Goal: Task Accomplishment & Management: Manage account settings

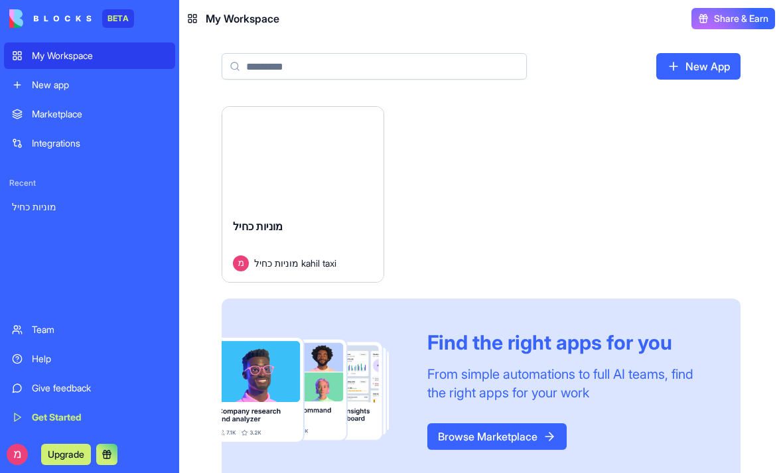
click at [316, 163] on button "Launch" at bounding box center [302, 157] width 99 height 27
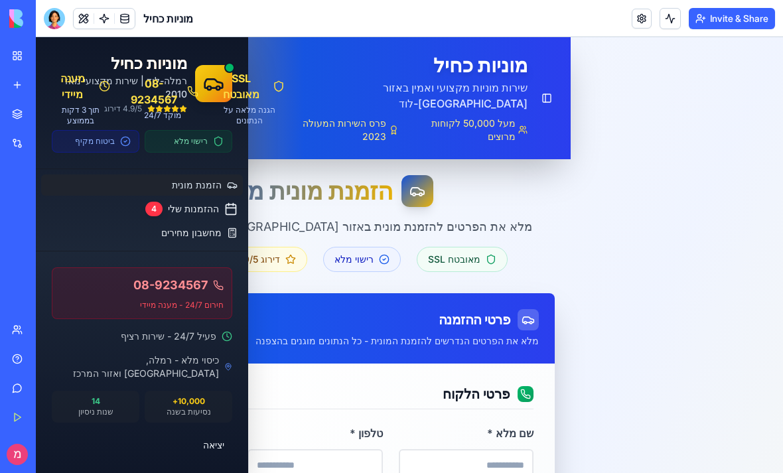
click at [197, 141] on div "Toggle Sidebar מוניות כחיל שירות מוניות מקצועי ואמין באזור [GEOGRAPHIC_DATA]-לו…" at bounding box center [303, 98] width 535 height 122
click at [99, 153] on div "מוניות כחיל רמלה-לוד | שירות מקצועי מאז 2010 4.9/5 דירוג רישוי מלא ביטוח מקיף" at bounding box center [142, 103] width 212 height 132
click at [222, 450] on button "יציאה" at bounding box center [142, 445] width 180 height 24
click at [361, 253] on span "רישוי מלא" at bounding box center [353, 259] width 39 height 13
click at [206, 206] on span "ההזמנות שלי" at bounding box center [196, 209] width 54 height 14
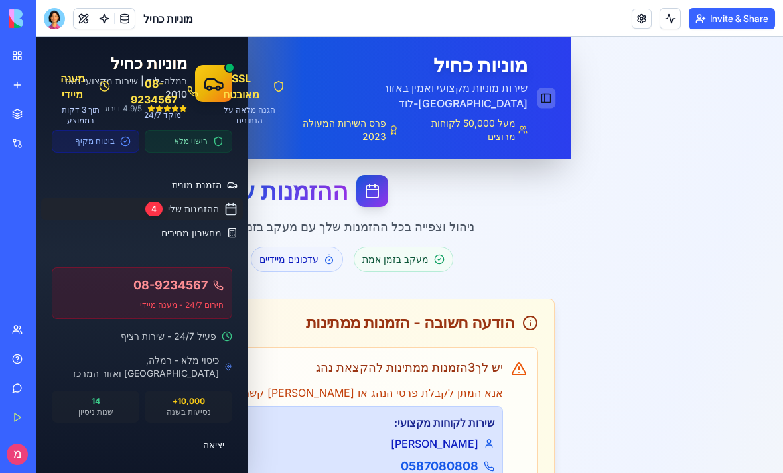
click at [542, 88] on button "Toggle Sidebar" at bounding box center [546, 98] width 18 height 21
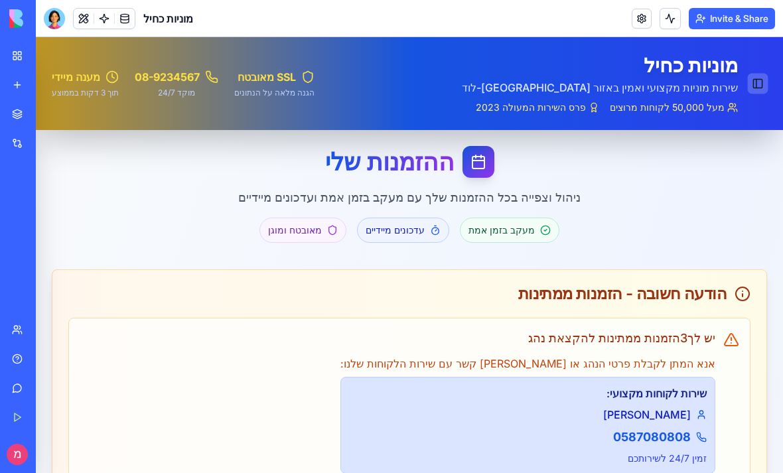
click at [761, 88] on button "Toggle Sidebar" at bounding box center [757, 84] width 21 height 21
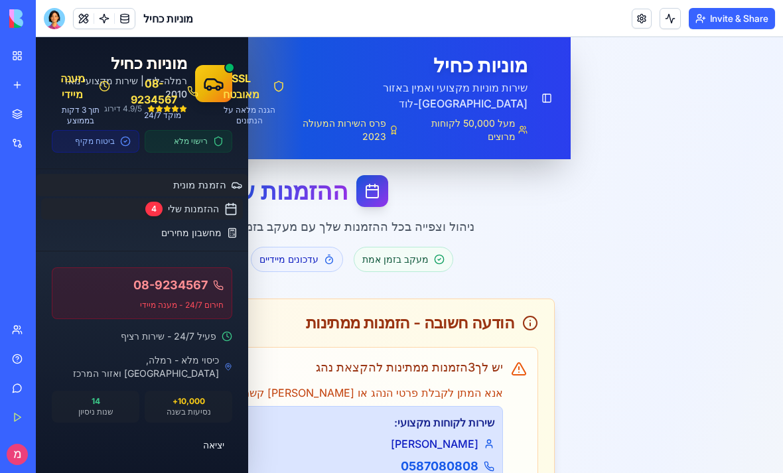
click at [206, 182] on span "הזמנת מונית" at bounding box center [199, 185] width 52 height 14
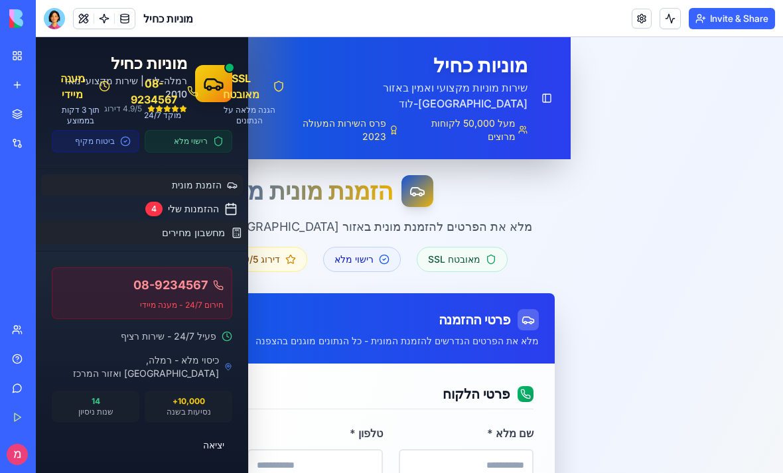
click at [212, 234] on span "מחשבון מחירים" at bounding box center [194, 233] width 64 height 14
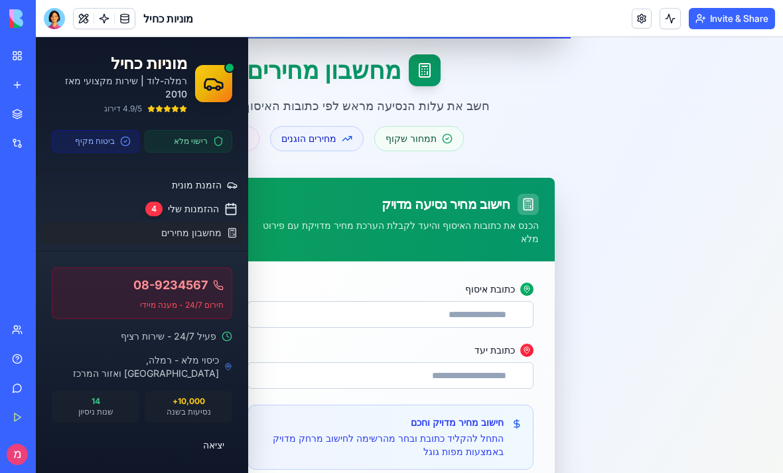
scroll to position [99, 0]
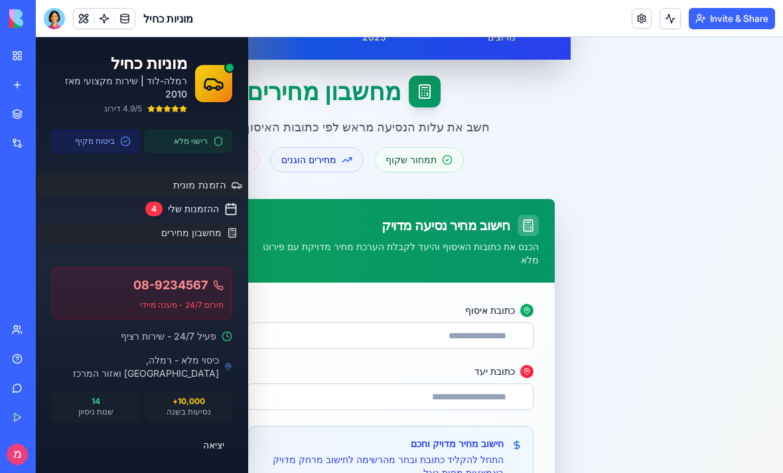
click at [208, 180] on span "הזמנת מונית" at bounding box center [199, 185] width 52 height 14
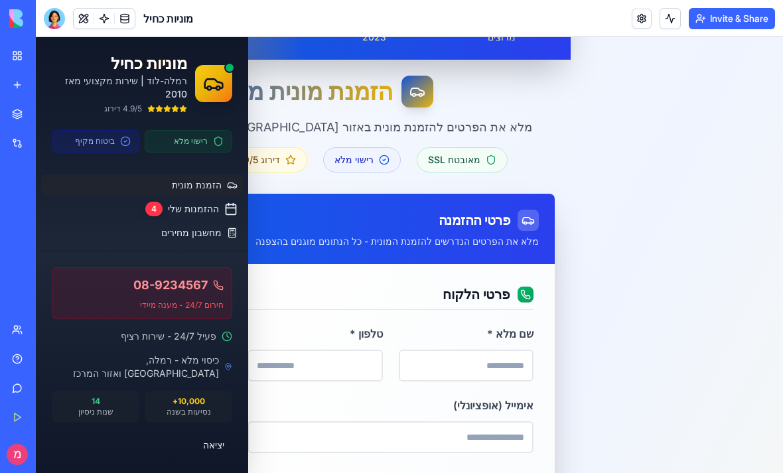
click at [731, 19] on button "Invite & Share" at bounding box center [731, 18] width 86 height 21
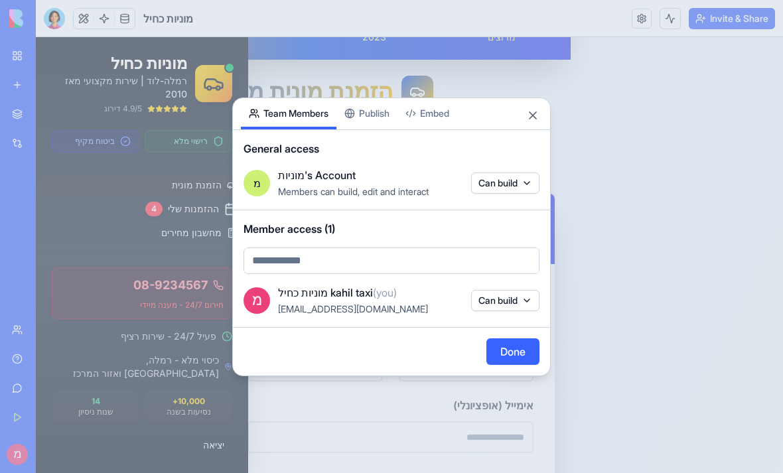
click at [380, 114] on body "BETA My Workspace New app Marketplace Integrations Recent מוניות כחיל Social Me…" at bounding box center [391, 236] width 783 height 473
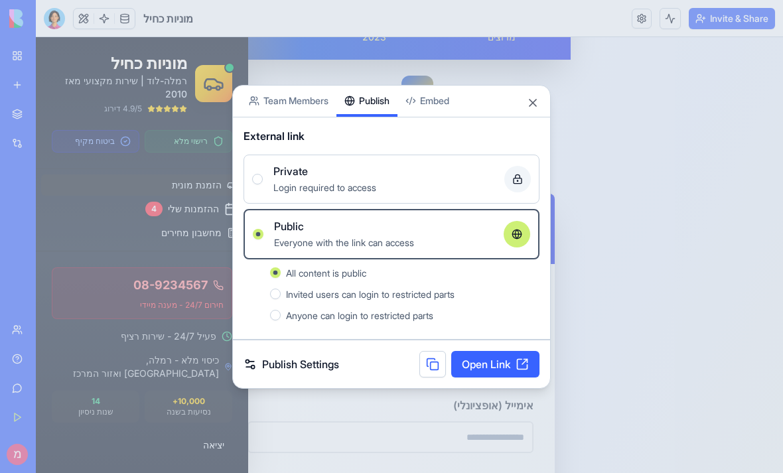
click at [430, 369] on button at bounding box center [432, 364] width 27 height 27
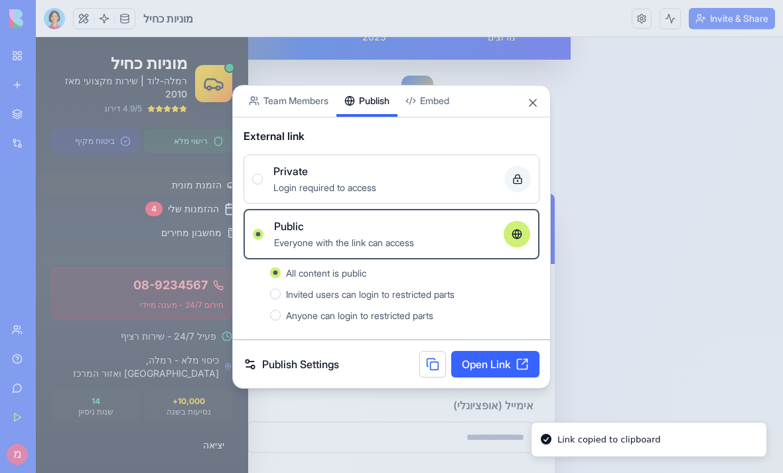
click at [527, 99] on button "Close" at bounding box center [532, 102] width 13 height 13
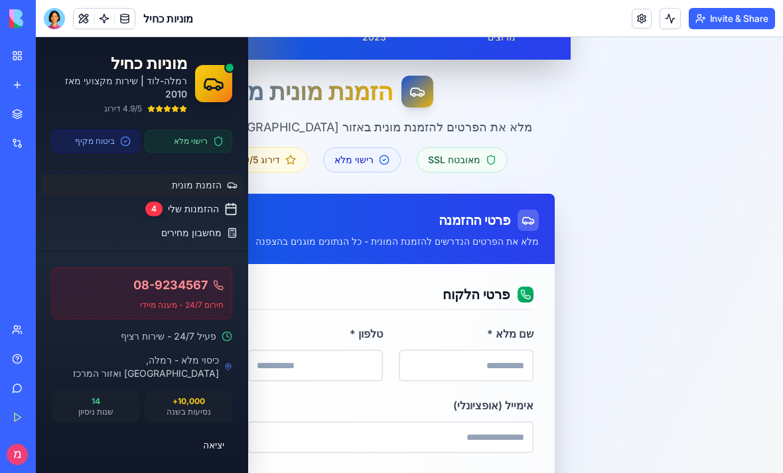
click at [11, 115] on link "Marketplace" at bounding box center [30, 114] width 53 height 27
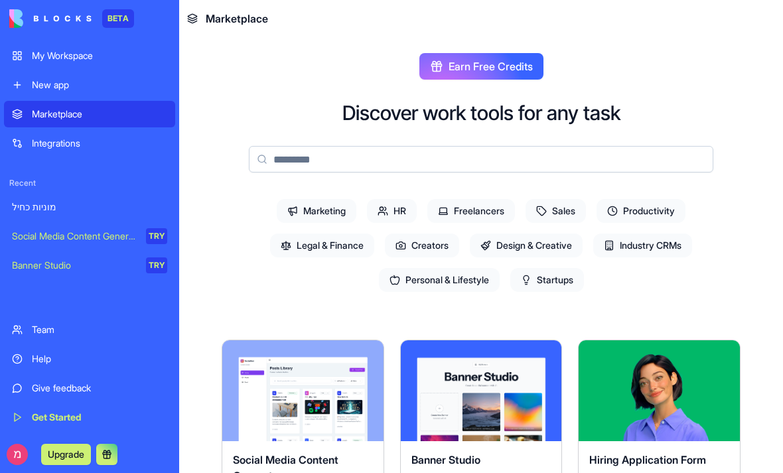
click at [46, 85] on div "New app" at bounding box center [99, 84] width 135 height 13
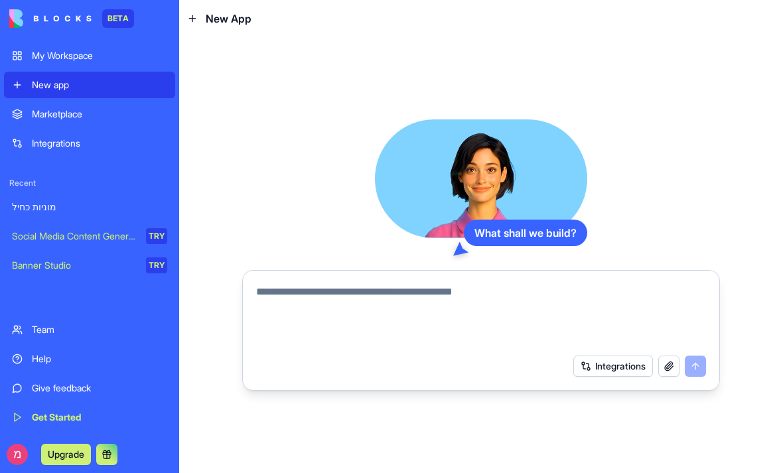
click at [45, 56] on div "My Workspace" at bounding box center [99, 55] width 135 height 13
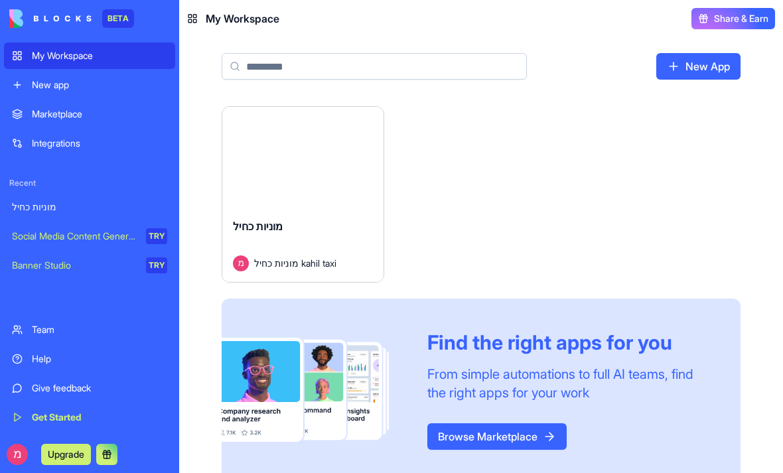
click at [293, 216] on div "מוניות כחיל מוניות כחיל kahil taxi" at bounding box center [302, 245] width 161 height 74
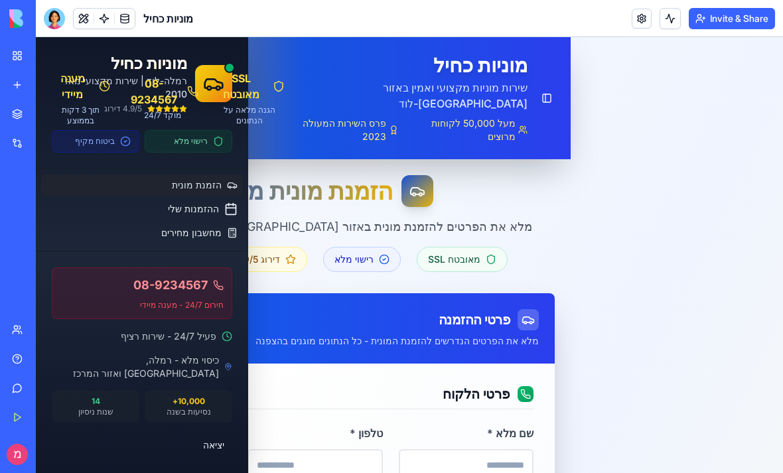
click at [731, 18] on button "Invite & Share" at bounding box center [731, 18] width 86 height 21
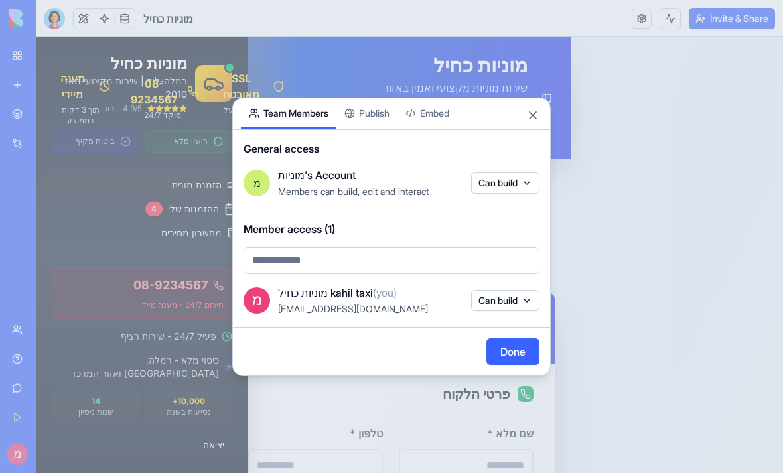
click at [383, 111] on body "BETA My Workspace New app Marketplace Integrations Recent מוניות כחיל Social Me…" at bounding box center [391, 236] width 783 height 473
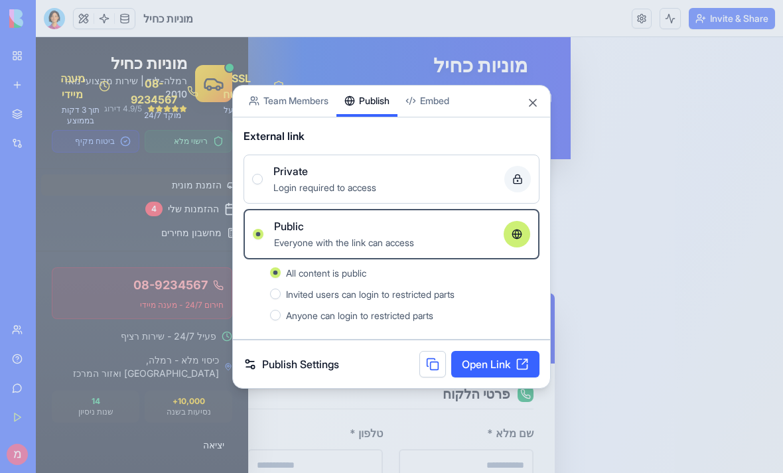
click at [503, 375] on link "Open Link" at bounding box center [495, 364] width 88 height 27
click at [533, 99] on button "Close" at bounding box center [532, 102] width 13 height 13
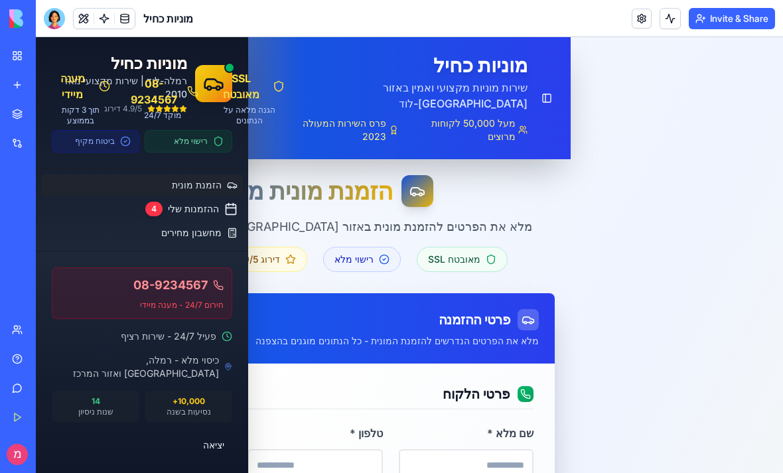
click at [19, 56] on link "My Workspace" at bounding box center [30, 55] width 53 height 27
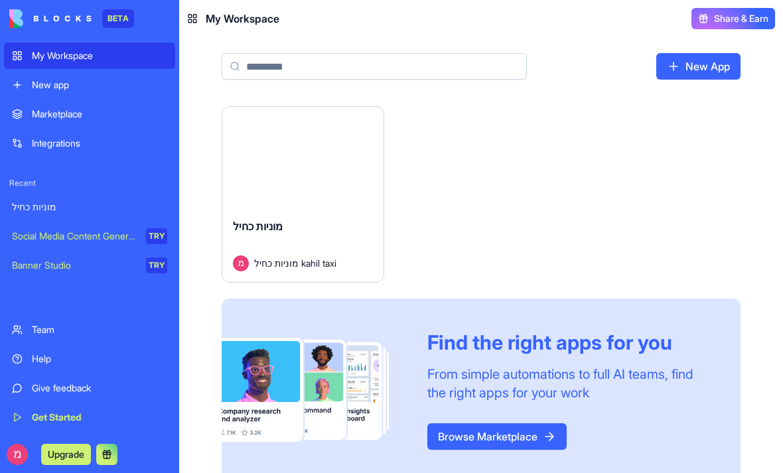
click at [323, 189] on div "Launch" at bounding box center [302, 157] width 161 height 101
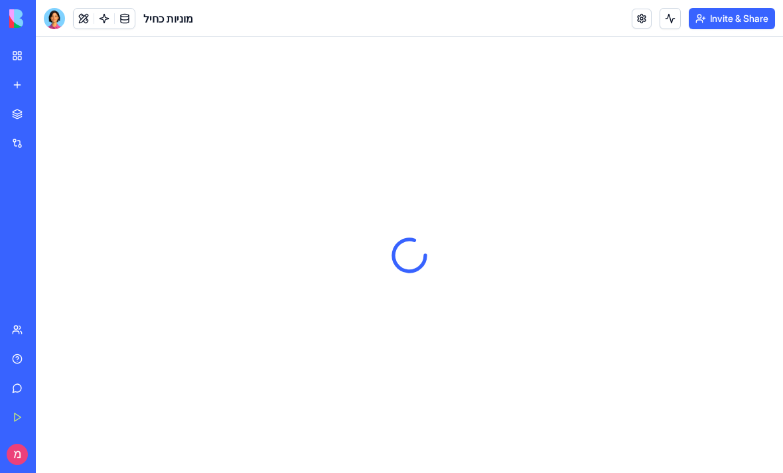
type input "**********"
type input "*****"
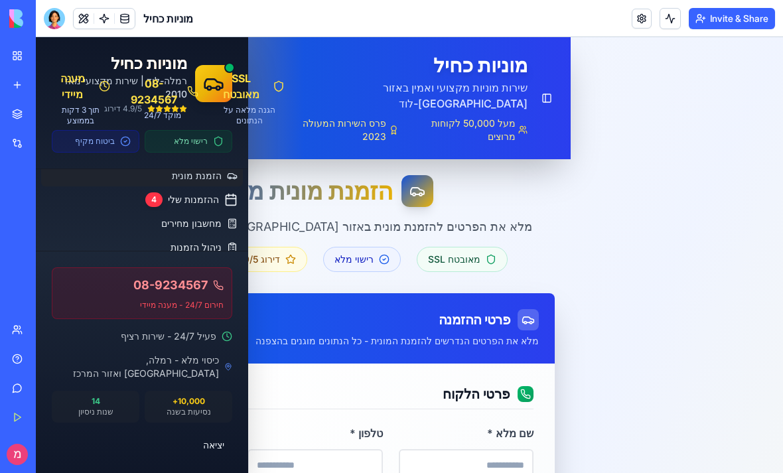
scroll to position [9, 0]
click at [15, 117] on link "Marketplace" at bounding box center [30, 114] width 53 height 27
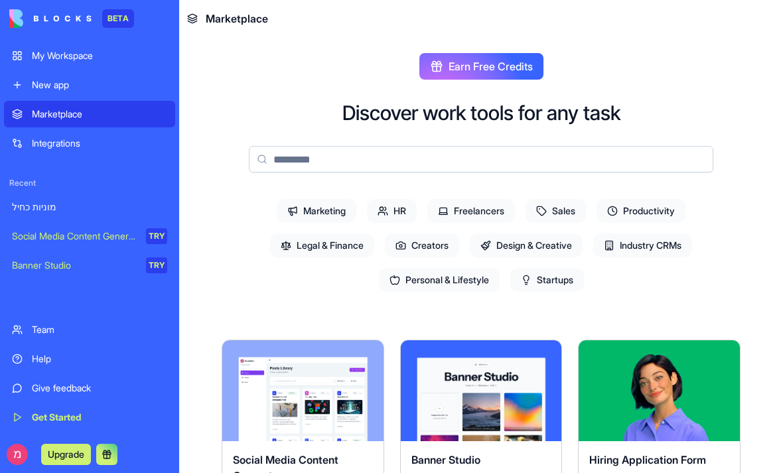
click at [45, 54] on div "My Workspace" at bounding box center [99, 55] width 135 height 13
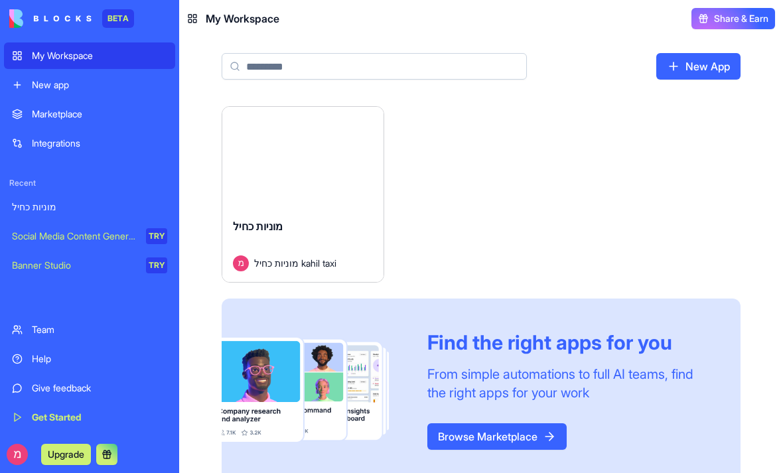
click at [275, 192] on div "Launch" at bounding box center [302, 157] width 161 height 101
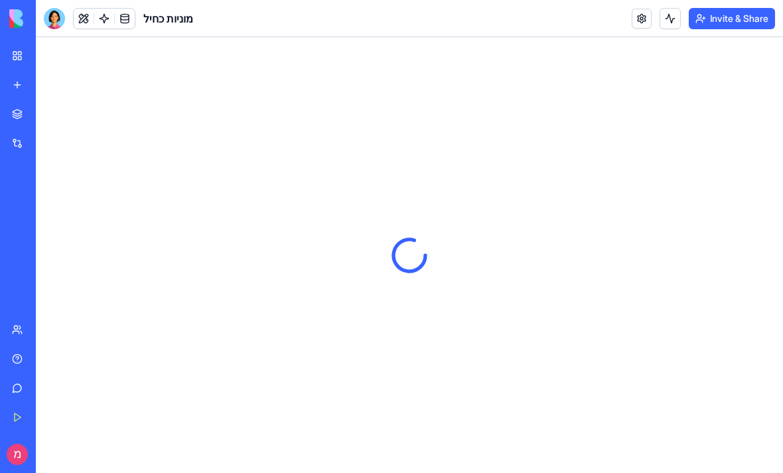
type input "**********"
type input "*****"
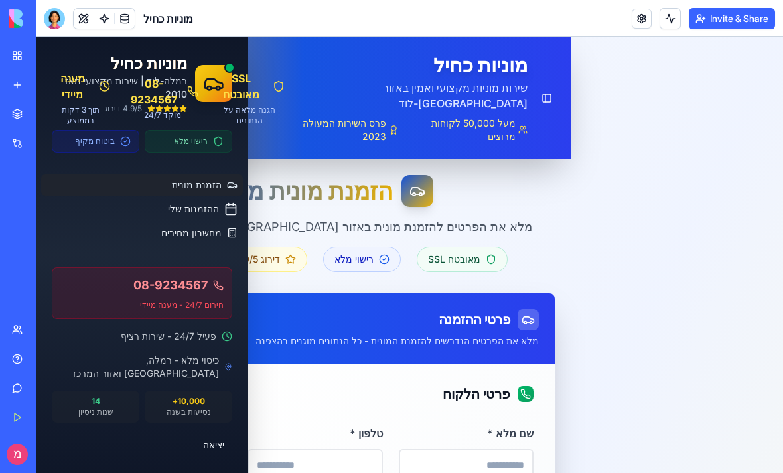
click at [82, 23] on button at bounding box center [84, 19] width 20 height 20
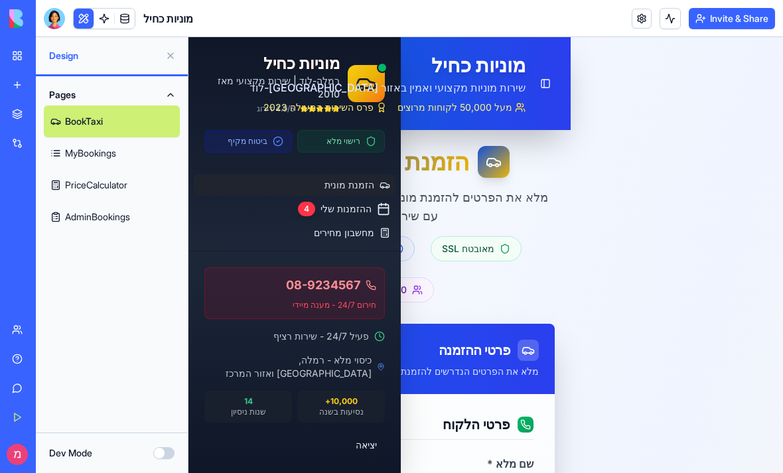
click at [101, 17] on link at bounding box center [104, 19] width 20 height 20
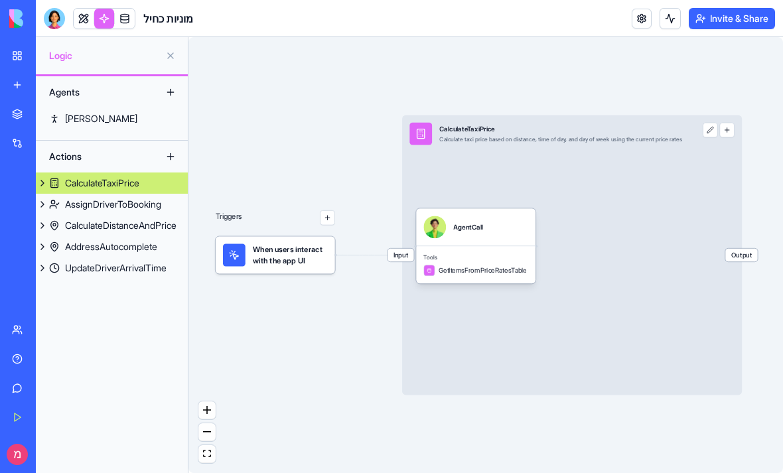
click at [127, 17] on link at bounding box center [125, 19] width 20 height 20
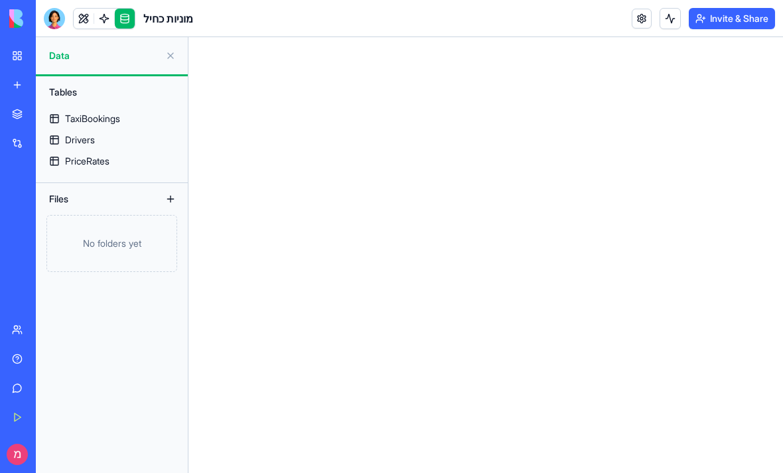
click at [83, 18] on link at bounding box center [84, 19] width 20 height 20
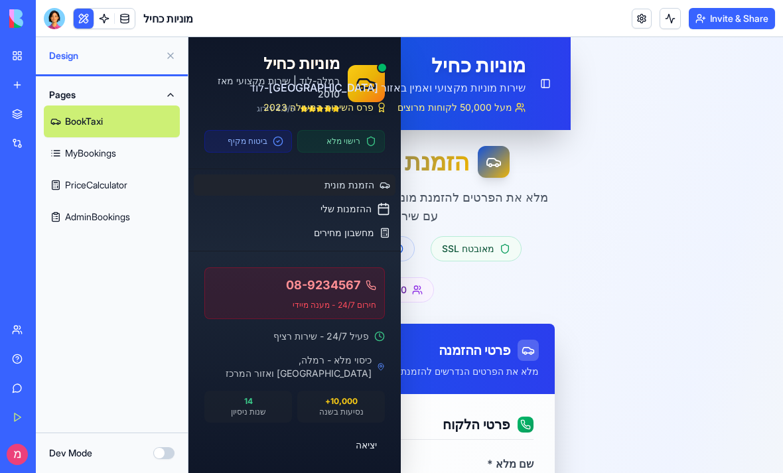
click at [162, 451] on button "Dev Mode" at bounding box center [163, 453] width 21 height 12
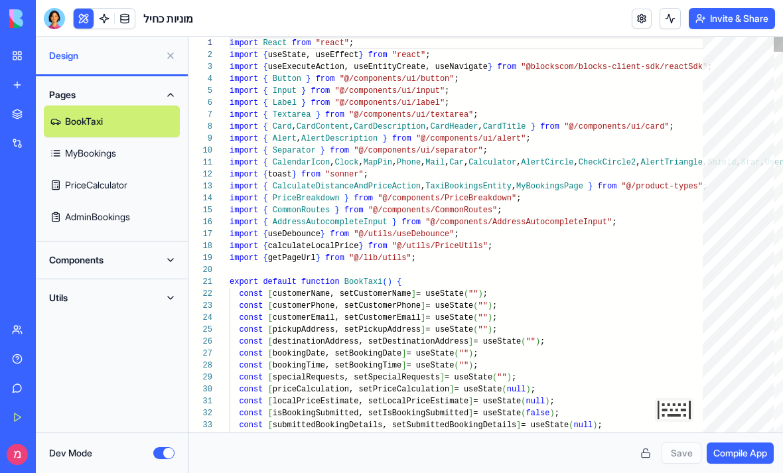
scroll to position [96, 0]
click at [162, 451] on button "Dev Mode" at bounding box center [163, 453] width 21 height 12
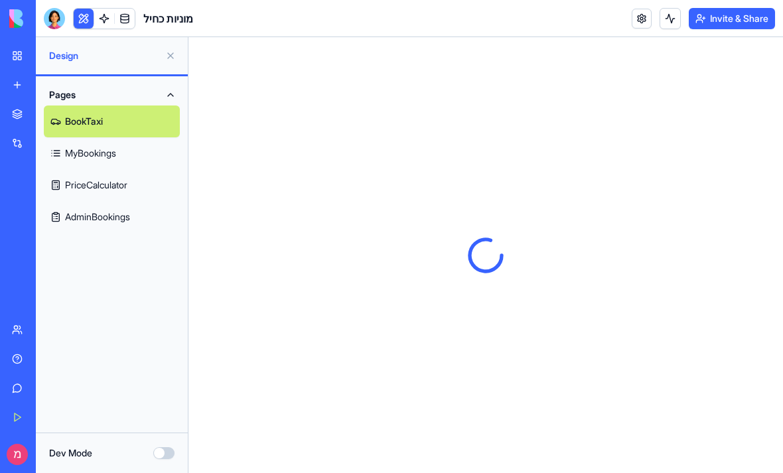
click at [162, 451] on button "Dev Mode" at bounding box center [163, 453] width 21 height 12
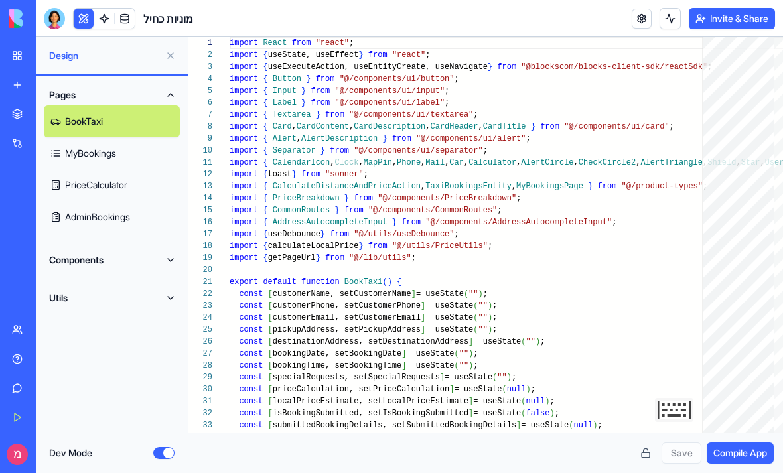
click at [162, 451] on button "Dev Mode" at bounding box center [163, 453] width 21 height 12
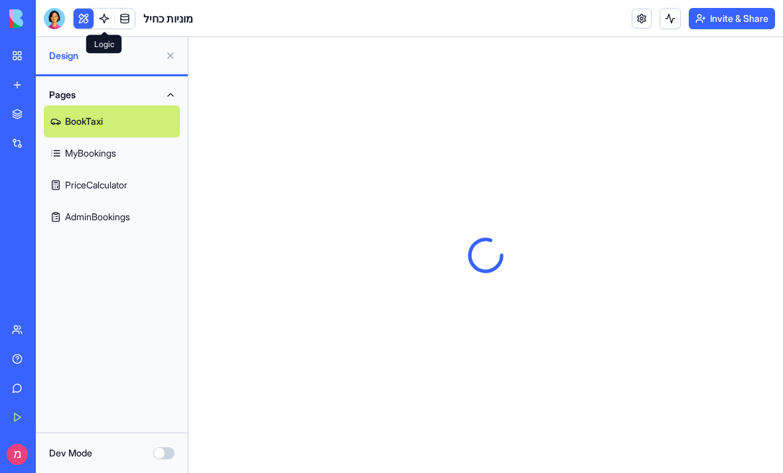
scroll to position [0, 0]
type input "**********"
type input "*****"
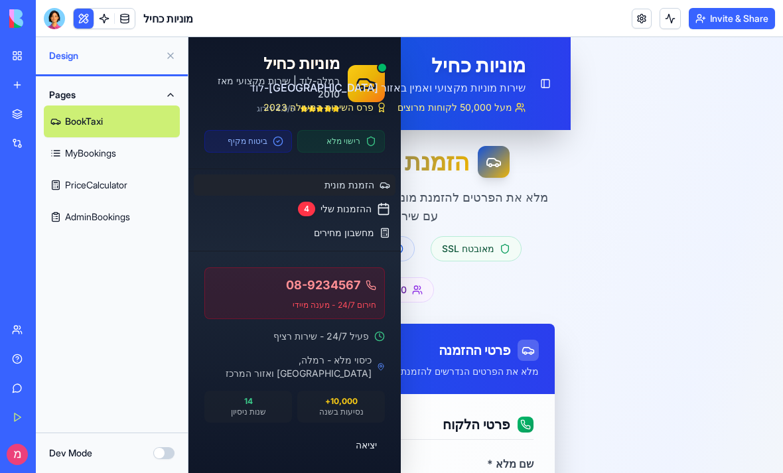
click at [21, 384] on link "Give feedback" at bounding box center [30, 388] width 53 height 27
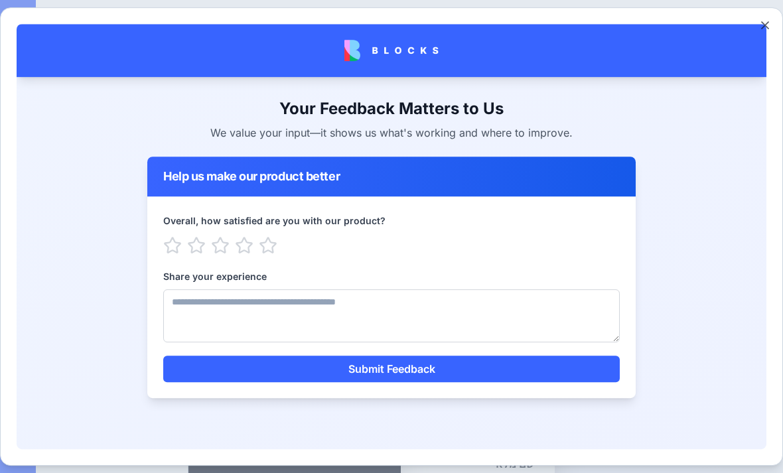
click at [763, 19] on button "Close" at bounding box center [764, 25] width 13 height 13
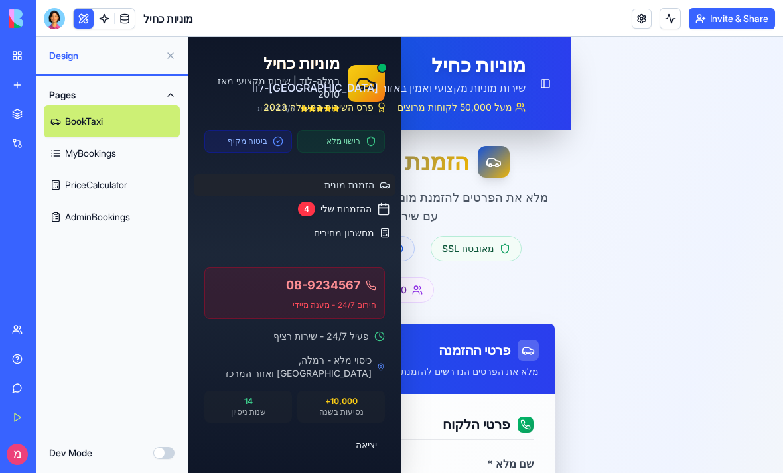
click at [166, 52] on button at bounding box center [170, 55] width 21 height 21
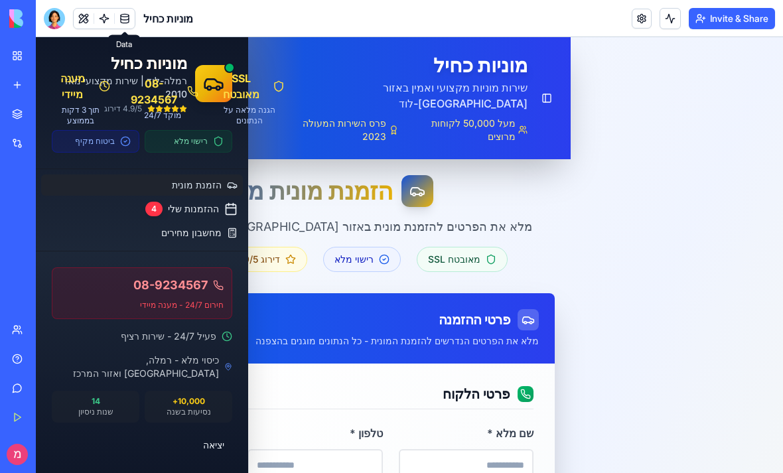
click at [119, 21] on link at bounding box center [125, 19] width 20 height 20
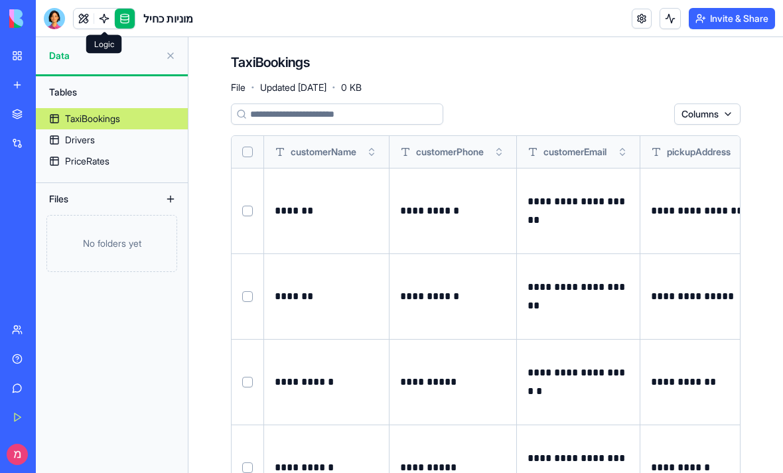
click at [102, 17] on link at bounding box center [104, 19] width 20 height 20
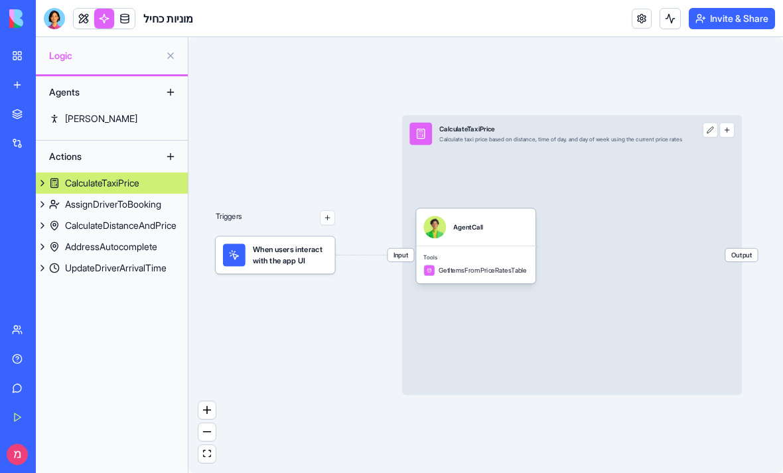
click at [70, 17] on div "מוניות כחיל" at bounding box center [118, 18] width 149 height 21
click at [92, 17] on link at bounding box center [84, 19] width 20 height 20
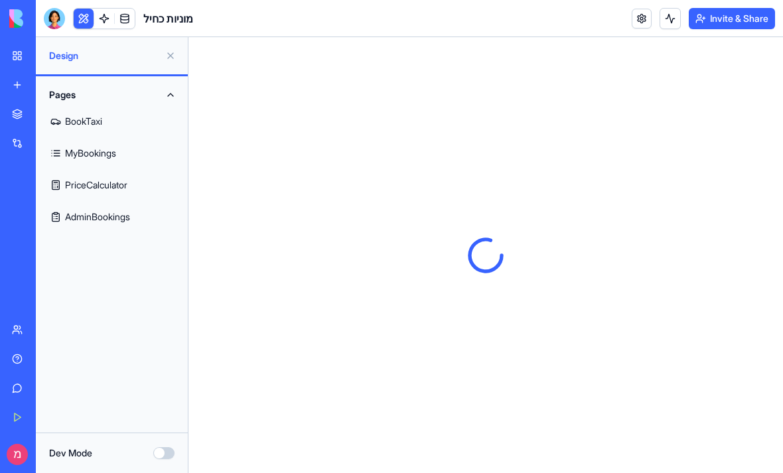
click at [20, 54] on link "My Workspace" at bounding box center [30, 55] width 53 height 27
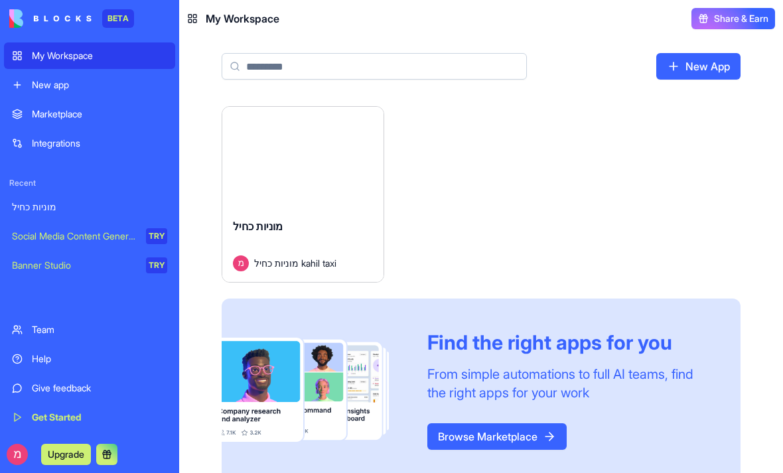
click at [281, 172] on div "Launch" at bounding box center [302, 157] width 161 height 101
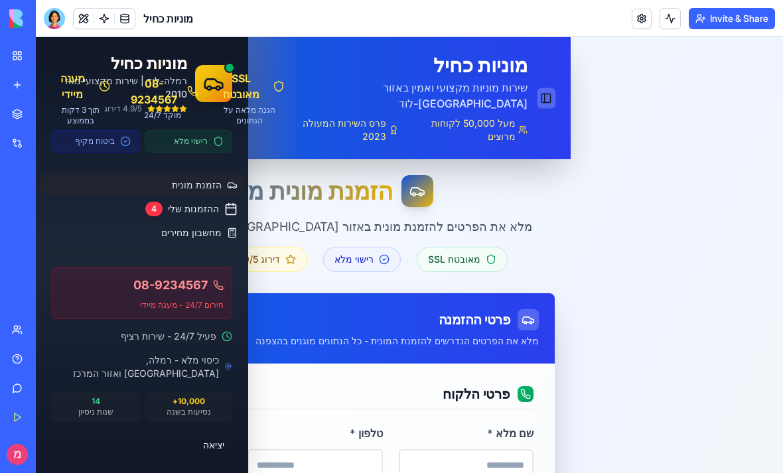
click at [554, 88] on button "Toggle Sidebar" at bounding box center [546, 98] width 18 height 21
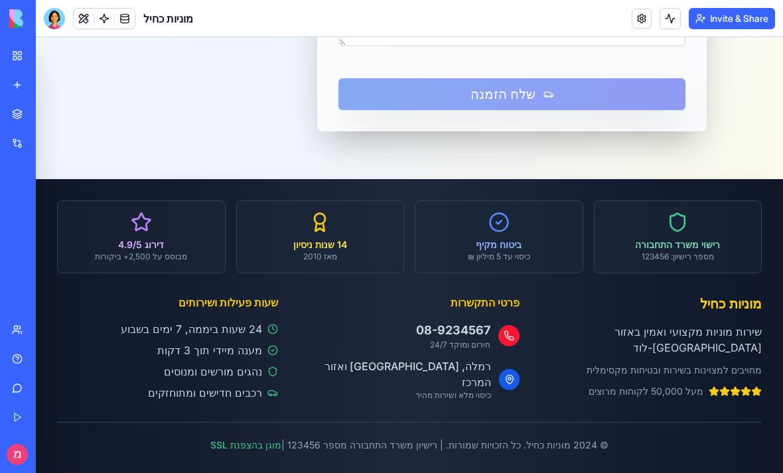
scroll to position [1036, 0]
click at [21, 143] on link "Integrations" at bounding box center [30, 143] width 53 height 27
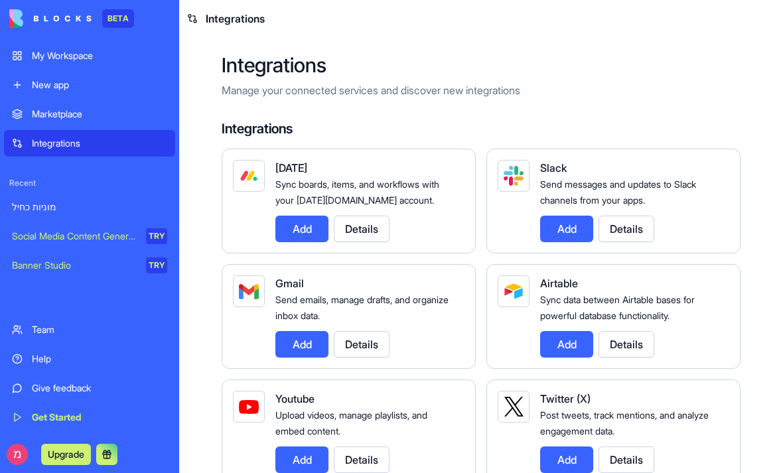
click at [86, 210] on div "מוניות כחיל" at bounding box center [89, 206] width 155 height 13
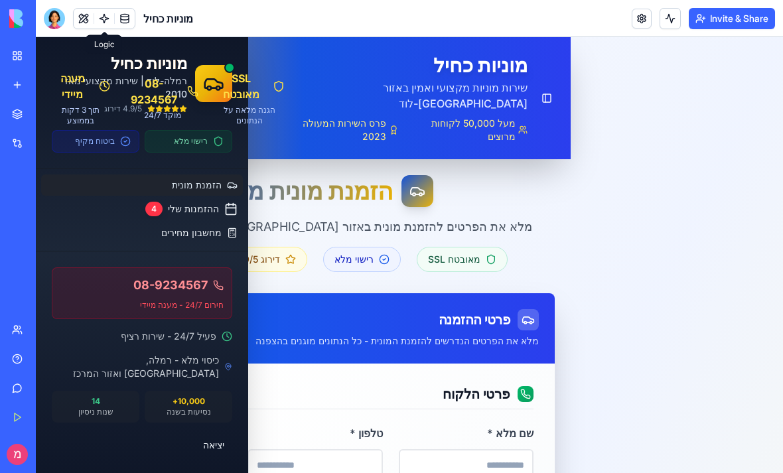
click at [105, 20] on link at bounding box center [104, 19] width 20 height 20
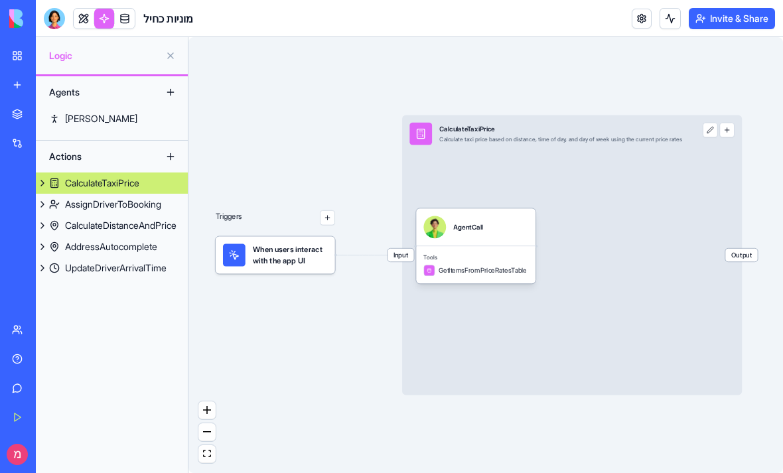
click at [105, 20] on link at bounding box center [104, 19] width 20 height 20
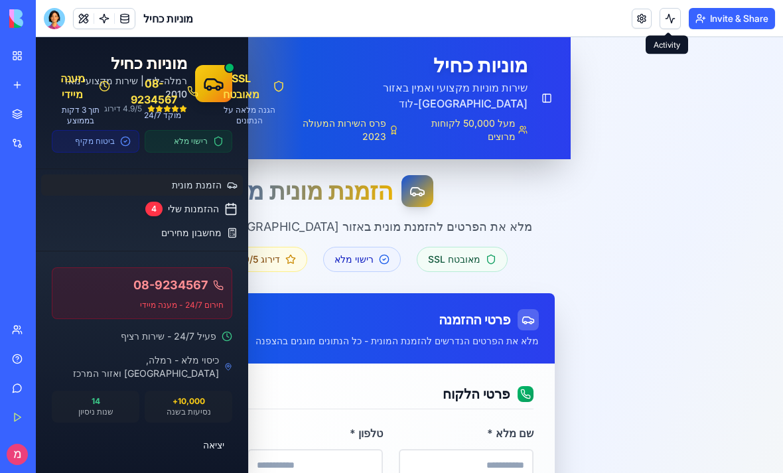
click at [670, 19] on button at bounding box center [669, 18] width 21 height 21
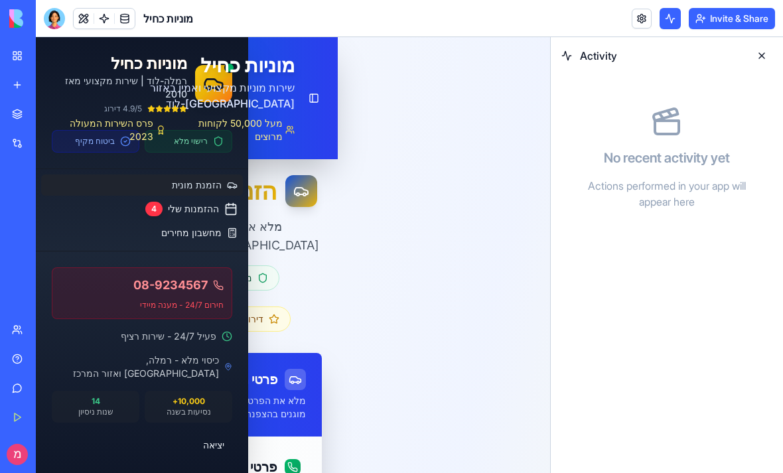
click at [764, 58] on button at bounding box center [761, 55] width 21 height 21
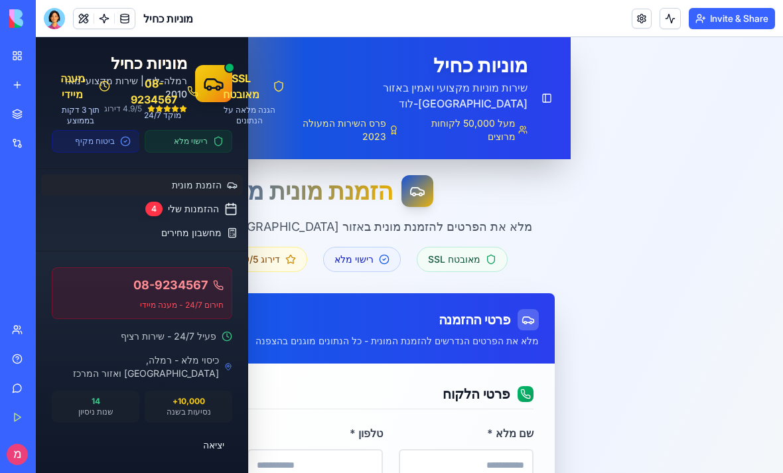
click at [16, 50] on link "My Workspace" at bounding box center [30, 55] width 53 height 27
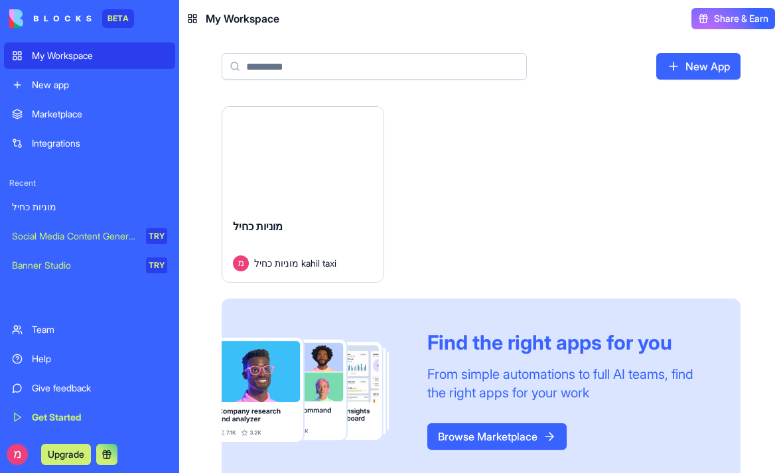
click at [298, 143] on div "Launch" at bounding box center [302, 157] width 161 height 101
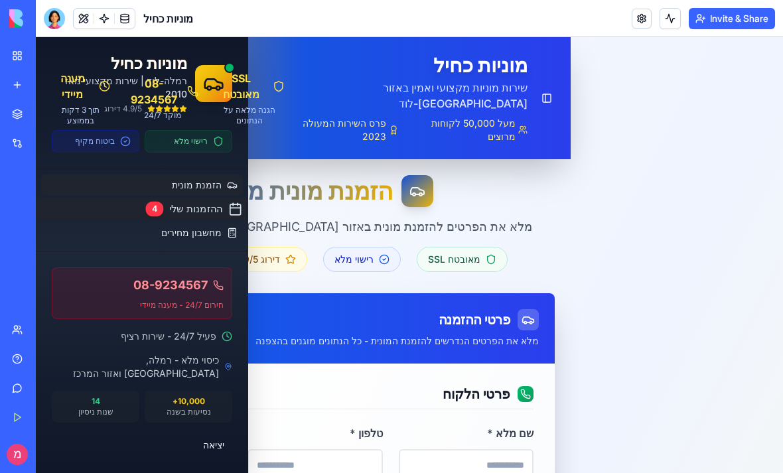
click at [115, 208] on div "ההזמנות שלי 4" at bounding box center [142, 208] width 200 height 15
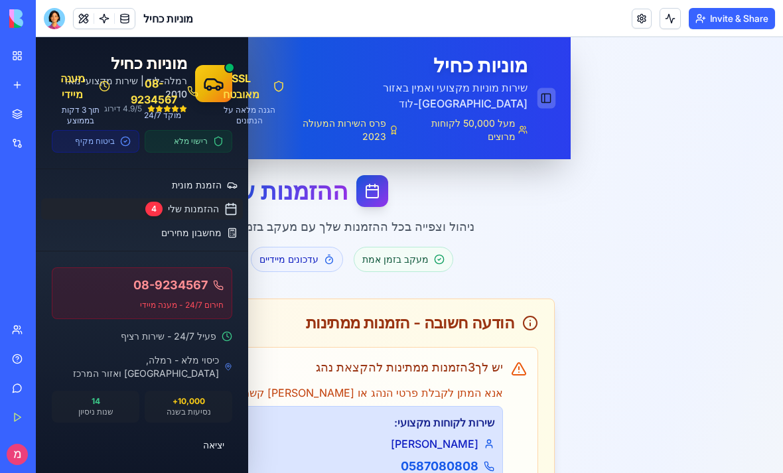
click at [550, 97] on button "Toggle Sidebar" at bounding box center [546, 98] width 18 height 21
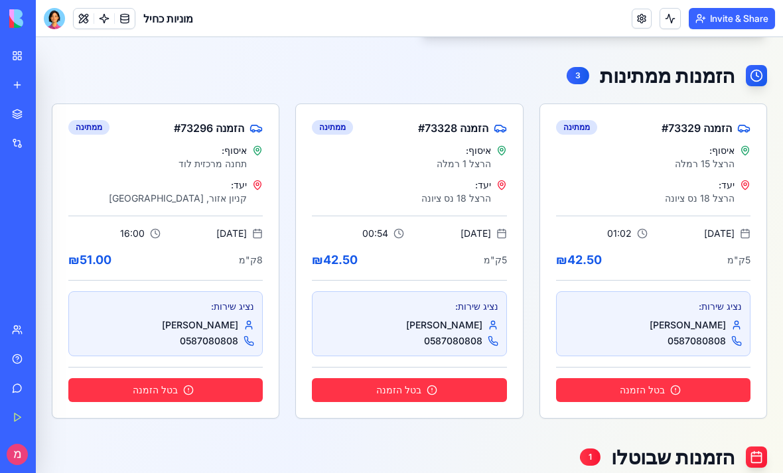
scroll to position [1087, 0]
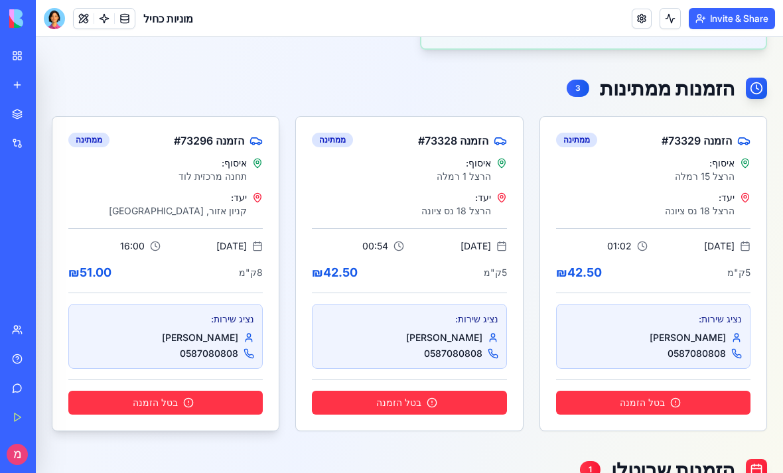
click at [137, 317] on div "נציג שירות:" at bounding box center [165, 318] width 177 height 13
click at [84, 237] on div "איסוף: תחנה מרכזית לוד יעד: קניון אזור, רמלה 5.1.2025 16:00 8 ק"מ ₪ 51.00 נציג …" at bounding box center [165, 294] width 226 height 274
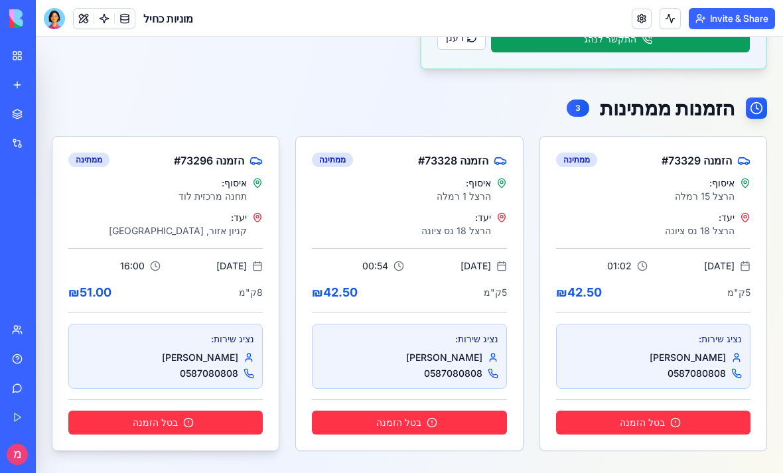
scroll to position [1069, 0]
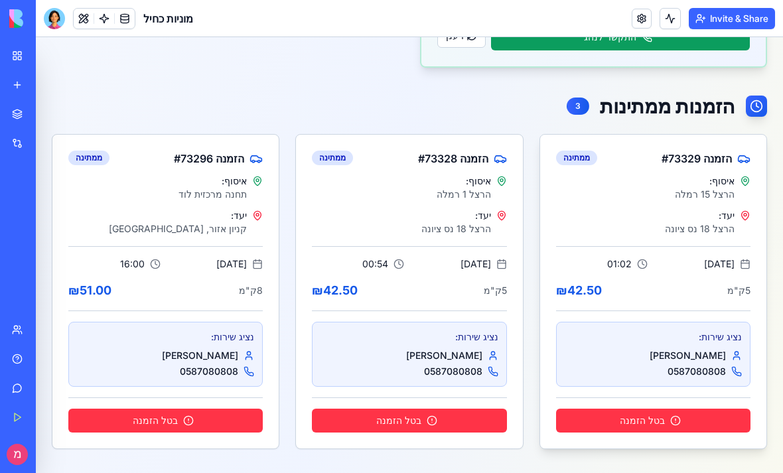
click at [689, 163] on span "הזמנה # 73329" at bounding box center [696, 159] width 70 height 16
click at [574, 145] on div "הזמנה # 73329 ממתינה" at bounding box center [653, 155] width 226 height 40
click at [604, 336] on div "נציג שירות:" at bounding box center [652, 336] width 177 height 13
click at [603, 336] on div "נציג שירות:" at bounding box center [652, 336] width 177 height 13
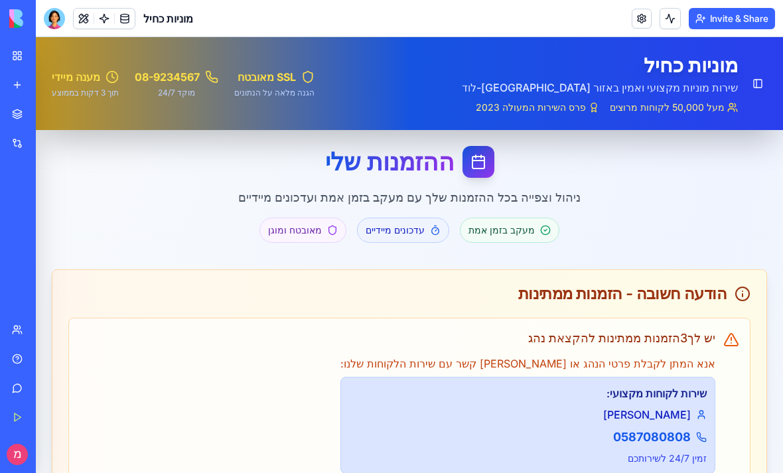
scroll to position [0, 0]
click at [763, 87] on button "Toggle Sidebar" at bounding box center [757, 84] width 21 height 21
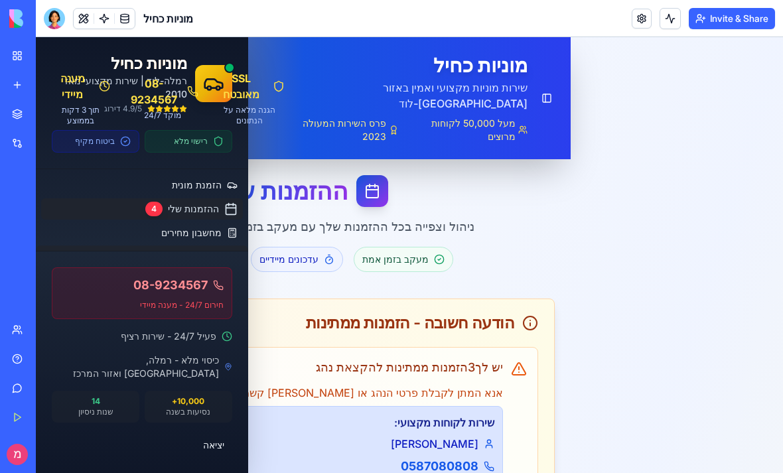
click at [159, 253] on link "ניהול הזמנות" at bounding box center [142, 256] width 212 height 23
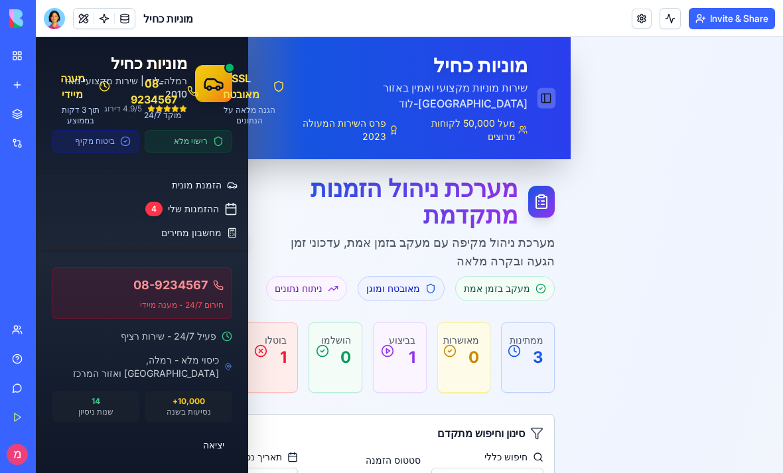
click at [542, 91] on button "Toggle Sidebar" at bounding box center [546, 98] width 18 height 21
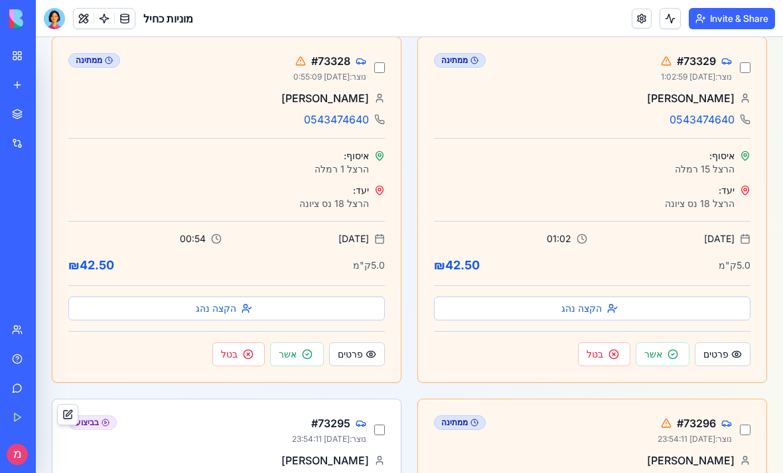
scroll to position [1333, 0]
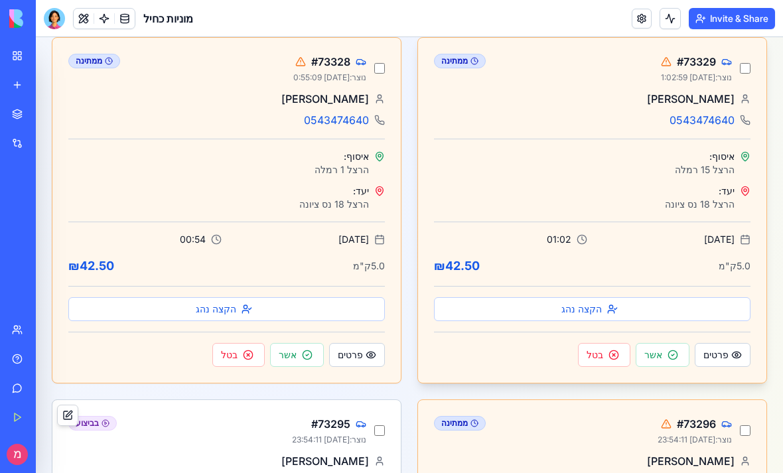
click at [532, 295] on div "Wisam Kahil 0543474640 איסוף: הרצל 15 רמלה יעד: הרצל 18 נס ציונה 4.9.2025 01:02…" at bounding box center [592, 237] width 348 height 292
click at [559, 302] on button "הקצה נהג" at bounding box center [592, 309] width 316 height 24
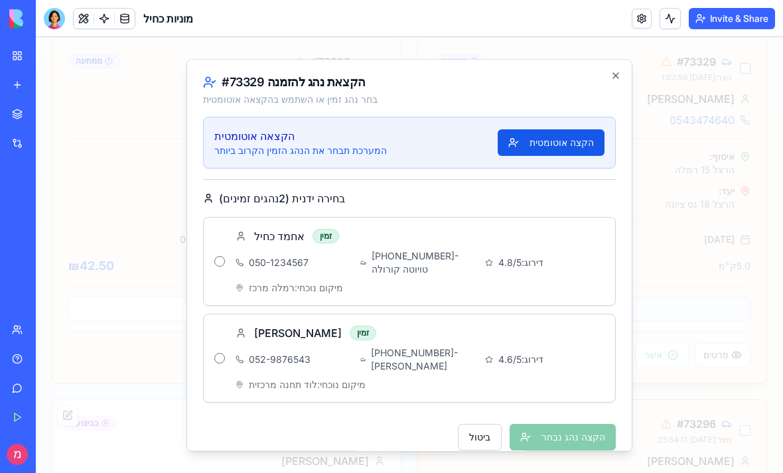
scroll to position [0, 0]
click at [610, 63] on div "הקצאת נהג להזמנה # 73329 בחר נהג זמין או השתמש בהקצאה אוטומטית הקצאה אוטומטית ה…" at bounding box center [409, 255] width 446 height 392
click at [617, 71] on icon "button" at bounding box center [615, 75] width 11 height 11
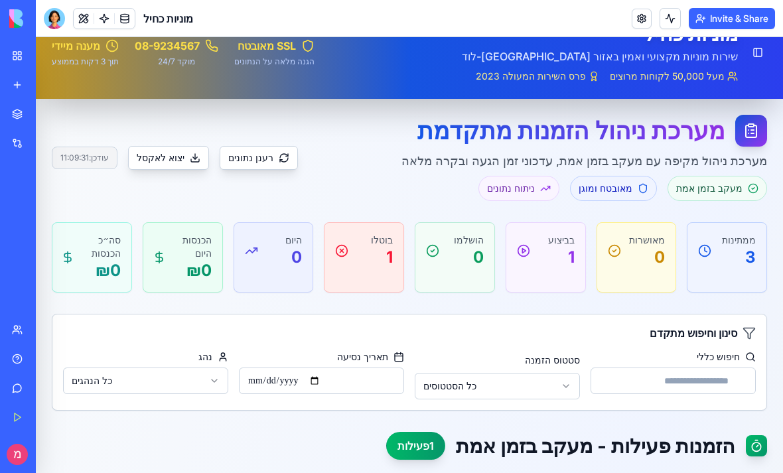
scroll to position [29, 0]
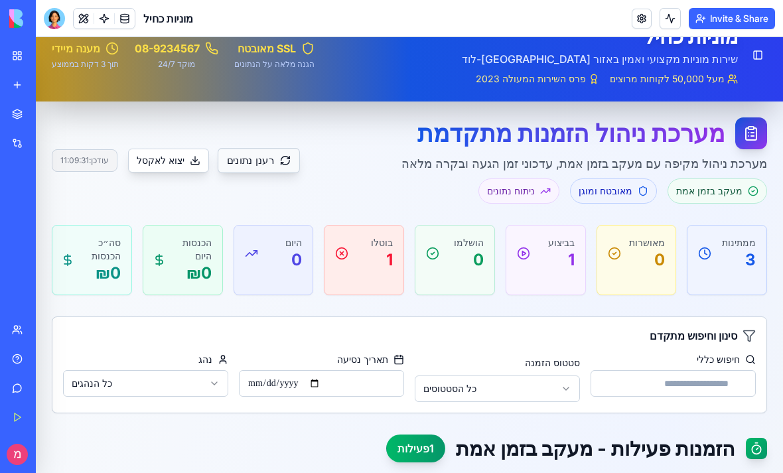
click at [236, 172] on button "רענן נתונים" at bounding box center [259, 160] width 82 height 25
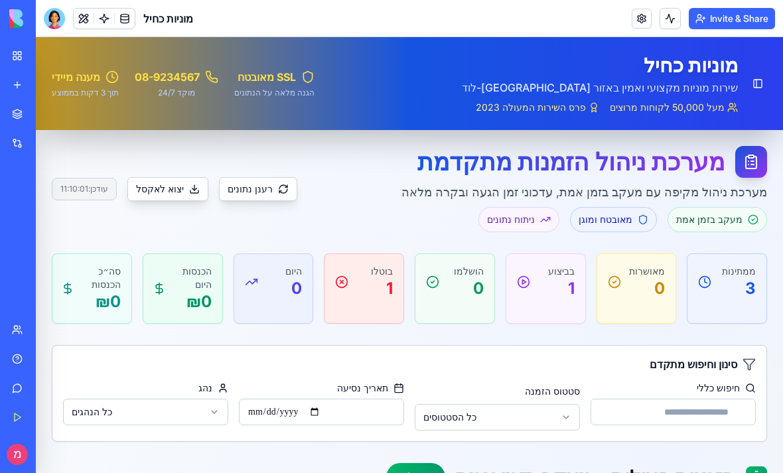
scroll to position [0, 0]
click at [633, 162] on h1 "מערכת ניהול הזמנות מתקדמת" at bounding box center [570, 162] width 307 height 27
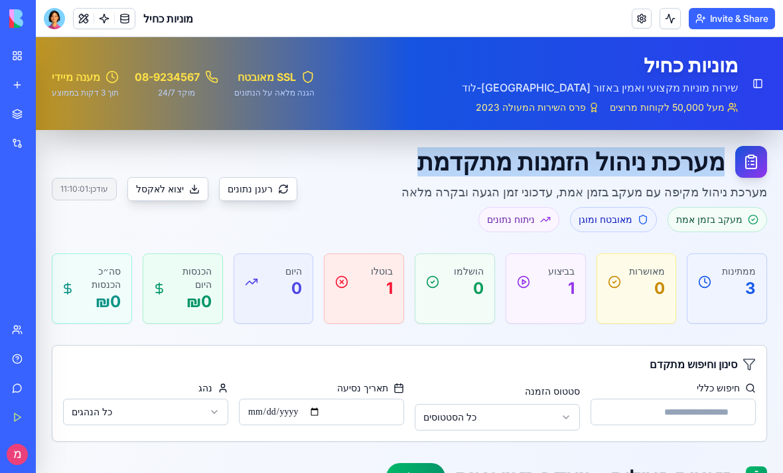
click at [633, 162] on h1 "מערכת ניהול הזמנות מתקדמת" at bounding box center [570, 162] width 307 height 27
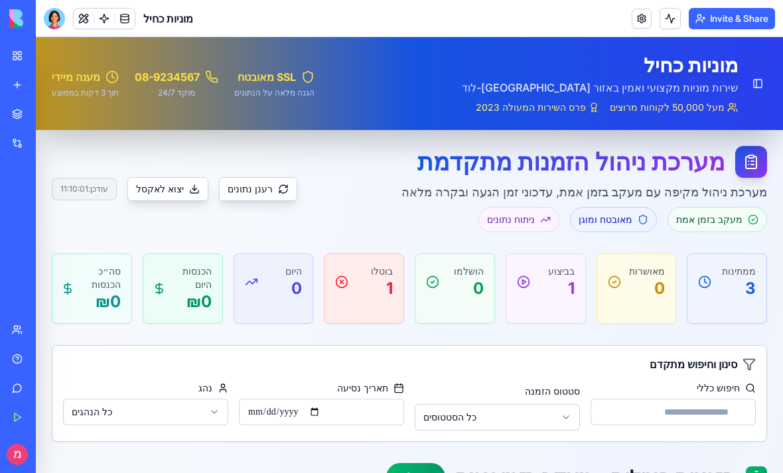
click at [348, 161] on div "מערכת ניהול הזמנות מתקדמת מערכת ניהול מקיפה עם מעקב בזמן אמת, עדכוני זמן הגעה ו…" at bounding box center [409, 189] width 715 height 86
click at [559, 192] on p "מערכת ניהול מקיפה עם מעקב בזמן אמת, עדכוני זמן הגעה ובקרה מלאה" at bounding box center [583, 192] width 365 height 19
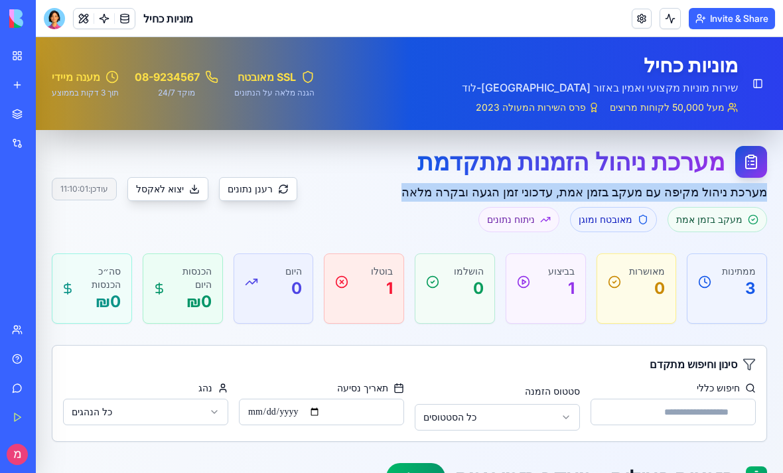
click at [559, 192] on p "מערכת ניהול מקיפה עם מעקב בזמן אמת, עדכוני זמן הגעה ובקרה מלאה" at bounding box center [583, 192] width 365 height 19
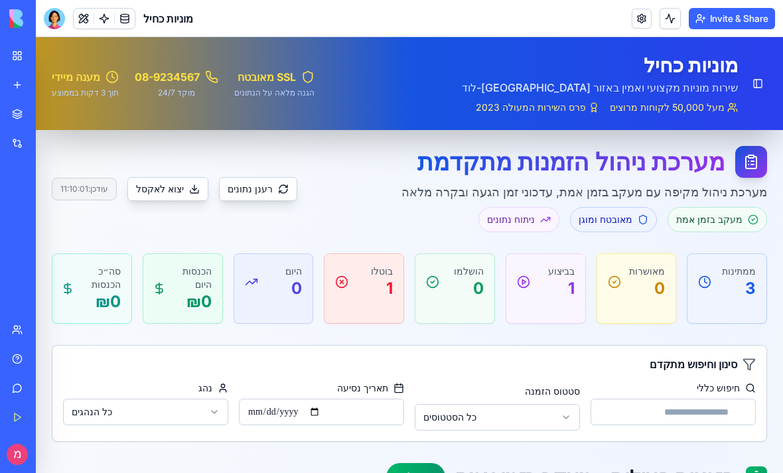
click at [452, 162] on h1 "מערכת ניהול הזמנות מתקדמת" at bounding box center [570, 162] width 307 height 27
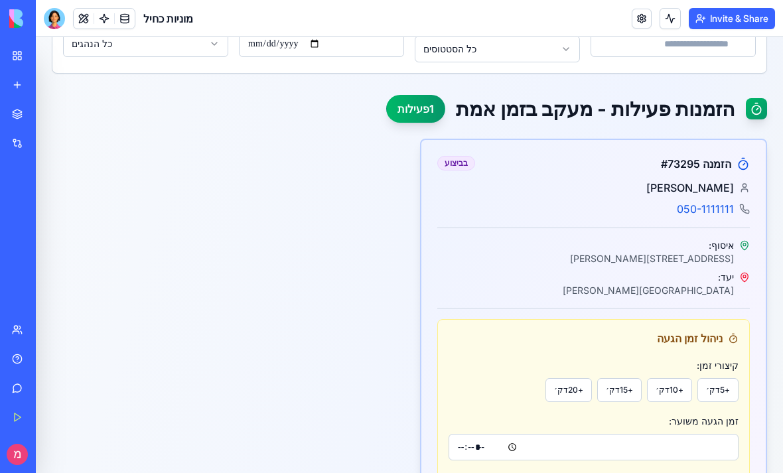
scroll to position [377, 0]
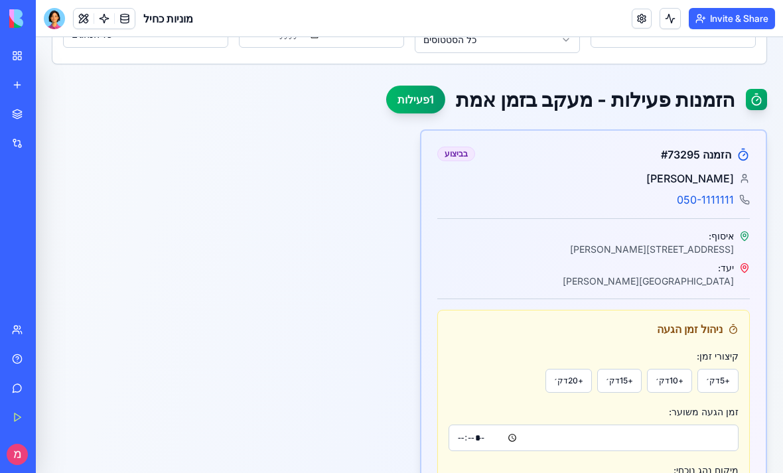
click at [124, 22] on link at bounding box center [125, 19] width 20 height 20
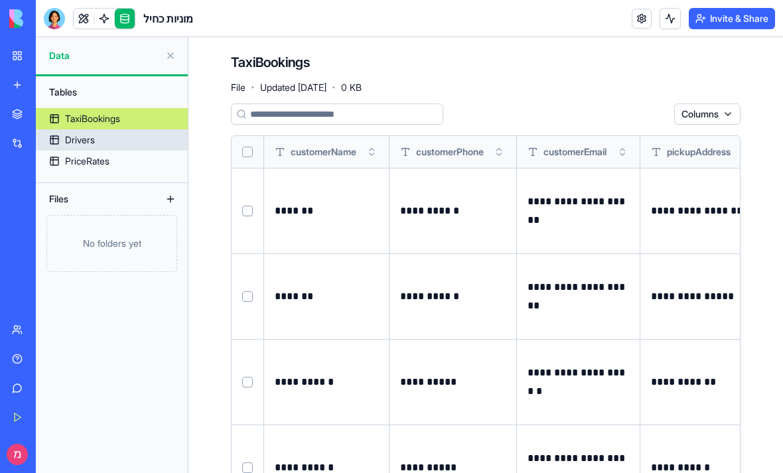
click at [90, 142] on div "Drivers" at bounding box center [80, 139] width 30 height 13
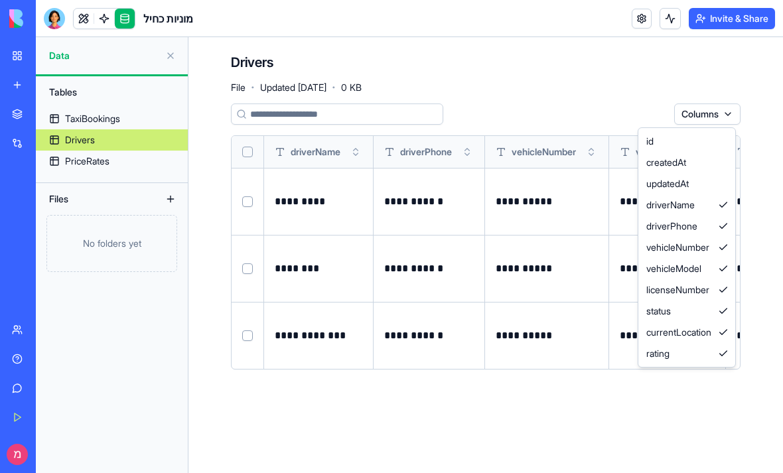
click at [726, 121] on html "**********" at bounding box center [391, 236] width 783 height 473
click at [577, 103] on html "**********" at bounding box center [391, 236] width 783 height 473
click at [724, 116] on html "**********" at bounding box center [391, 236] width 783 height 473
click at [682, 162] on div "createdAt" at bounding box center [687, 162] width 92 height 21
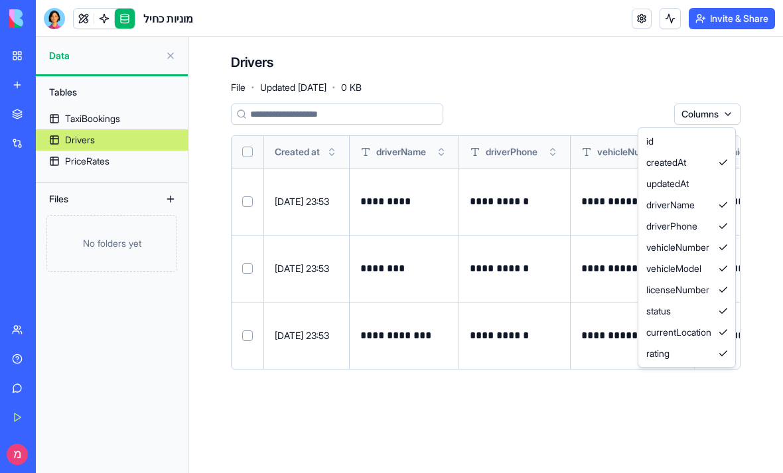
click at [725, 117] on html "**********" at bounding box center [391, 236] width 783 height 473
click at [692, 141] on div "id" at bounding box center [687, 141] width 92 height 21
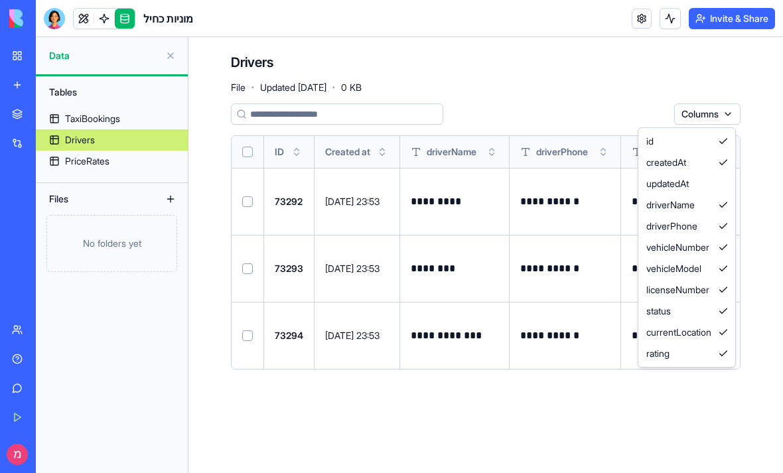
click at [713, 119] on html "**********" at bounding box center [391, 236] width 783 height 473
click at [698, 139] on div "id" at bounding box center [687, 141] width 92 height 21
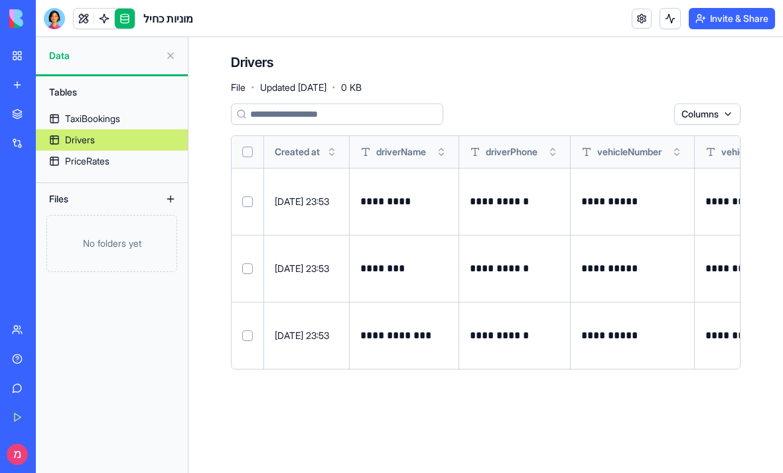
click at [716, 125] on div "**********" at bounding box center [485, 236] width 509 height 266
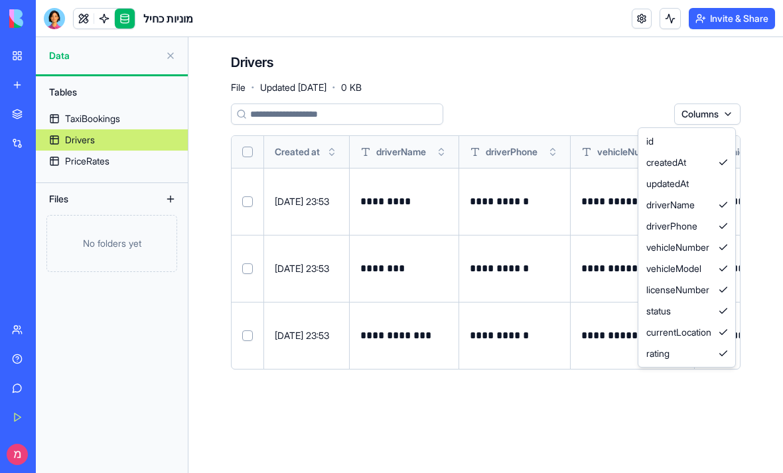
click at [708, 114] on html "**********" at bounding box center [391, 236] width 783 height 473
click at [700, 163] on div "createdAt" at bounding box center [687, 162] width 92 height 21
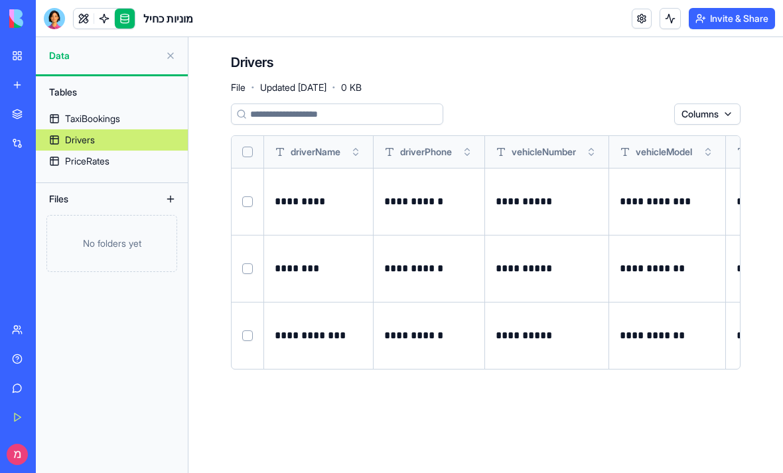
click at [173, 60] on button at bounding box center [170, 55] width 21 height 21
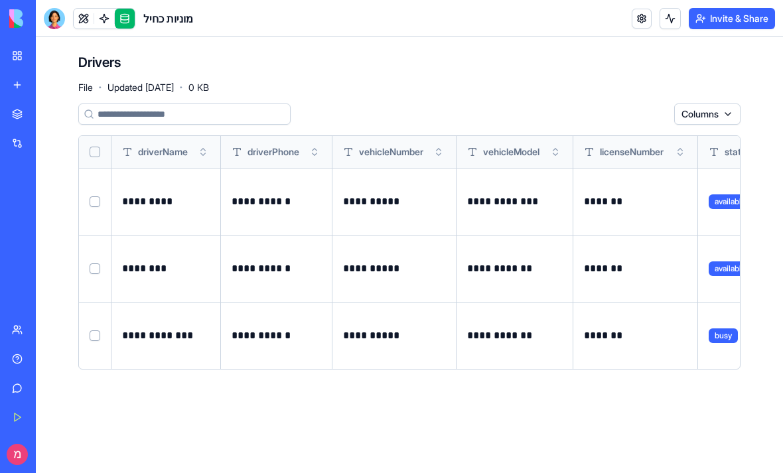
click at [23, 57] on link "My Workspace" at bounding box center [30, 55] width 53 height 27
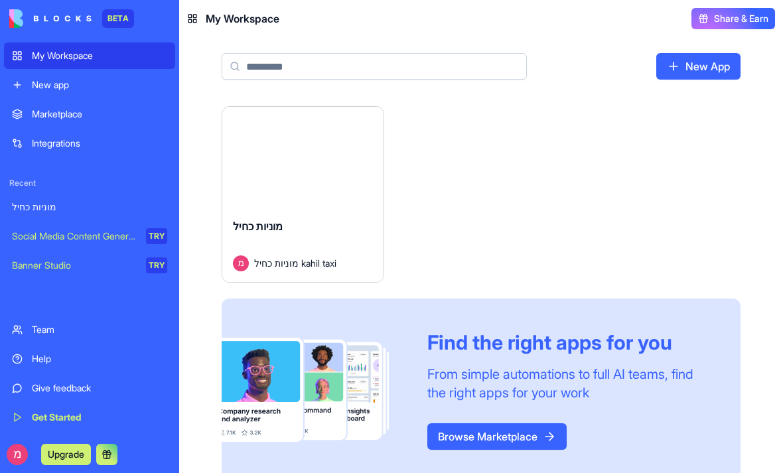
click at [263, 259] on span "מוניות כחיל kahil taxi" at bounding box center [295, 263] width 82 height 14
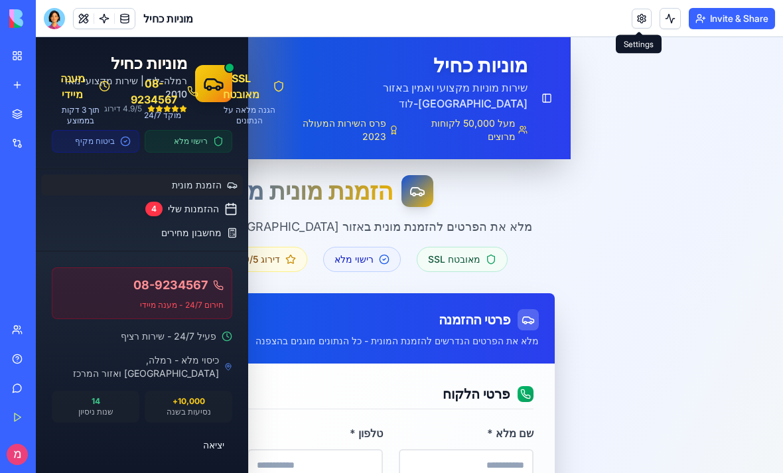
click at [641, 19] on link at bounding box center [641, 19] width 20 height 20
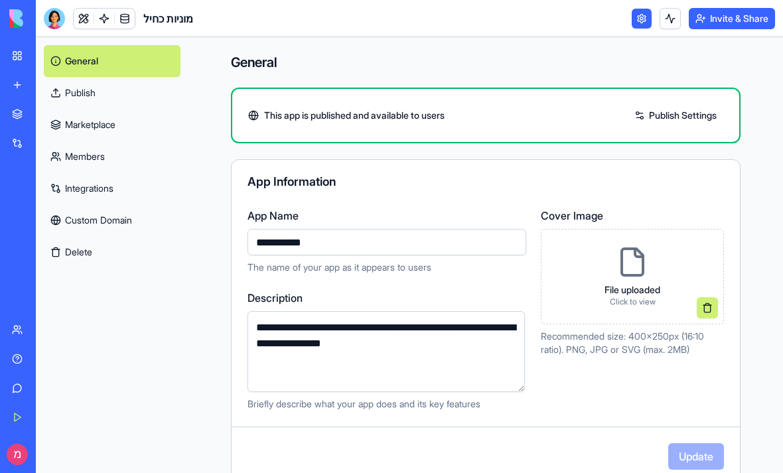
click at [58, 89] on link "Publish" at bounding box center [112, 93] width 137 height 32
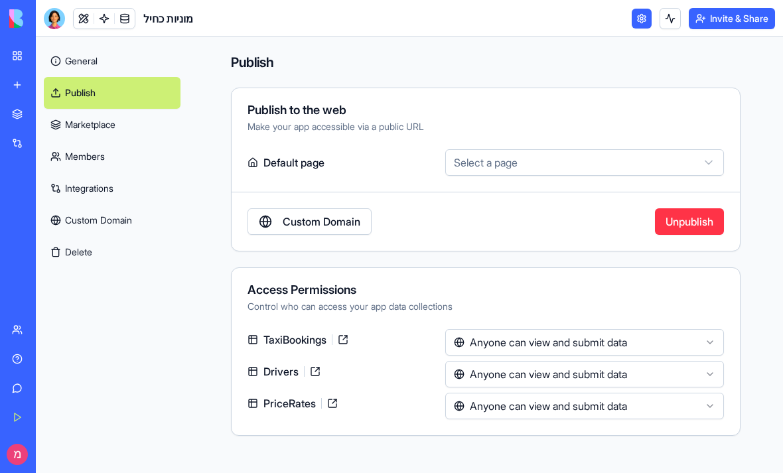
click at [81, 125] on link "Marketplace" at bounding box center [112, 125] width 137 height 32
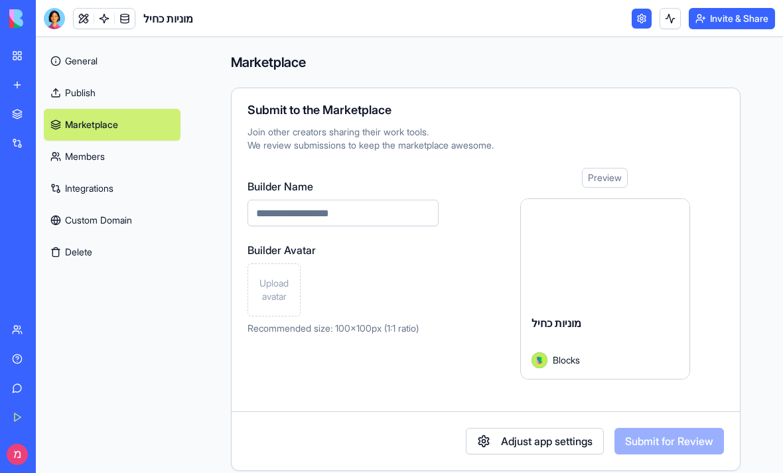
click at [70, 155] on link "Members" at bounding box center [112, 157] width 137 height 32
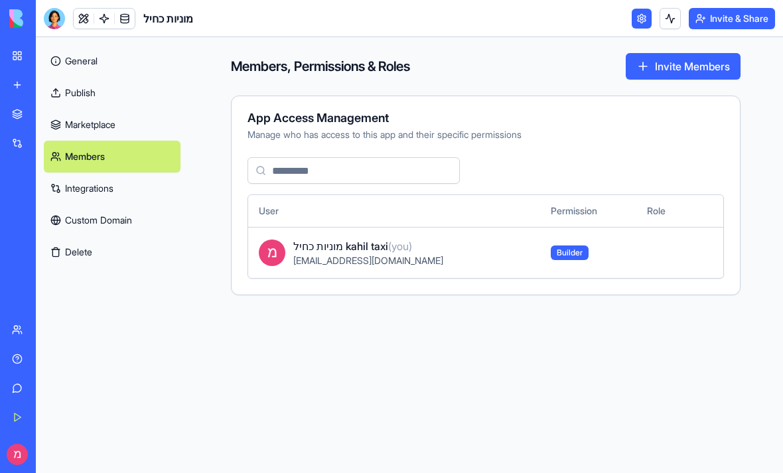
click at [100, 209] on link "Custom Domain" at bounding box center [112, 220] width 137 height 32
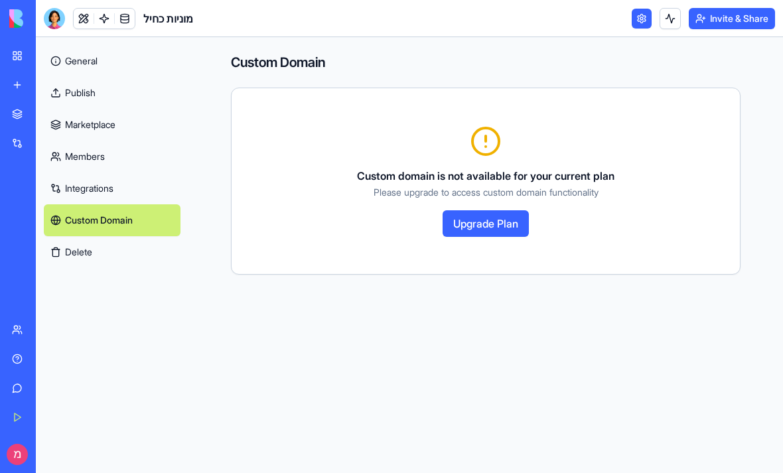
click at [491, 231] on button "Upgrade Plan" at bounding box center [485, 223] width 86 height 27
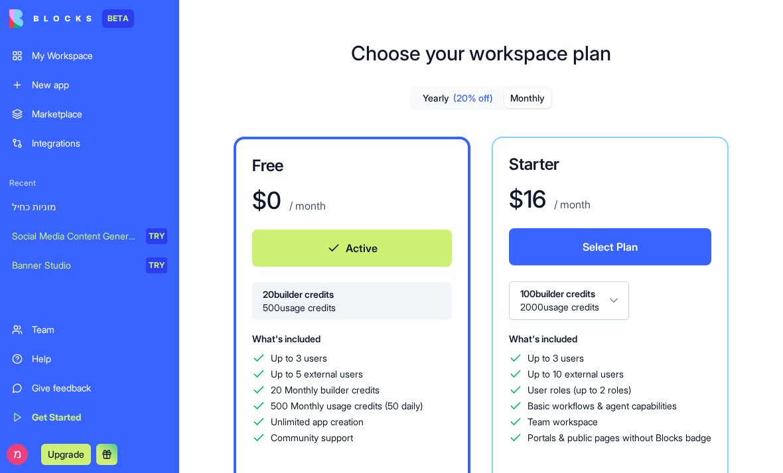
click at [523, 96] on button "Monthly" at bounding box center [527, 98] width 46 height 19
click at [69, 58] on div "My Workspace" at bounding box center [99, 55] width 135 height 13
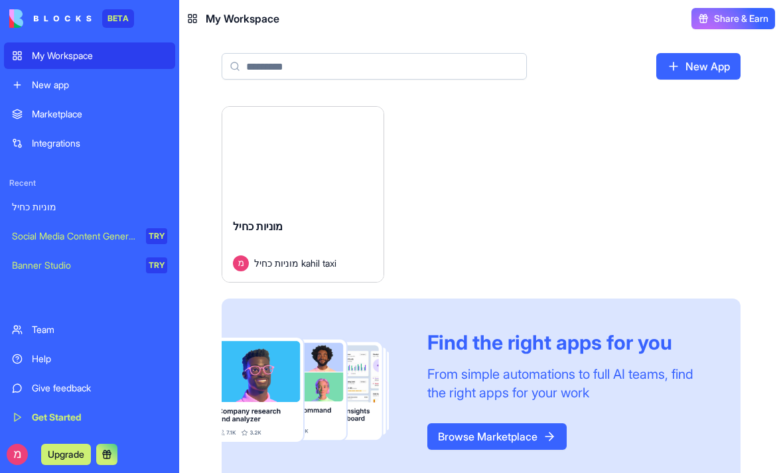
click at [208, 7] on header "My Workspace Share & Earn" at bounding box center [481, 18] width 604 height 37
click at [285, 192] on div "Launch" at bounding box center [302, 157] width 161 height 101
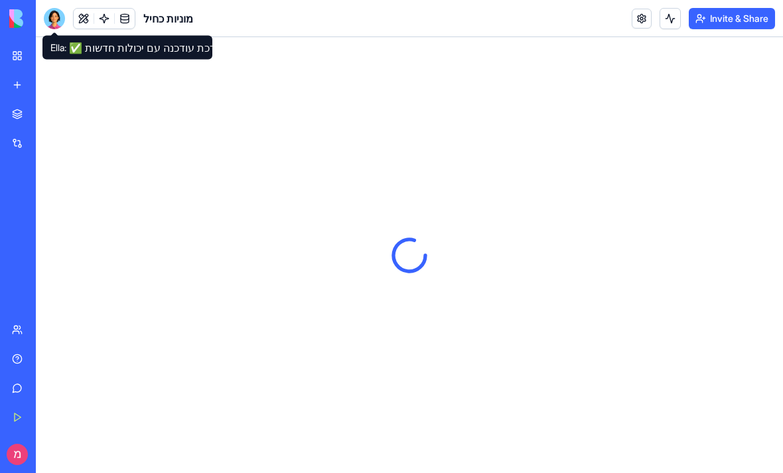
type input "**********"
type input "*****"
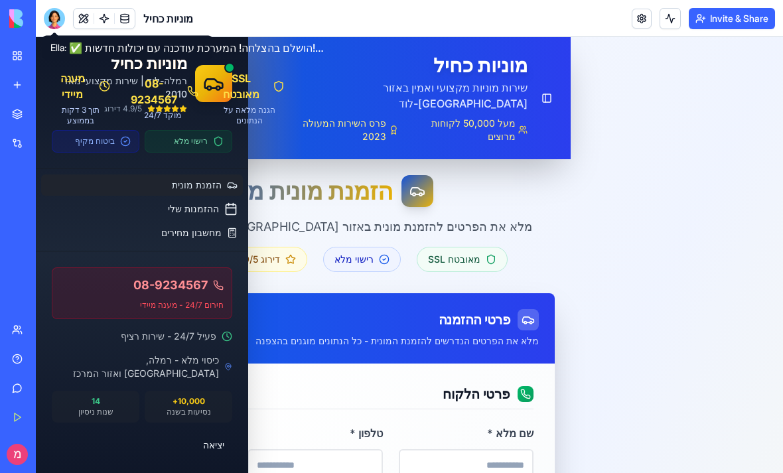
click at [56, 24] on div at bounding box center [54, 18] width 21 height 21
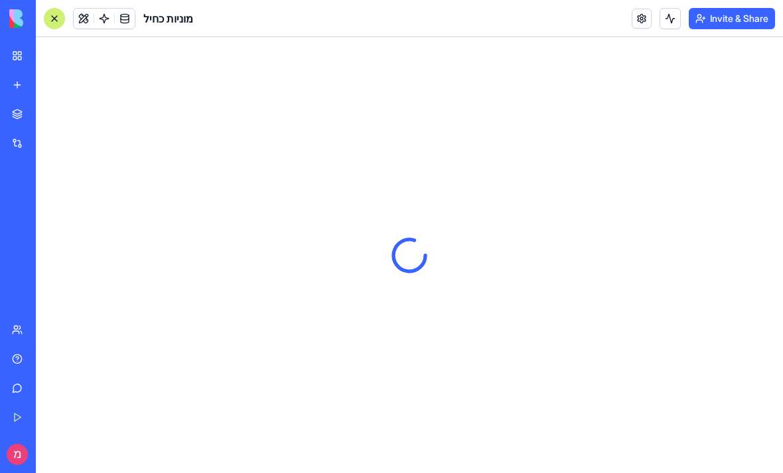
scroll to position [6677, 0]
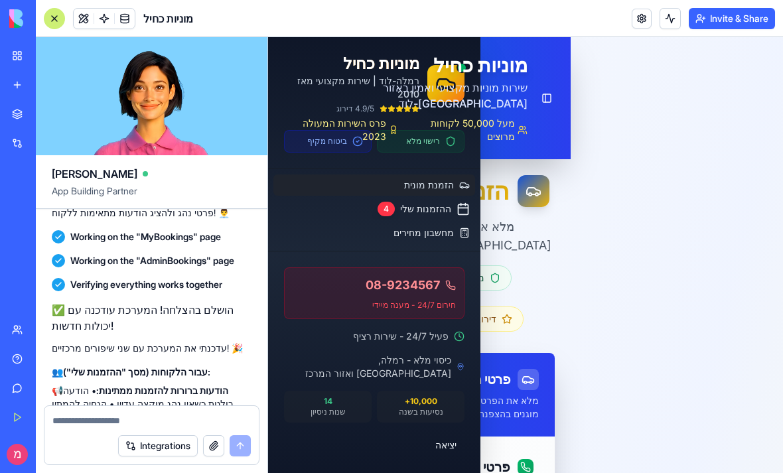
click at [105, 420] on textarea at bounding box center [151, 420] width 198 height 13
type textarea "*"
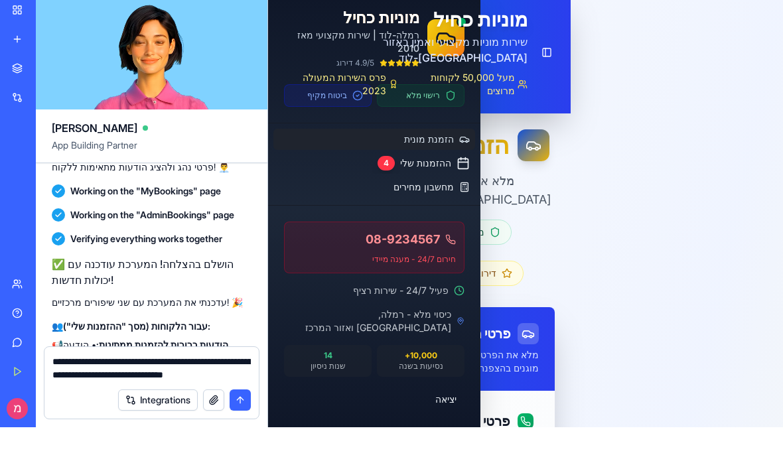
paste textarea "**********"
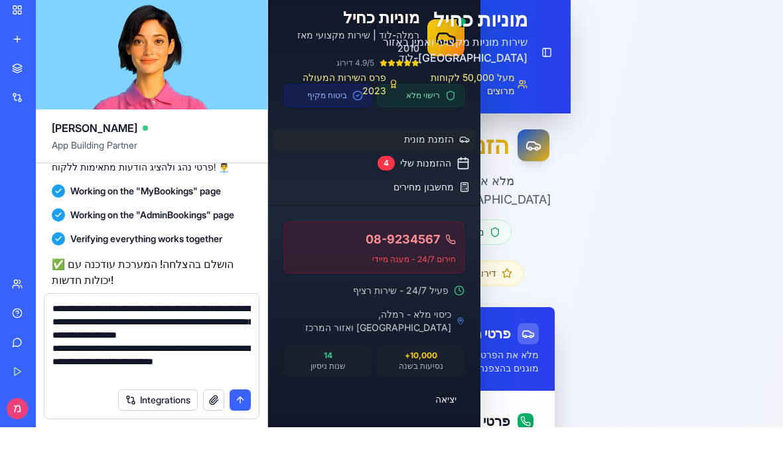
scroll to position [13, 0]
type textarea "**********"
click at [239, 435] on button "submit" at bounding box center [239, 445] width 21 height 21
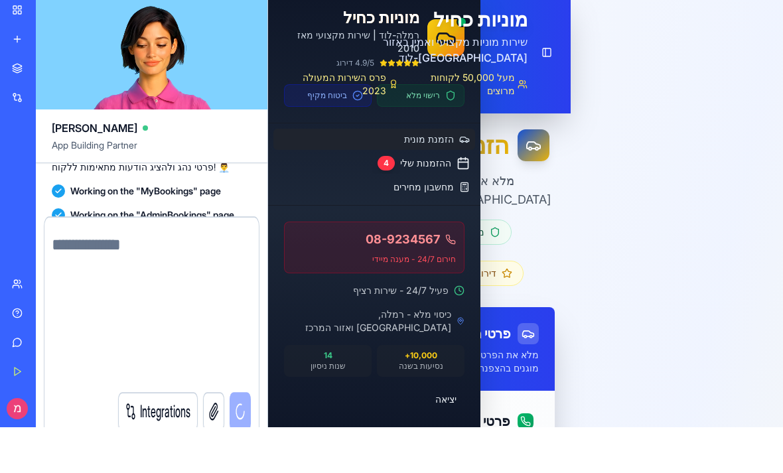
scroll to position [6807, 0]
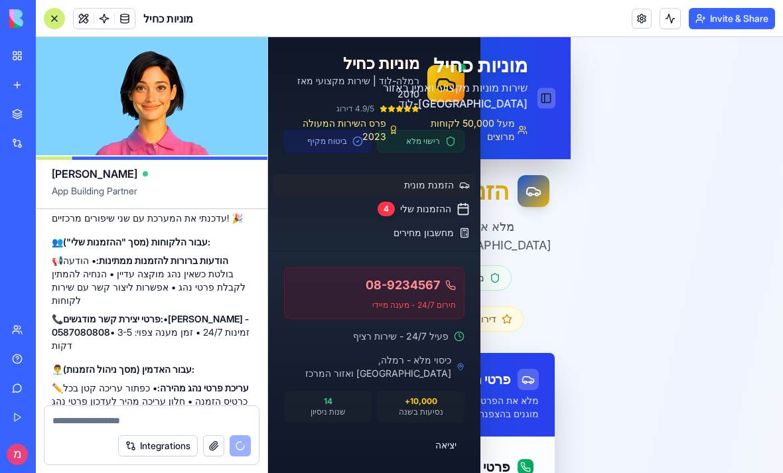
click at [546, 92] on button "Toggle Sidebar" at bounding box center [546, 98] width 18 height 21
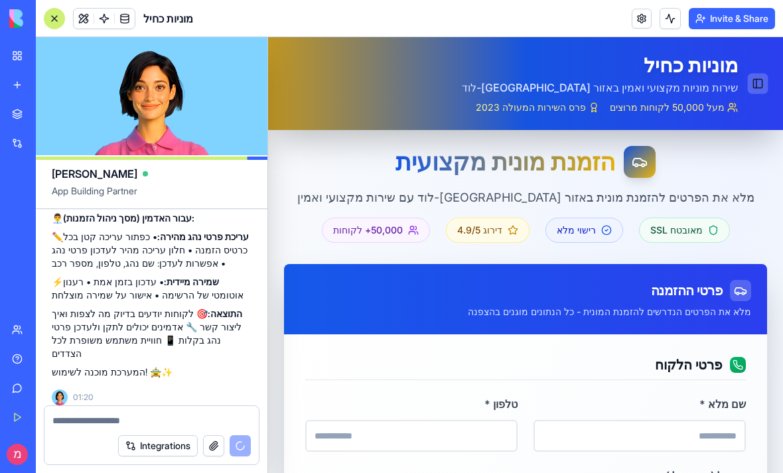
scroll to position [0, 0]
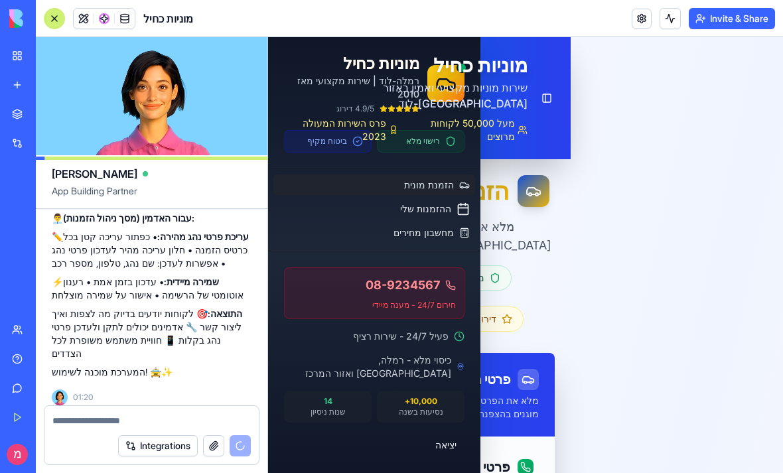
type input "**********"
type input "*****"
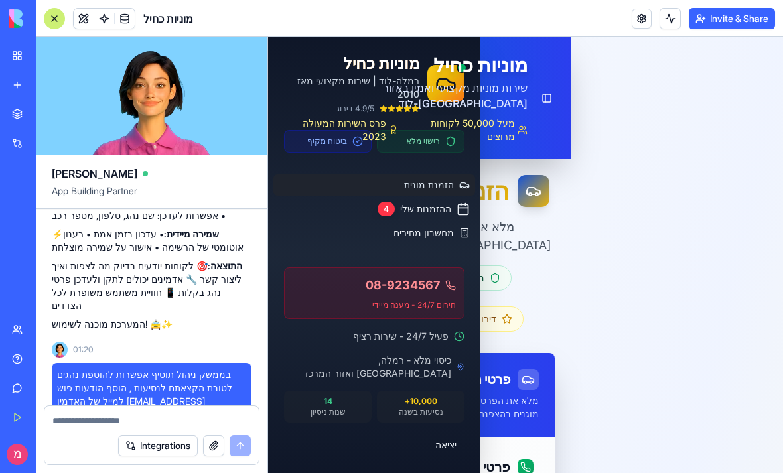
scroll to position [7542, 0]
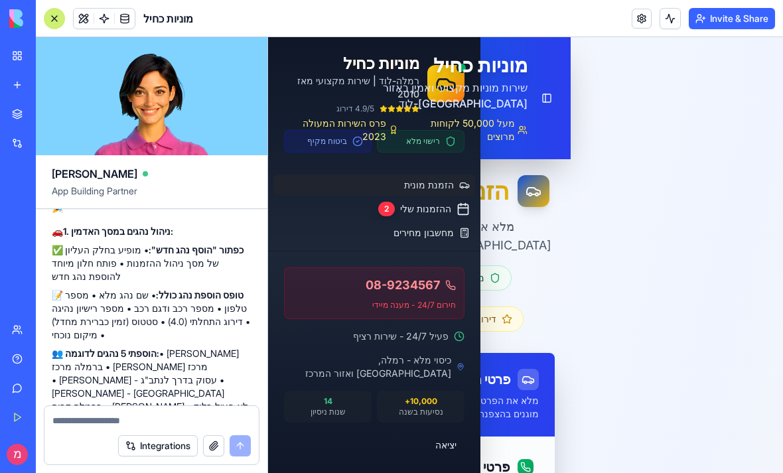
click at [426, 200] on link "ההזמנות שלי 2" at bounding box center [374, 209] width 212 height 23
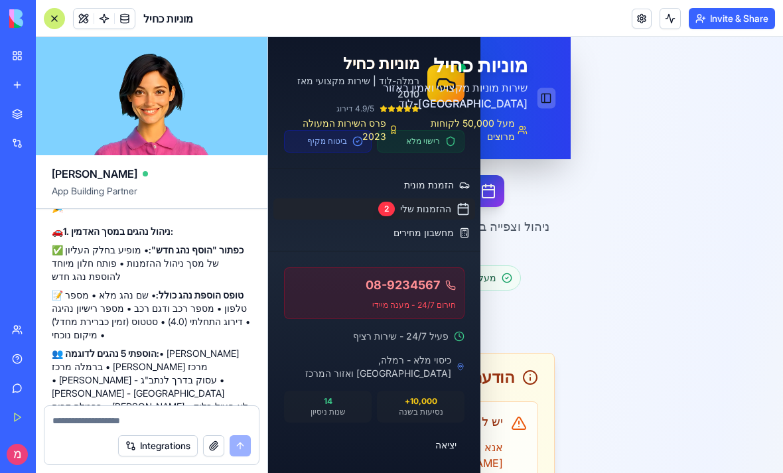
click at [539, 88] on button "Toggle Sidebar" at bounding box center [546, 98] width 18 height 21
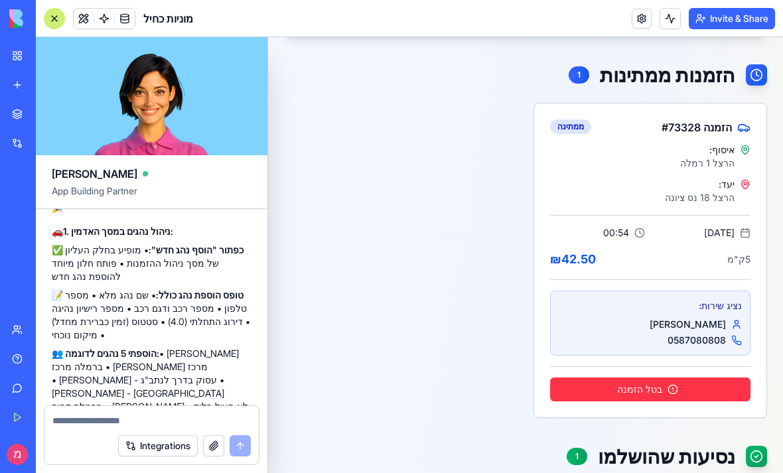
scroll to position [999, 0]
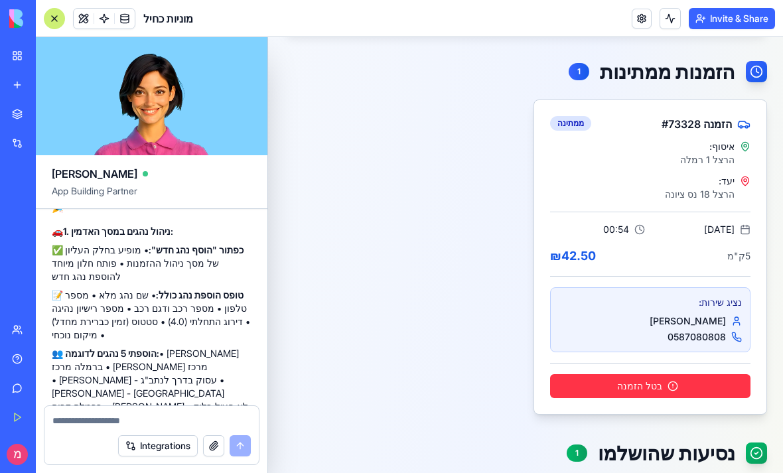
click at [711, 134] on div "הזמנה # 73328 ממתינה" at bounding box center [650, 120] width 232 height 40
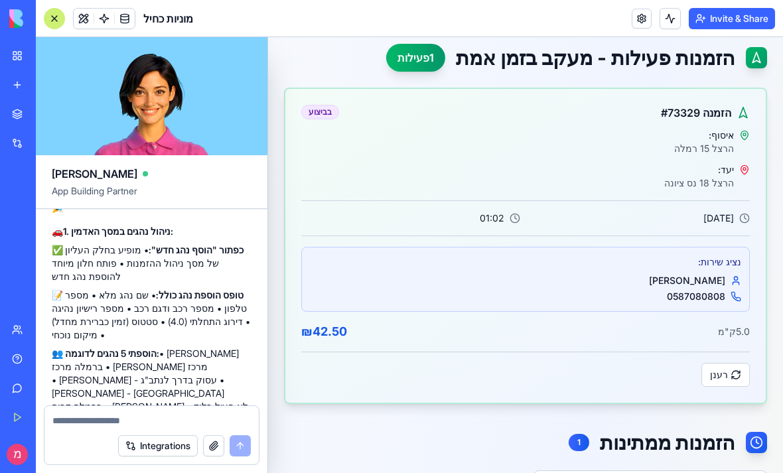
scroll to position [660, 0]
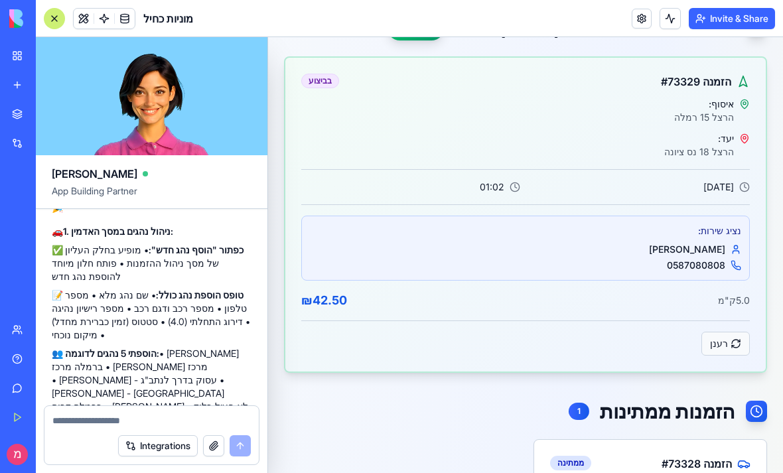
click at [725, 355] on button "רענן" at bounding box center [725, 344] width 48 height 24
click at [727, 342] on button "רענן" at bounding box center [725, 344] width 48 height 24
click at [726, 338] on button "רענן" at bounding box center [725, 344] width 48 height 24
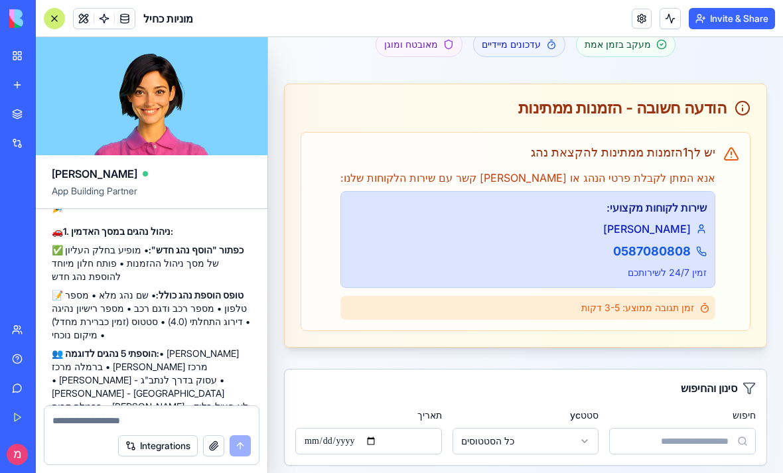
scroll to position [115, 0]
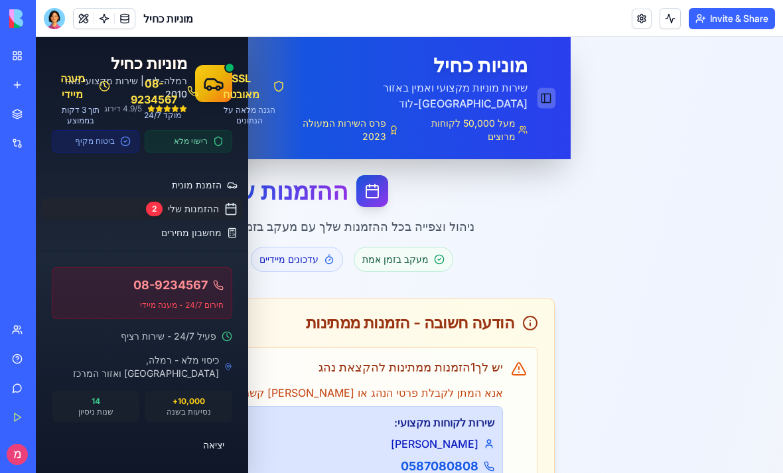
click at [547, 90] on button "Toggle Sidebar" at bounding box center [546, 98] width 18 height 21
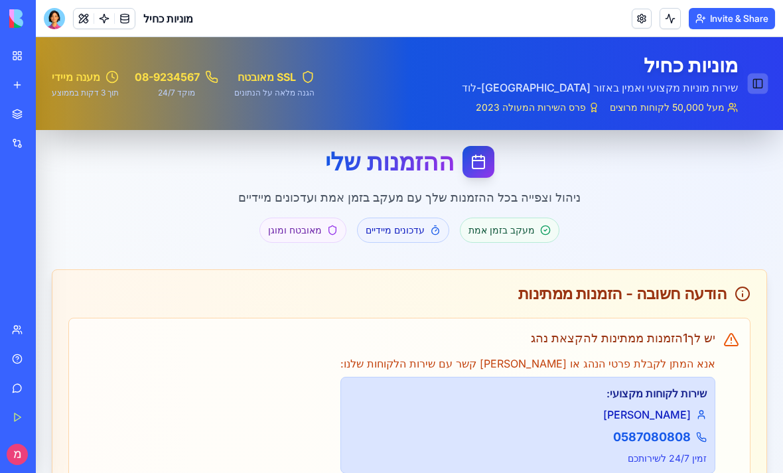
click at [765, 89] on button "Toggle Sidebar" at bounding box center [757, 84] width 21 height 21
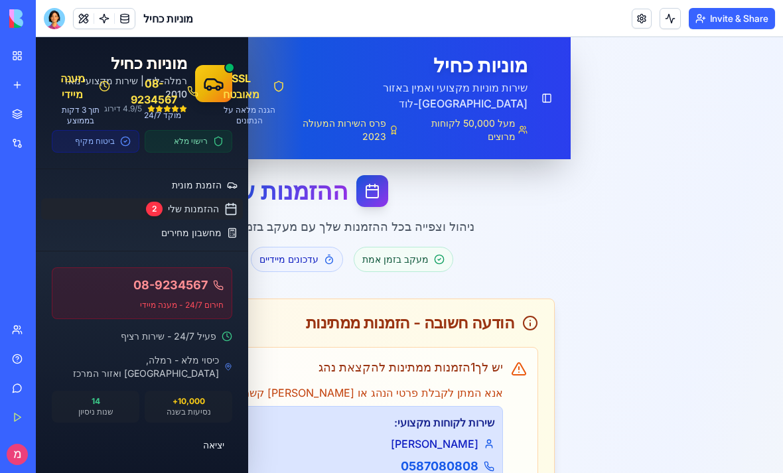
click at [54, 21] on div at bounding box center [54, 18] width 21 height 21
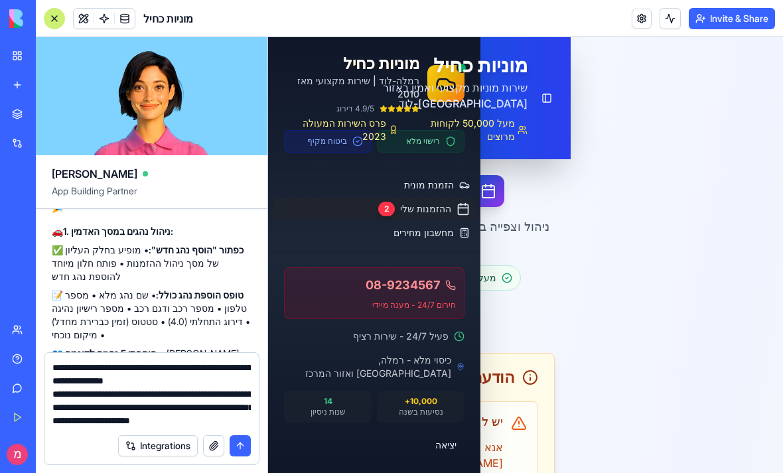
type textarea "**********"
click at [246, 450] on button "submit" at bounding box center [239, 445] width 21 height 21
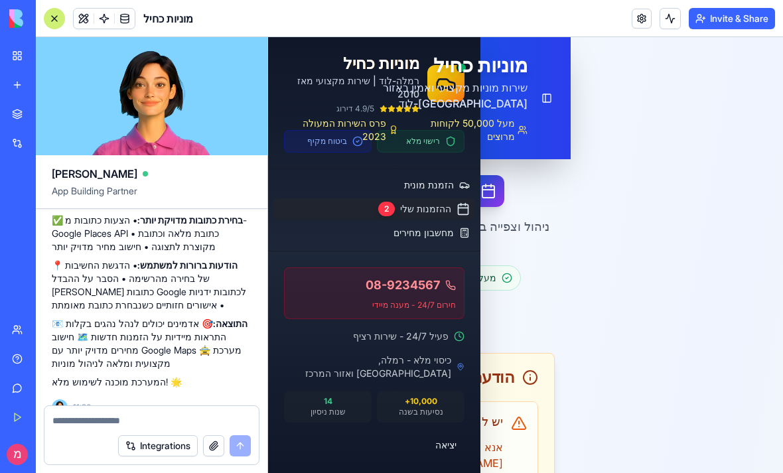
scroll to position [7879, 0]
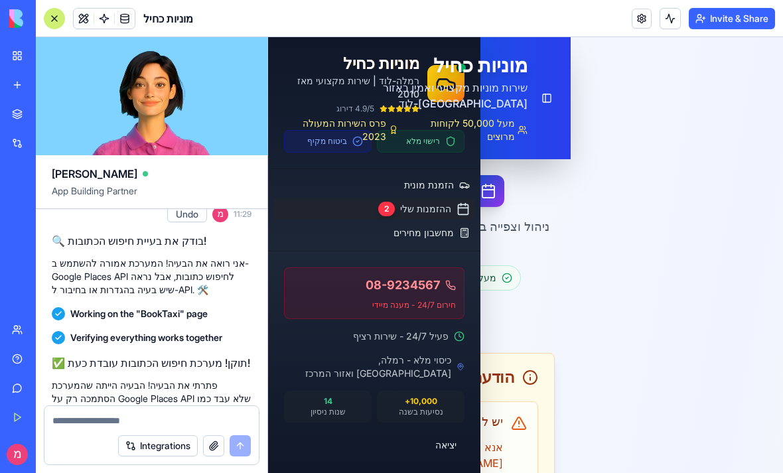
click at [83, 426] on textarea at bounding box center [151, 420] width 198 height 13
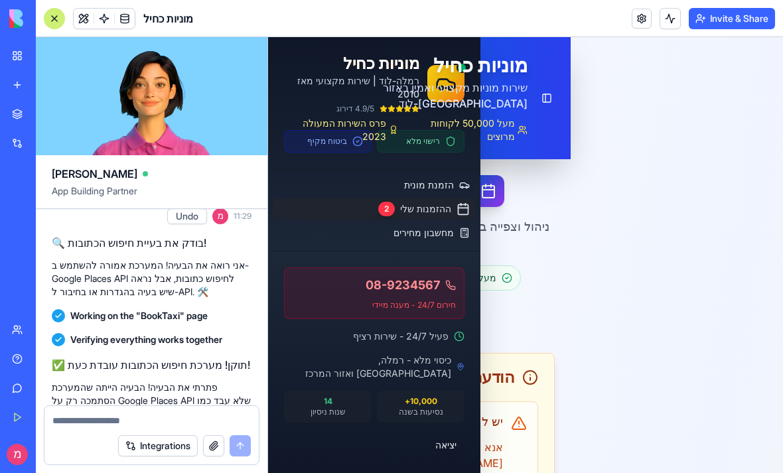
scroll to position [8187, 0]
type textarea "*"
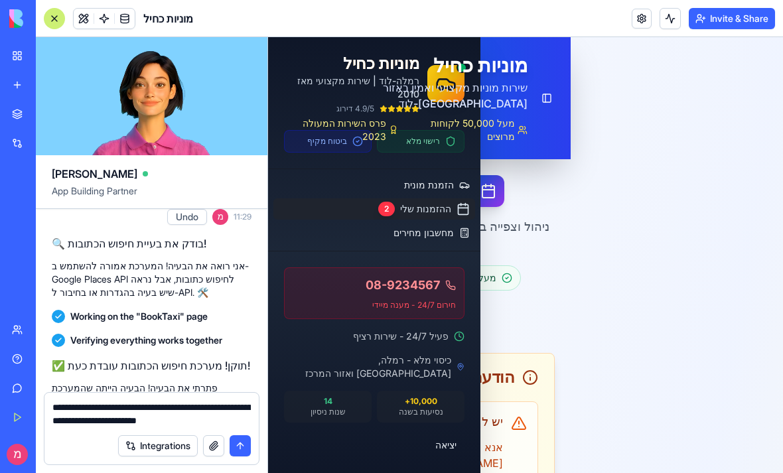
type textarea "**********"
click at [243, 452] on button "submit" at bounding box center [239, 445] width 21 height 21
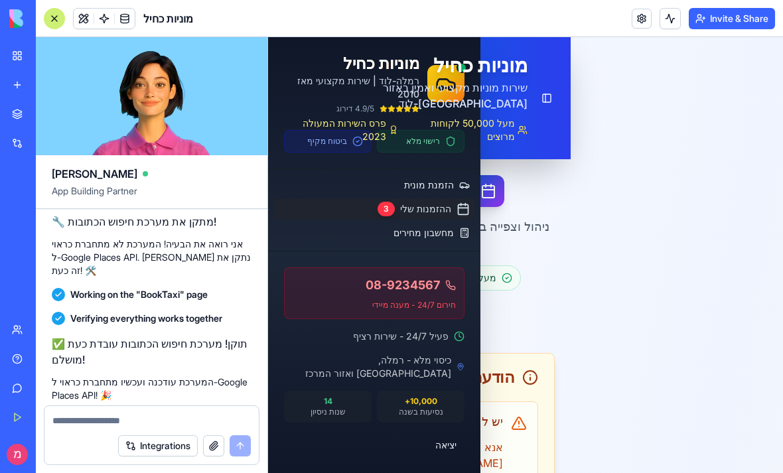
scroll to position [8879, 0]
click at [55, 19] on div at bounding box center [54, 18] width 21 height 21
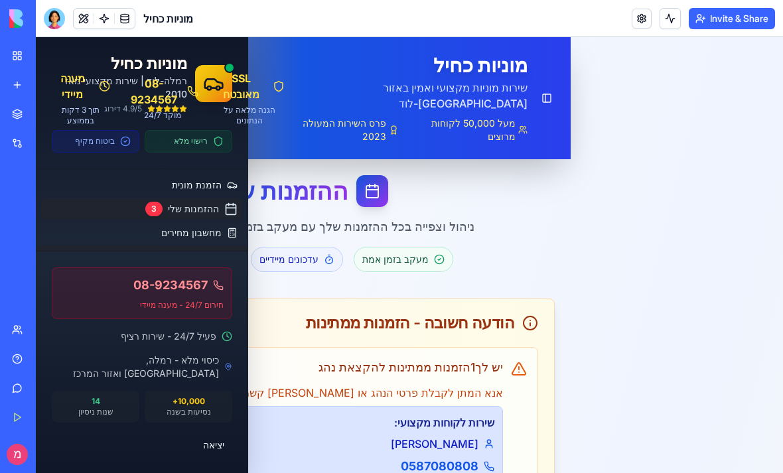
click at [184, 259] on span "ניהול הזמנות" at bounding box center [199, 257] width 54 height 14
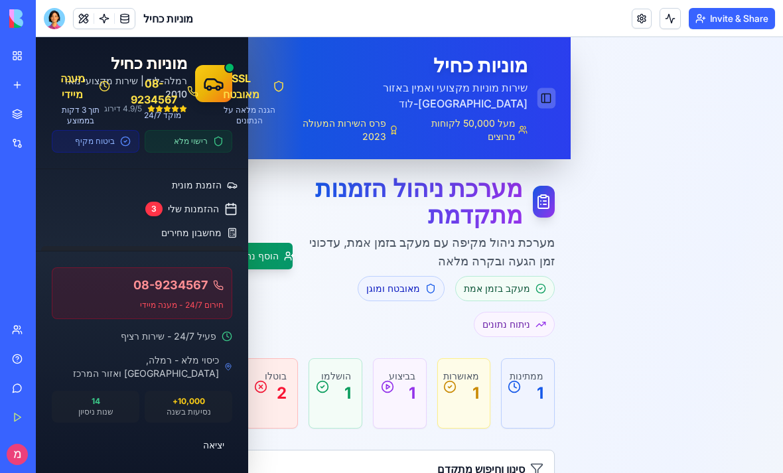
click at [537, 86] on div "Toggle Sidebar מוניות כחיל שירות מוניות מקצועי ואמין באזור רמלה-לוד מעל 50,000 …" at bounding box center [420, 98] width 270 height 90
click at [533, 94] on div "Toggle Sidebar מוניות כחיל שירות מוניות מקצועי ואמין באזור רמלה-לוד מעל 50,000 …" at bounding box center [420, 98] width 270 height 90
click at [542, 96] on button "Toggle Sidebar" at bounding box center [546, 98] width 18 height 21
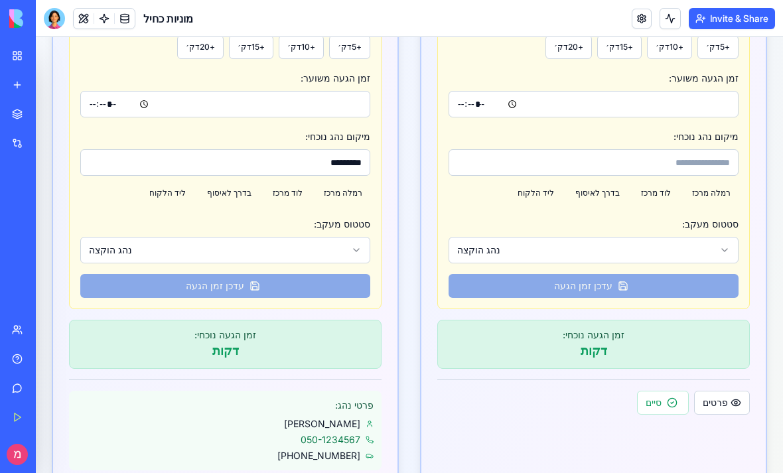
scroll to position [731, 0]
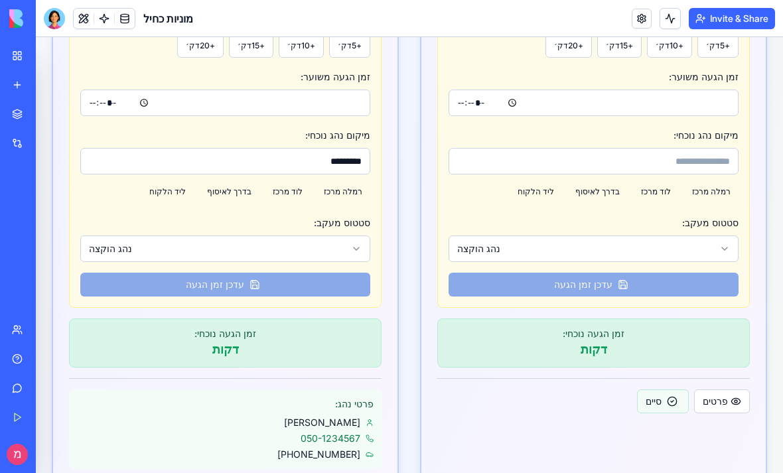
click at [661, 389] on button "סיים" at bounding box center [663, 401] width 52 height 24
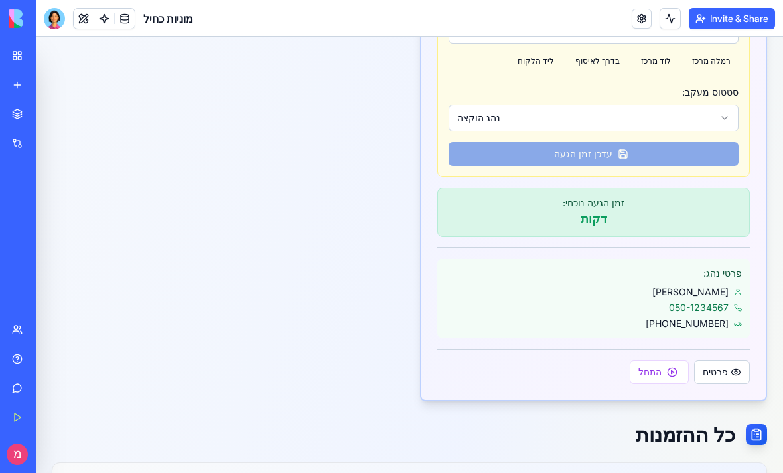
scroll to position [893, 0]
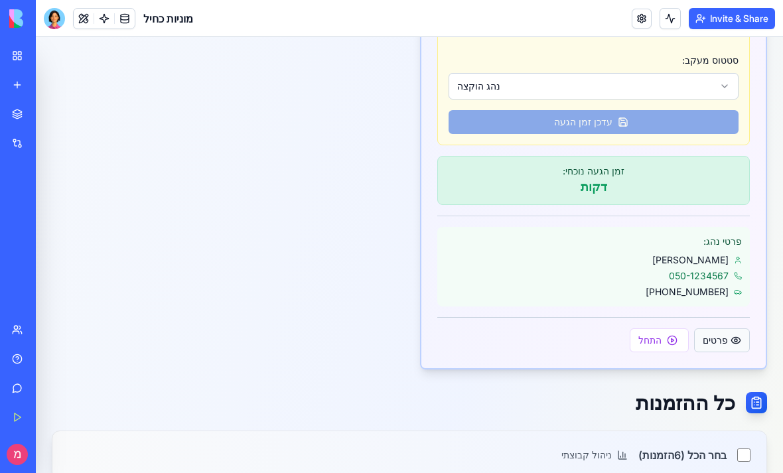
click at [727, 329] on button "פרטים" at bounding box center [722, 340] width 56 height 24
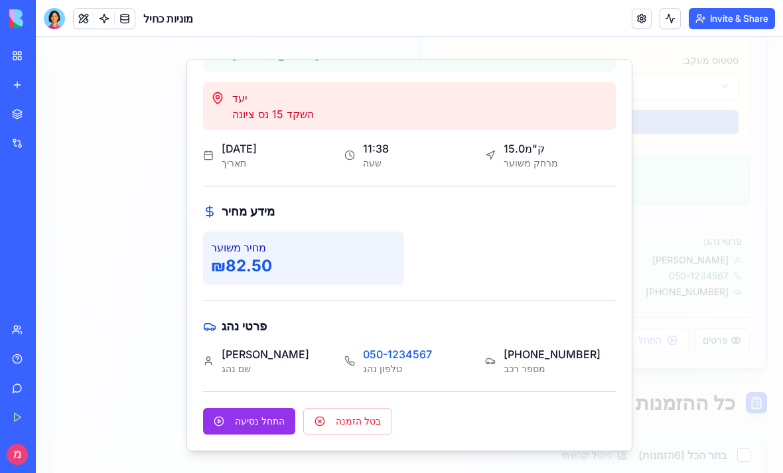
scroll to position [251, 0]
click at [300, 356] on div "אחמד חסן שם נהג" at bounding box center [268, 360] width 131 height 29
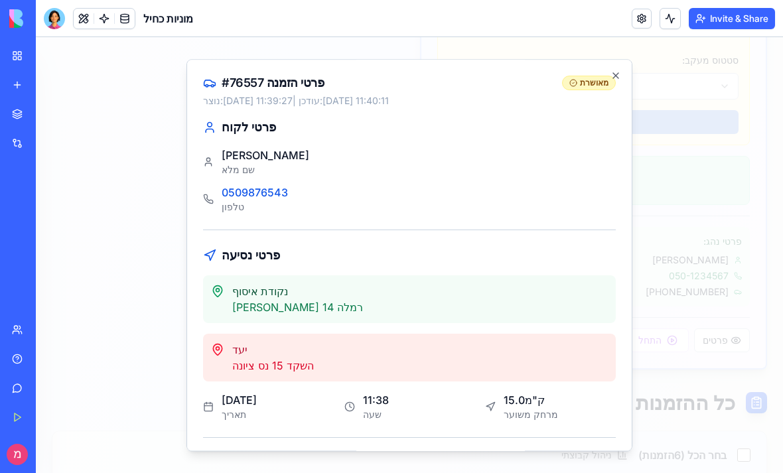
scroll to position [-3, 0]
click at [683, 137] on div at bounding box center [409, 255] width 747 height 436
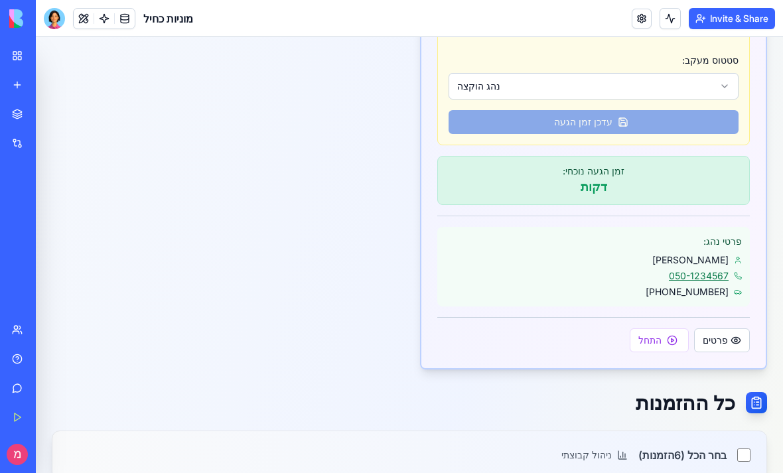
click at [700, 269] on link "050-1234567" at bounding box center [699, 275] width 60 height 13
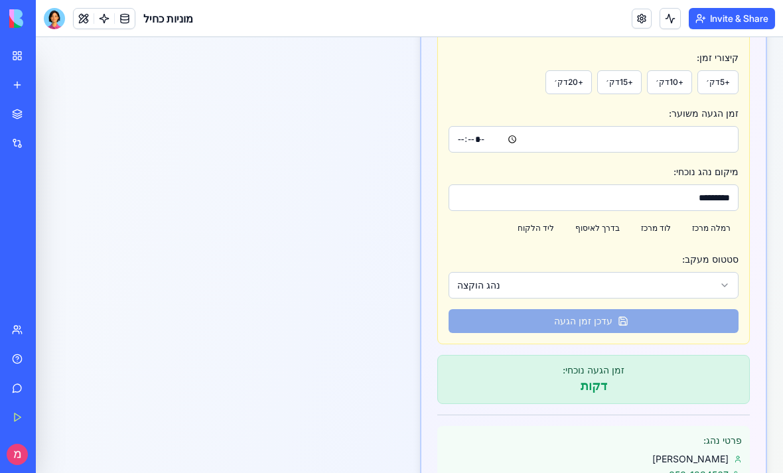
scroll to position [754, 0]
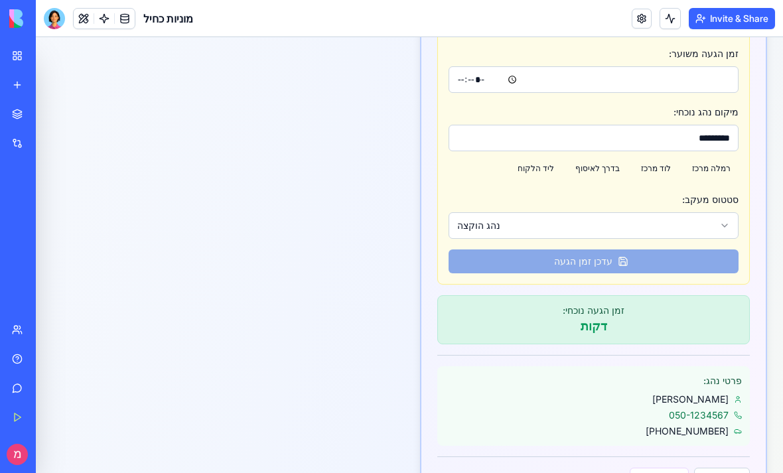
click at [613, 212] on button "נהג הוקצה" at bounding box center [593, 225] width 290 height 27
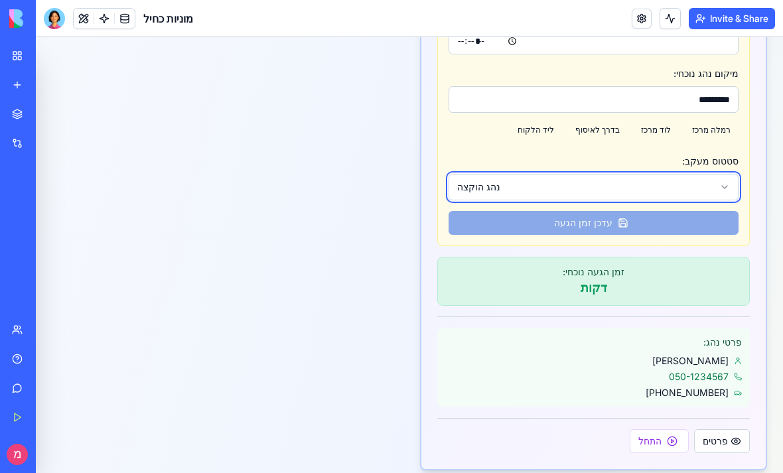
scroll to position [791, 0]
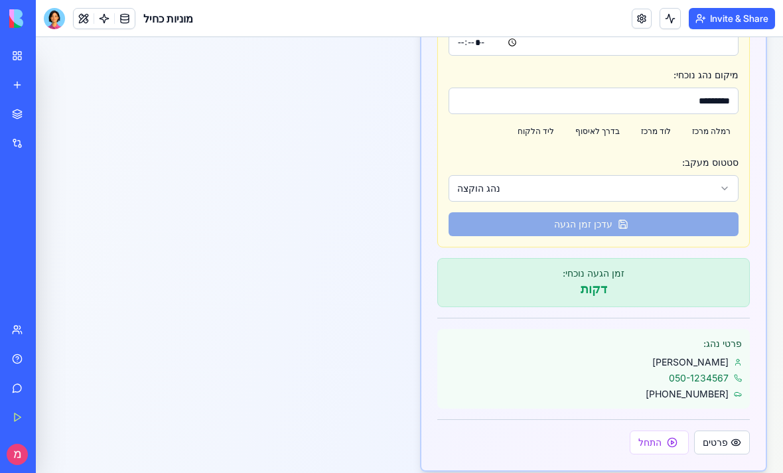
click at [357, 291] on div "הזמנה # 76557 מאושרת יוסי כהן 0509876543 איסוף: יצחק שדה 14 רמלה יעד: השקד 15 נ…" at bounding box center [409, 102] width 715 height 737
click at [54, 27] on div at bounding box center [54, 18] width 21 height 21
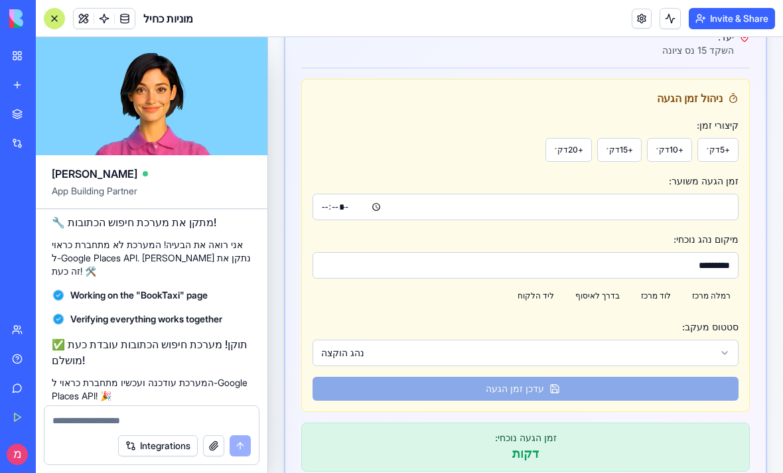
scroll to position [0, 0]
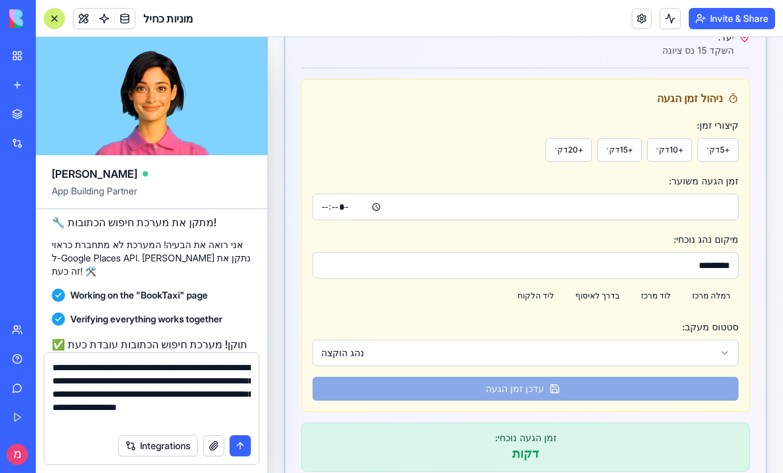
type textarea "**********"
click at [242, 445] on button "submit" at bounding box center [239, 445] width 21 height 21
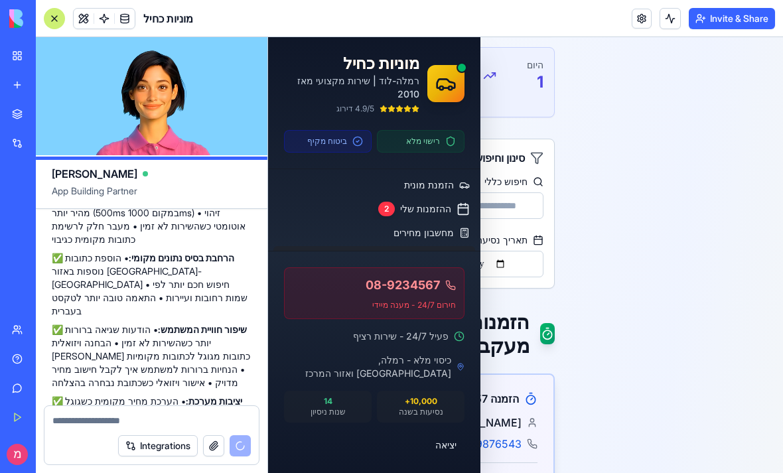
scroll to position [9524, 0]
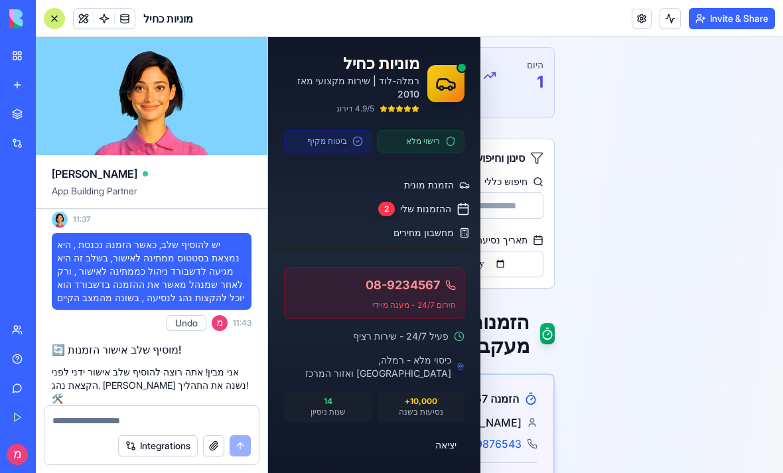
click at [57, 21] on div at bounding box center [54, 18] width 21 height 21
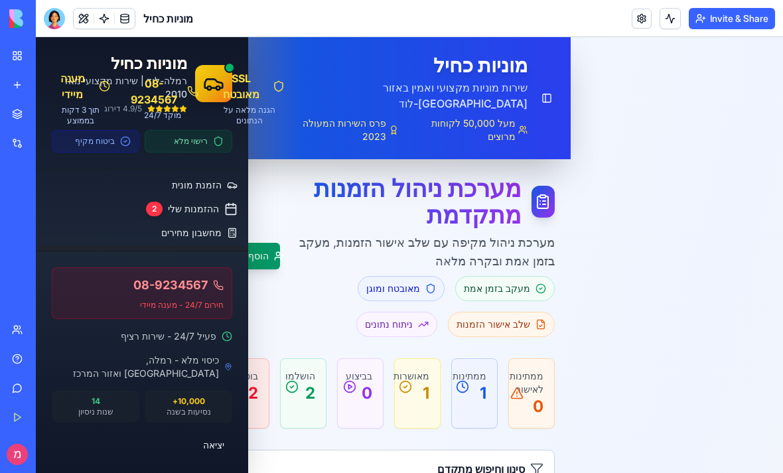
click at [201, 262] on span "ניהול הזמנות" at bounding box center [199, 257] width 54 height 14
click at [550, 88] on button "Toggle Sidebar" at bounding box center [546, 98] width 18 height 21
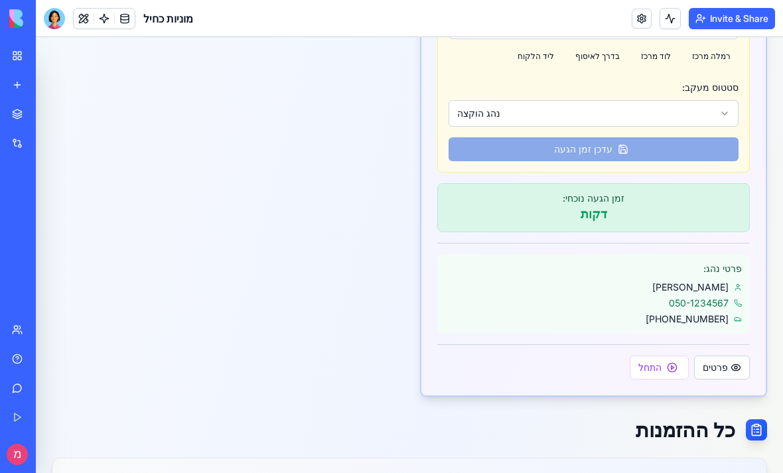
scroll to position [935, 0]
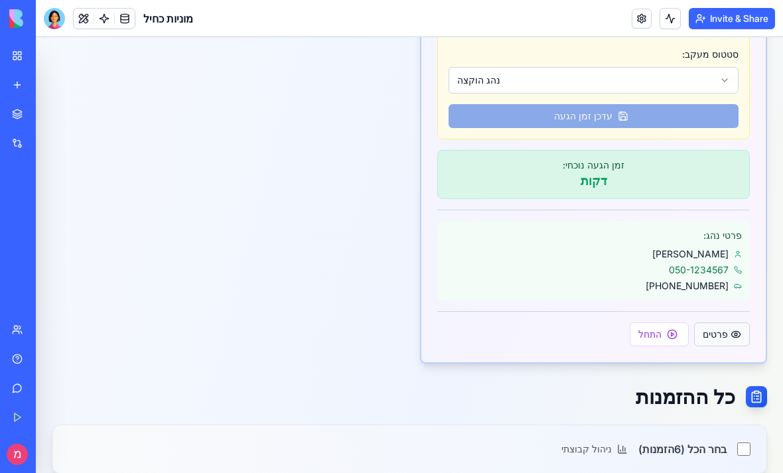
click at [724, 322] on button "פרטים" at bounding box center [722, 334] width 56 height 24
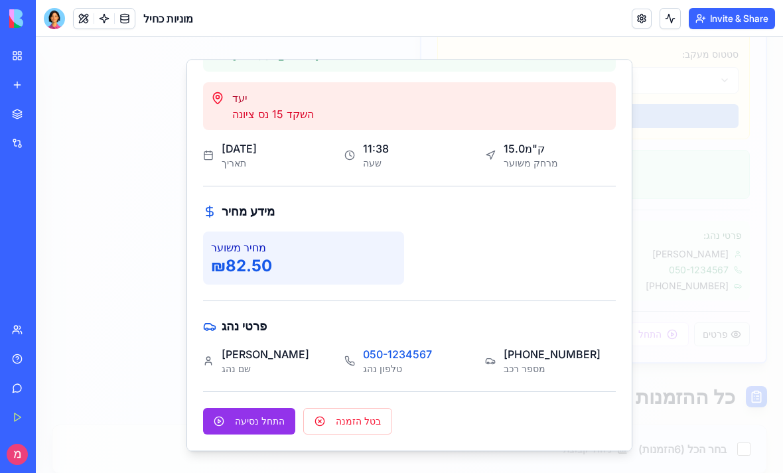
scroll to position [251, 0]
click at [351, 418] on button "בטל הזמנה" at bounding box center [347, 421] width 89 height 27
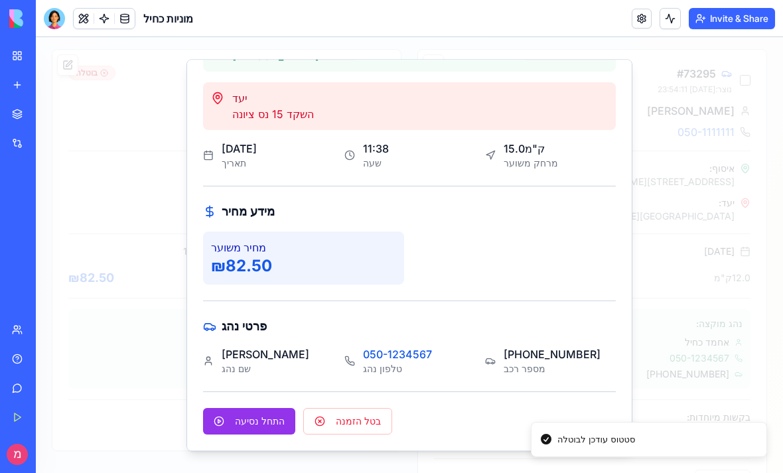
click at [724, 247] on div at bounding box center [409, 255] width 747 height 436
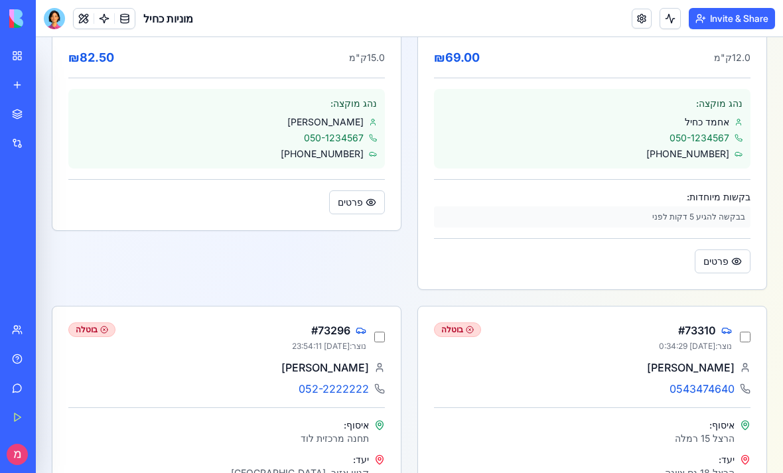
scroll to position [1157, 0]
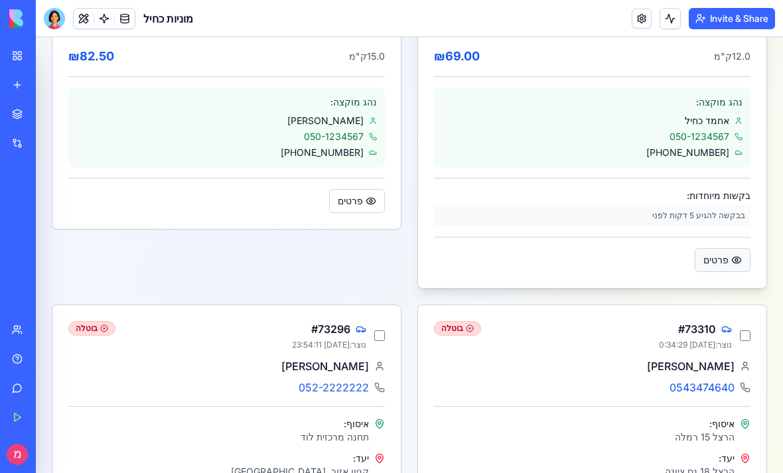
click at [723, 248] on button "פרטים" at bounding box center [722, 260] width 56 height 24
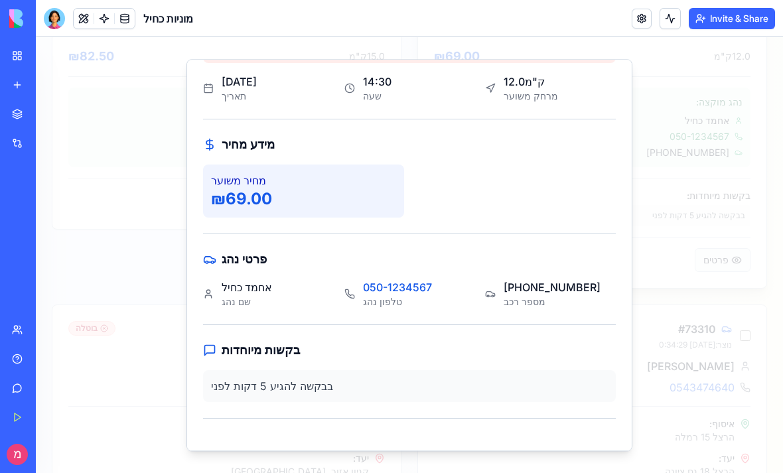
scroll to position [318, 0]
click at [731, 190] on div at bounding box center [409, 255] width 747 height 436
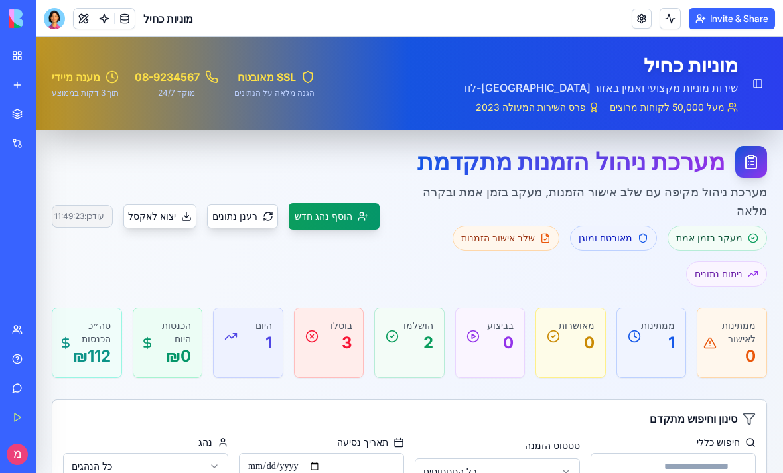
scroll to position [0, 0]
click at [91, 207] on div "עודכן: 11:49:23" at bounding box center [82, 216] width 61 height 23
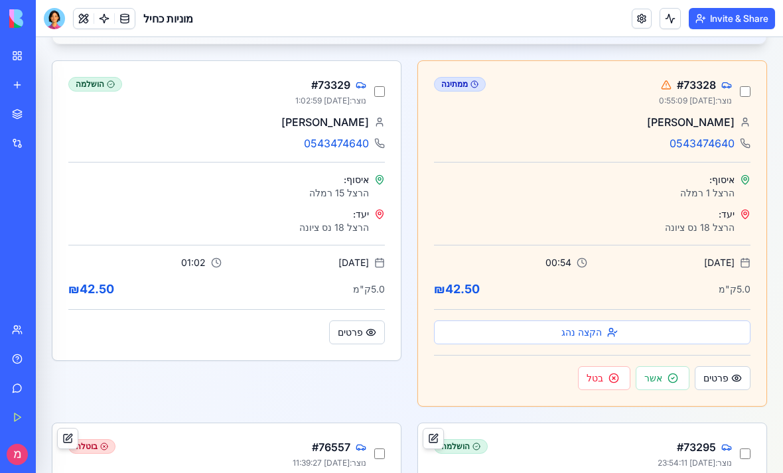
scroll to position [576, 0]
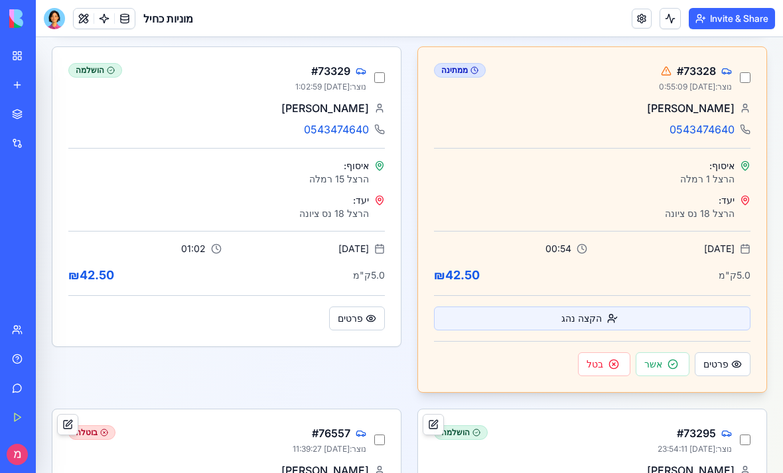
click at [659, 306] on button "הקצה נהג" at bounding box center [592, 318] width 316 height 24
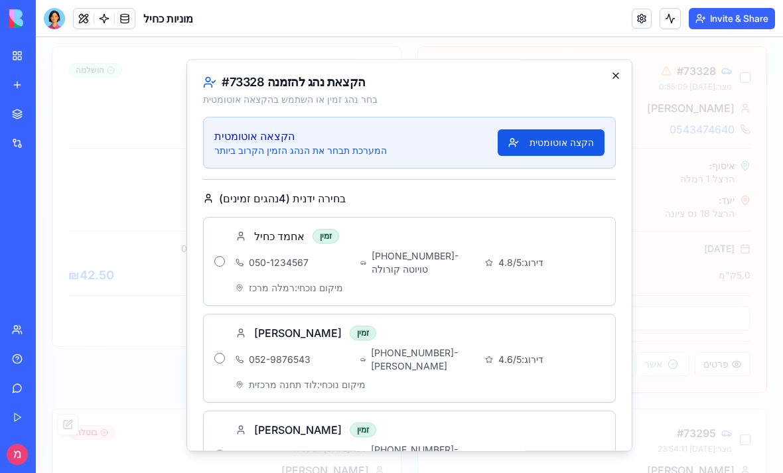
click at [619, 75] on icon "button" at bounding box center [615, 75] width 11 height 11
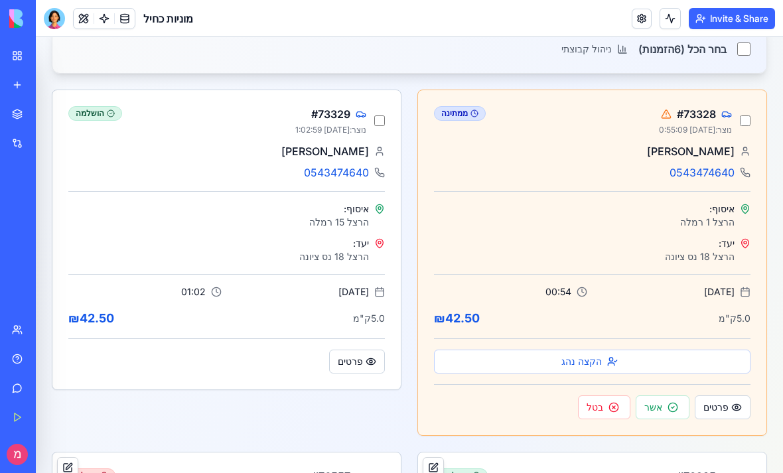
scroll to position [560, 0]
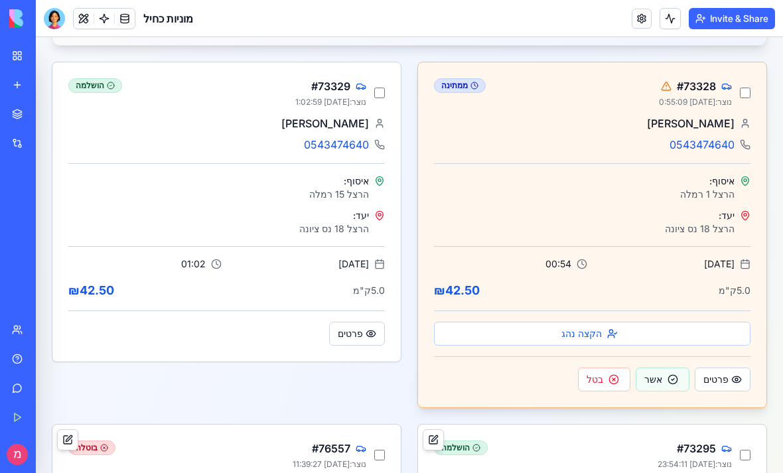
click at [658, 370] on button "אשר" at bounding box center [662, 379] width 54 height 24
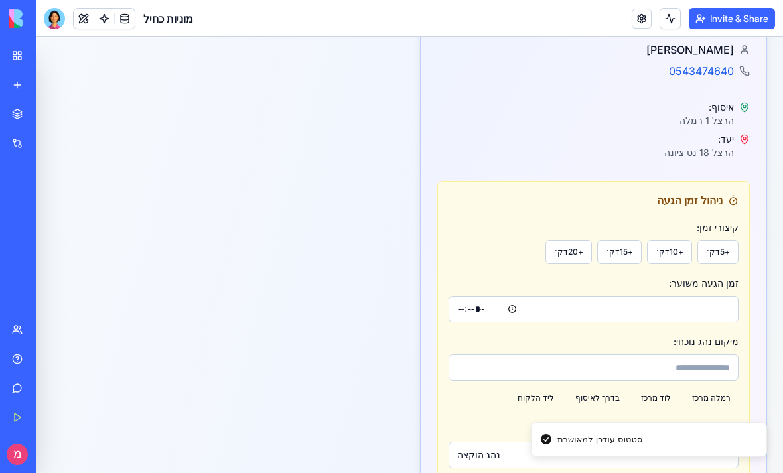
click at [645, 333] on div "מיקום נהג נוכחי: רמלה מרכז לוד מרכז בדרך לאיסוף ליד הלקוח" at bounding box center [593, 371] width 290 height 77
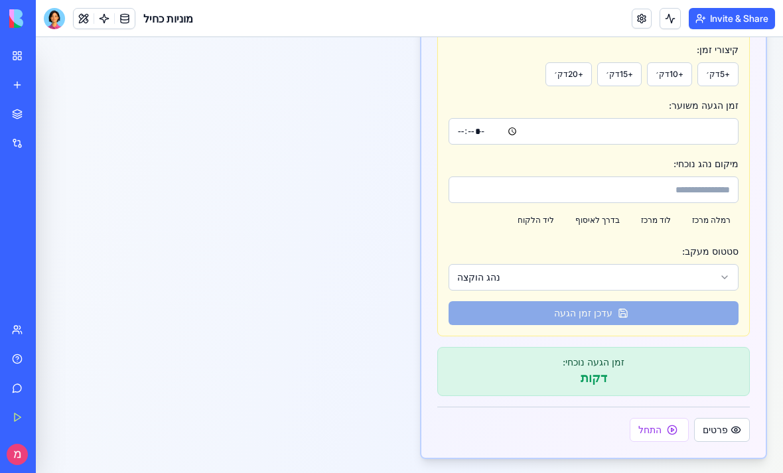
scroll to position [747, 0]
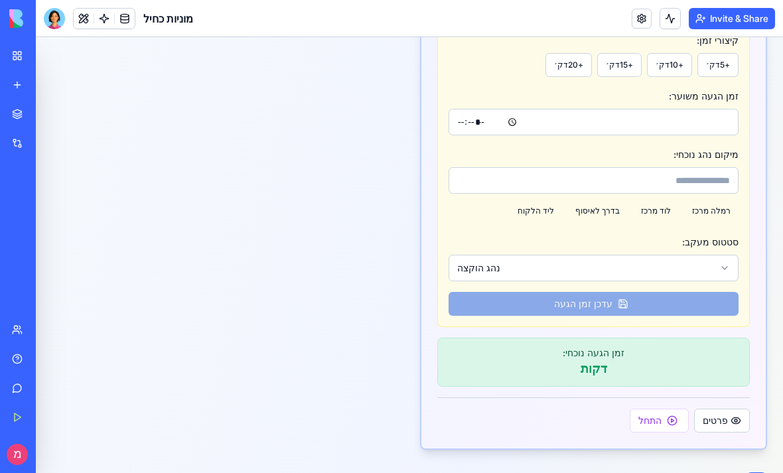
click at [717, 255] on button "נהג הוקצה" at bounding box center [593, 268] width 290 height 27
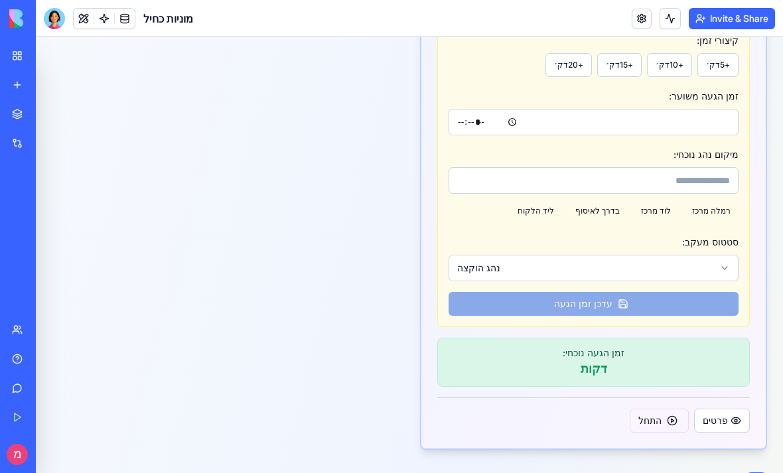
click at [659, 409] on button "התחל" at bounding box center [658, 421] width 59 height 24
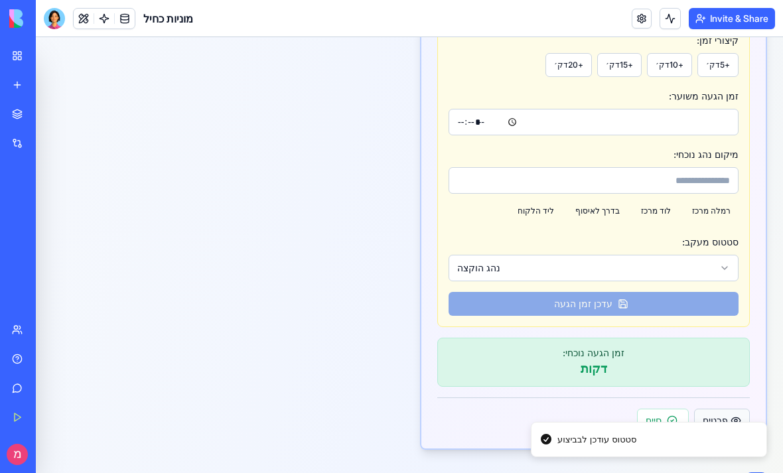
click at [709, 409] on button "פרטים" at bounding box center [722, 421] width 56 height 24
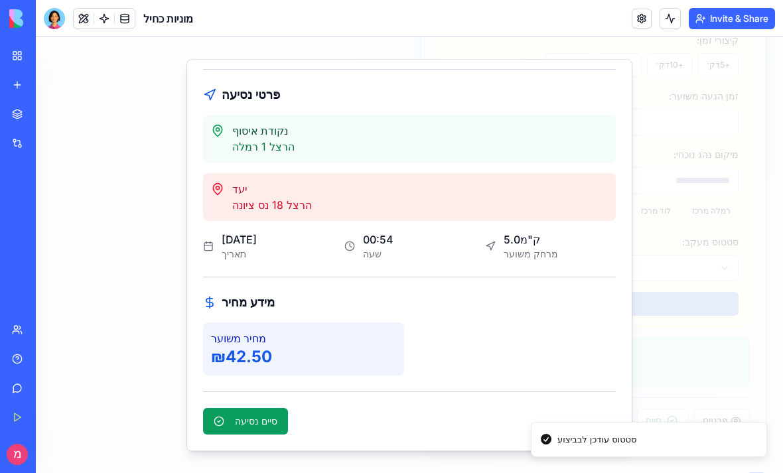
scroll to position [160, 0]
click at [712, 287] on div at bounding box center [409, 255] width 747 height 436
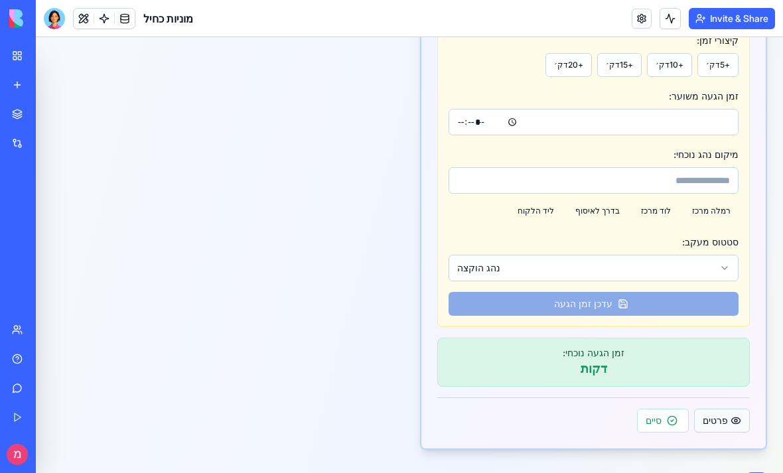
click at [718, 409] on button "פרטים" at bounding box center [722, 421] width 56 height 24
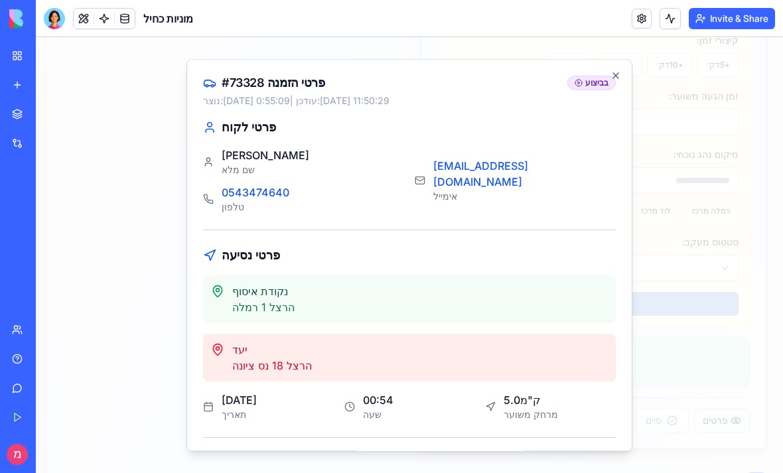
scroll to position [0, 0]
click at [239, 82] on h2 "פרטי הזמנה # 73328" at bounding box center [263, 82] width 121 height 13
click at [596, 75] on div "פרטי הזמנה # 73328 בביצוע נוצר: 5.9.2025, 0:55:09 | עודכן: 9.9.2025, 11:50:29 פ…" at bounding box center [409, 255] width 446 height 392
click at [613, 76] on icon "button" at bounding box center [615, 75] width 11 height 11
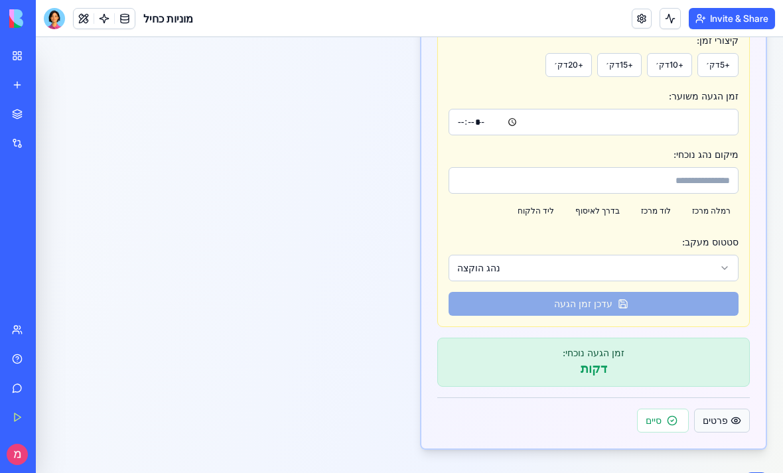
click at [730, 409] on button "פרטים" at bounding box center [722, 421] width 56 height 24
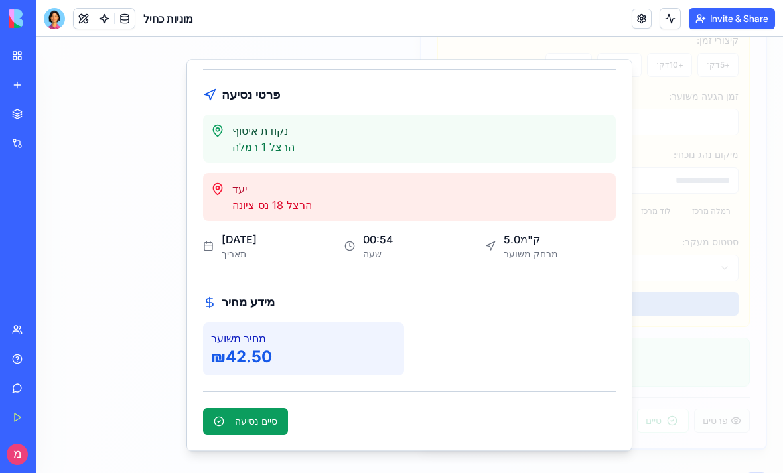
scroll to position [160, 0]
click at [237, 409] on button "סיים נסיעה" at bounding box center [245, 421] width 85 height 27
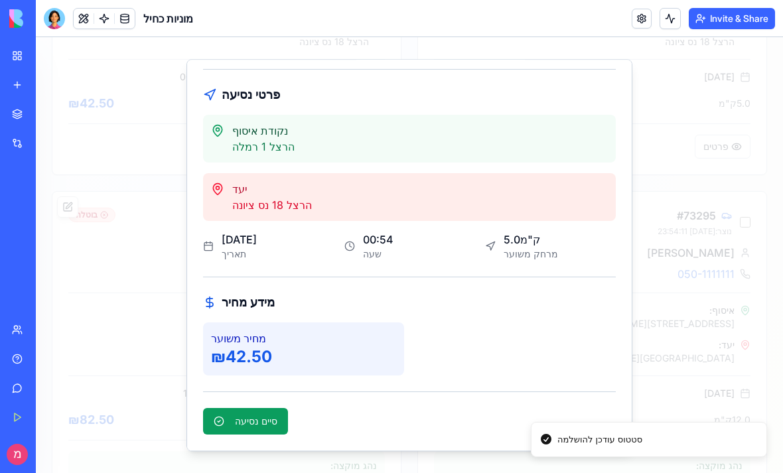
click at [720, 127] on div at bounding box center [409, 255] width 747 height 436
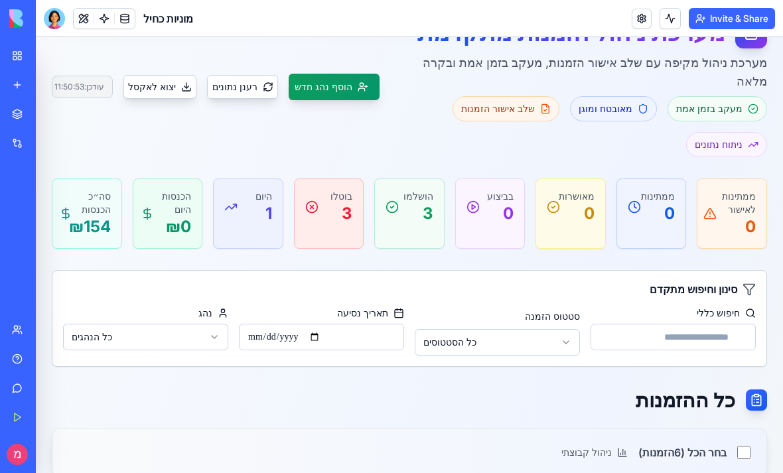
scroll to position [131, 0]
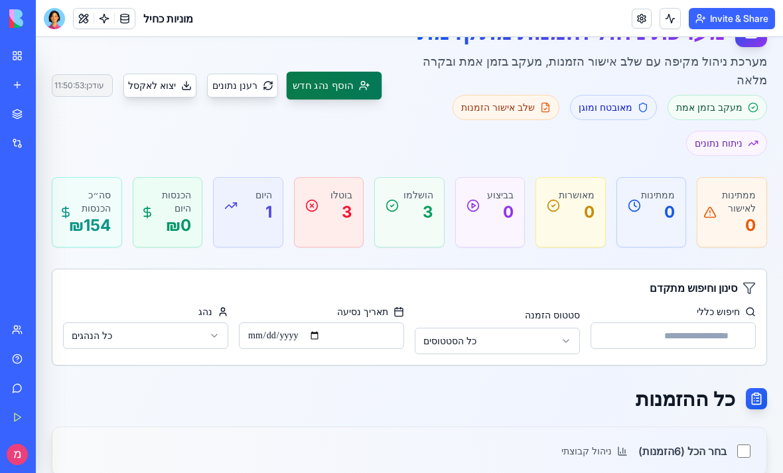
click at [368, 72] on button "הוסף נהג חדש" at bounding box center [335, 86] width 96 height 28
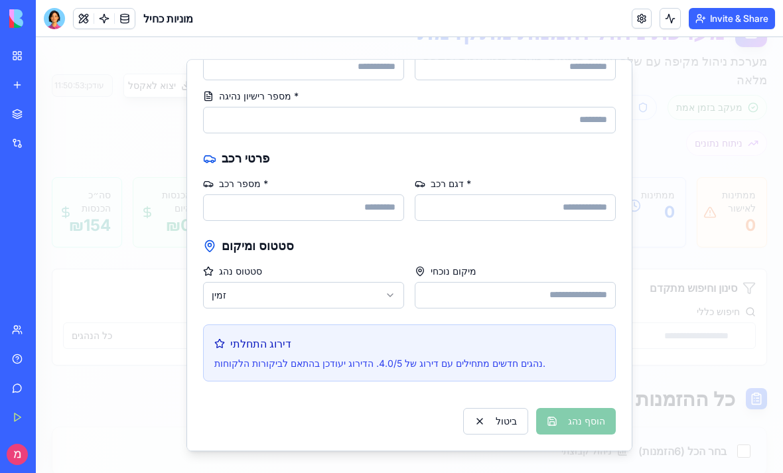
scroll to position [108, 0]
click at [380, 297] on button "זמין" at bounding box center [303, 295] width 201 height 27
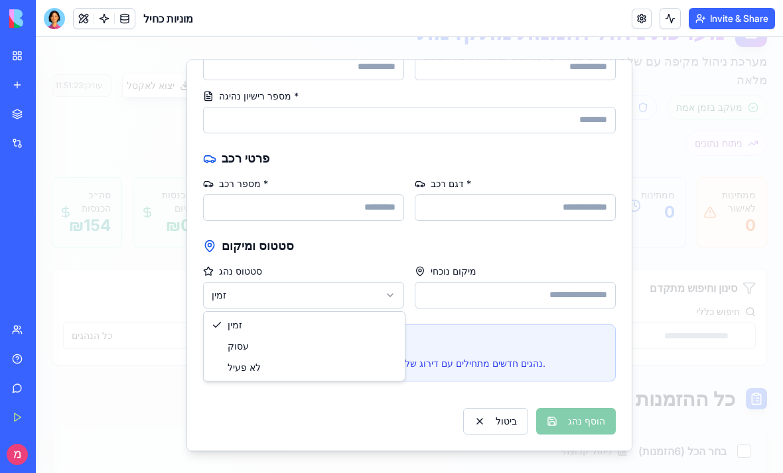
click at [573, 249] on div at bounding box center [409, 255] width 747 height 436
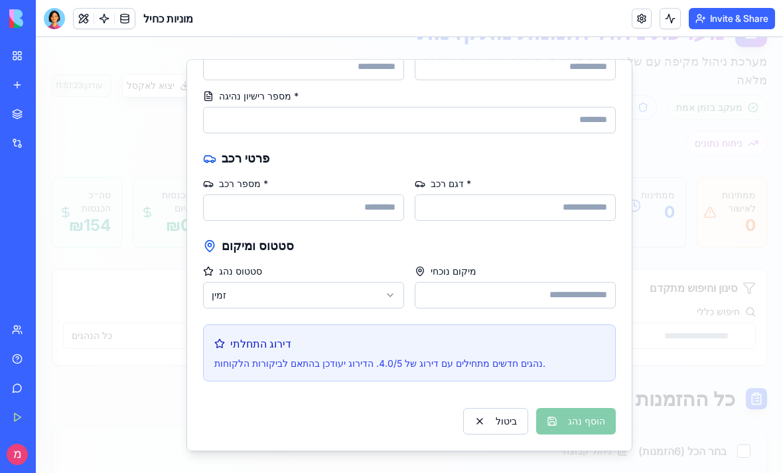
click at [582, 220] on input "דגם רכב *" at bounding box center [514, 207] width 201 height 27
click at [418, 407] on div "ביטול הוסף נהג" at bounding box center [409, 415] width 413 height 37
click at [499, 420] on button "ביטול" at bounding box center [495, 421] width 65 height 27
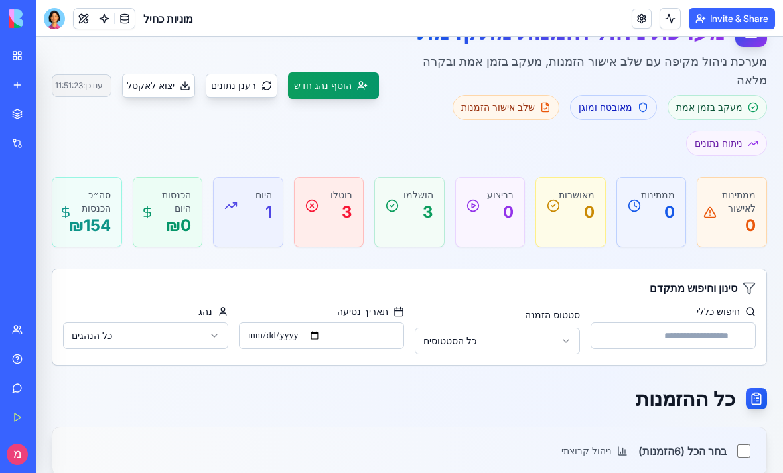
click at [541, 96] on div "שלב אישור הזמנות" at bounding box center [505, 107] width 107 height 25
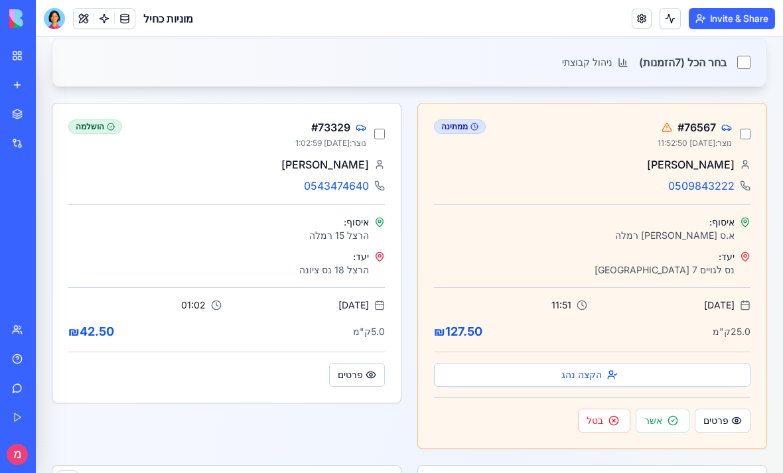
scroll to position [541, 0]
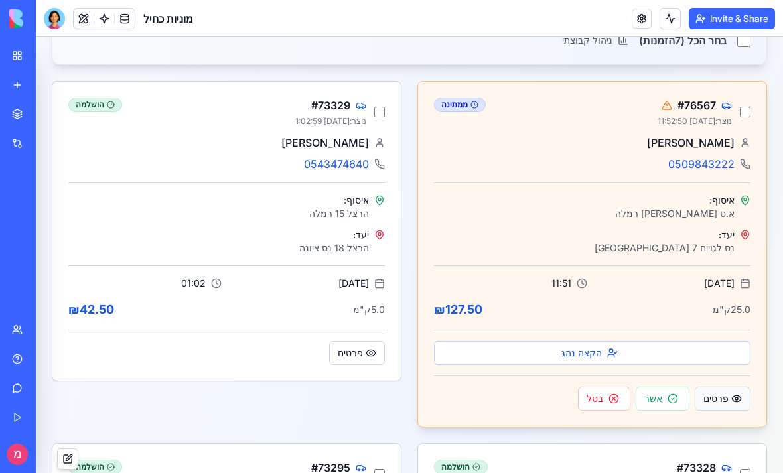
click at [705, 387] on button "פרטים" at bounding box center [722, 399] width 56 height 24
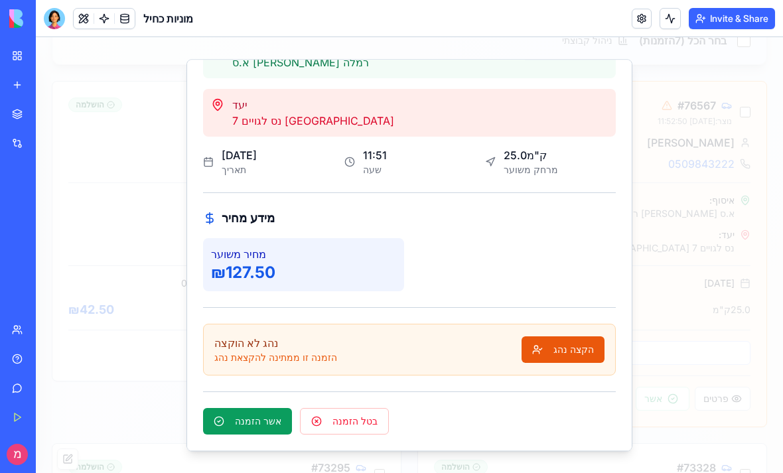
scroll to position [245, 0]
click at [748, 188] on div at bounding box center [409, 255] width 747 height 436
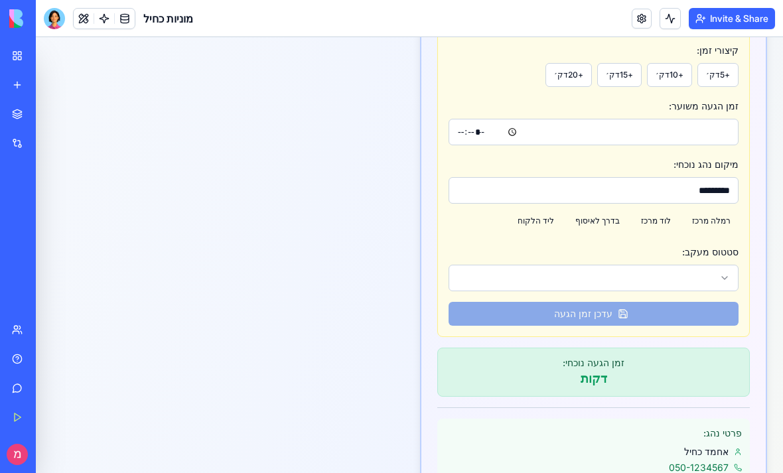
scroll to position [738, 0]
click at [728, 272] on icon "button" at bounding box center [724, 277] width 11 height 11
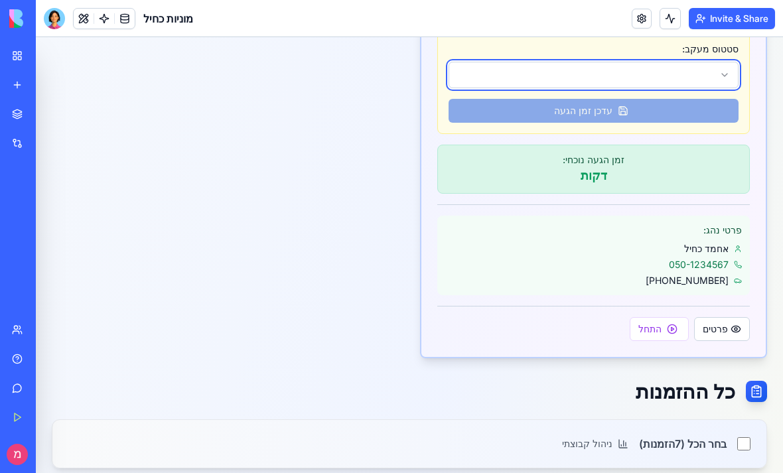
scroll to position [942, 0]
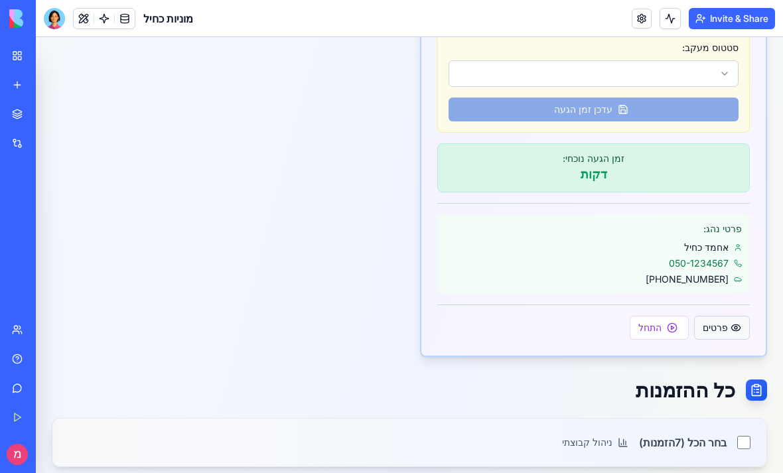
click at [728, 316] on button "פרטים" at bounding box center [722, 328] width 56 height 24
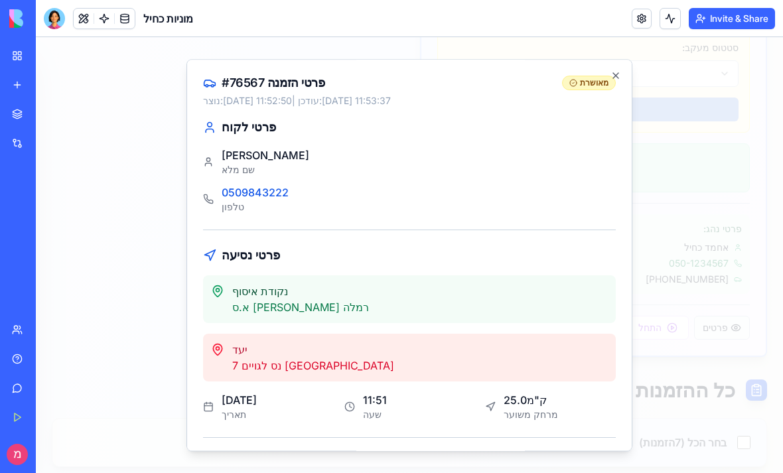
scroll to position [0, 0]
click at [704, 320] on div at bounding box center [409, 255] width 747 height 436
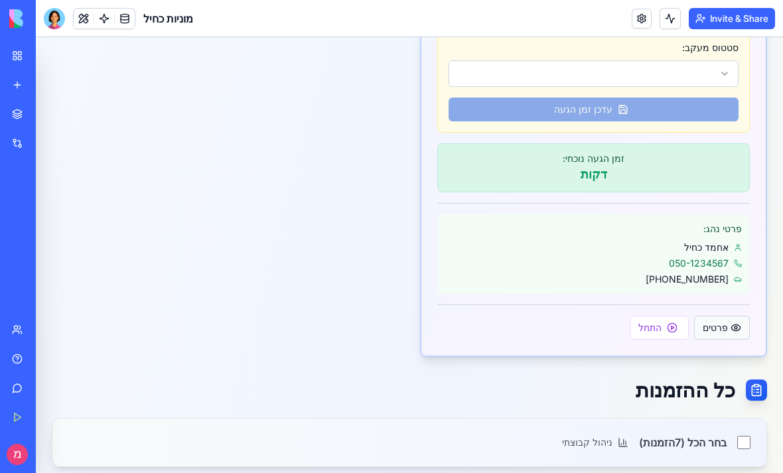
click at [722, 316] on button "פרטים" at bounding box center [722, 328] width 56 height 24
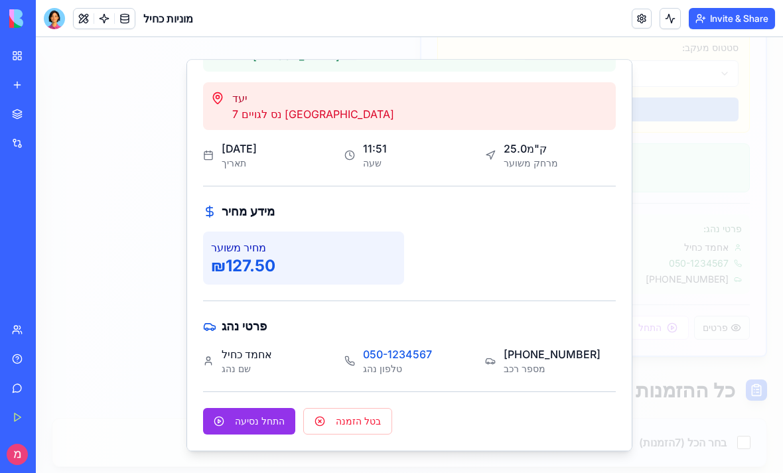
scroll to position [251, 0]
click at [135, 253] on div at bounding box center [409, 255] width 747 height 436
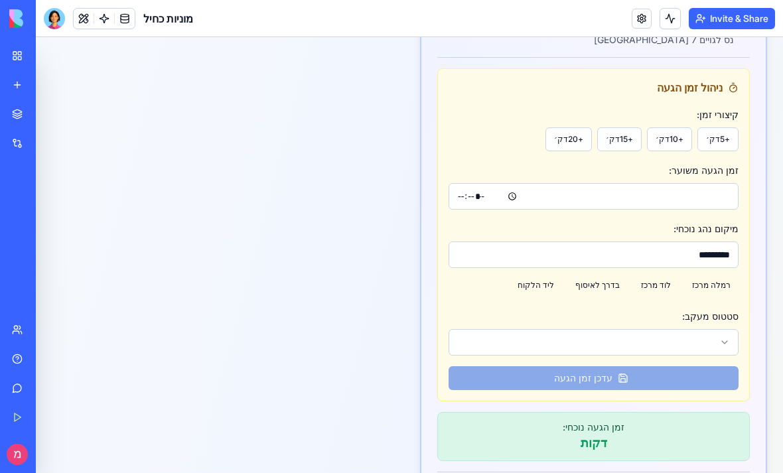
scroll to position [681, 0]
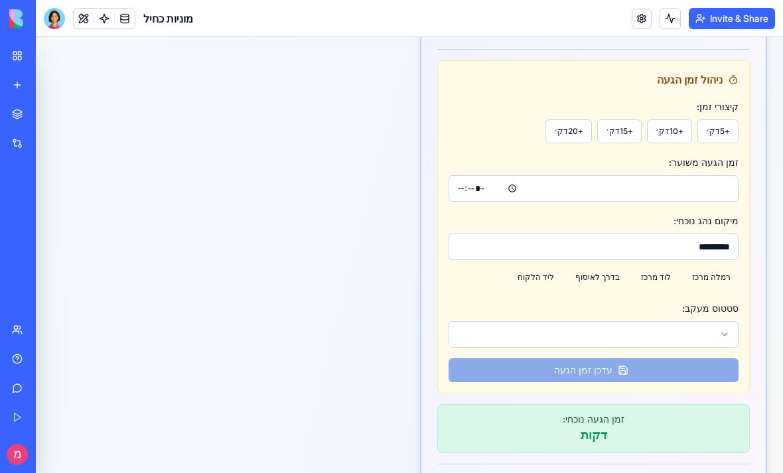
click at [724, 333] on icon "button" at bounding box center [724, 334] width 5 height 3
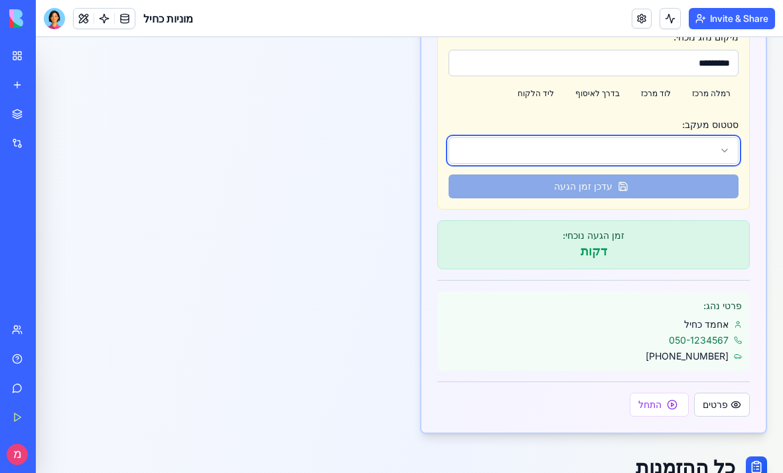
scroll to position [919, 0]
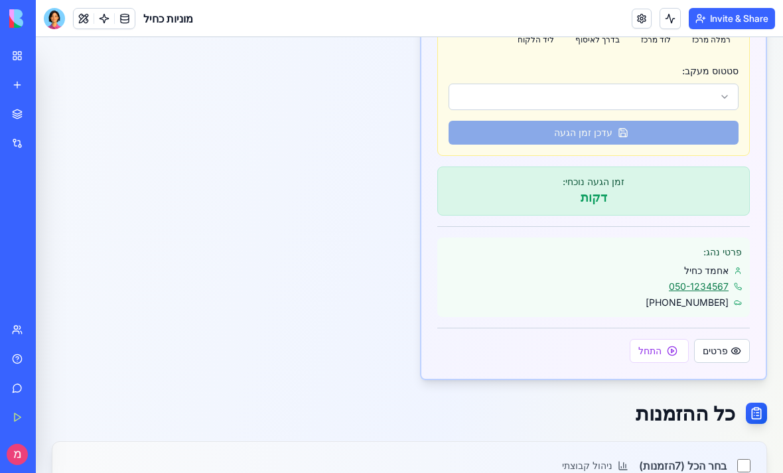
click at [714, 280] on link "050-1234567" at bounding box center [699, 286] width 60 height 13
click at [728, 339] on button "פרטים" at bounding box center [722, 351] width 56 height 24
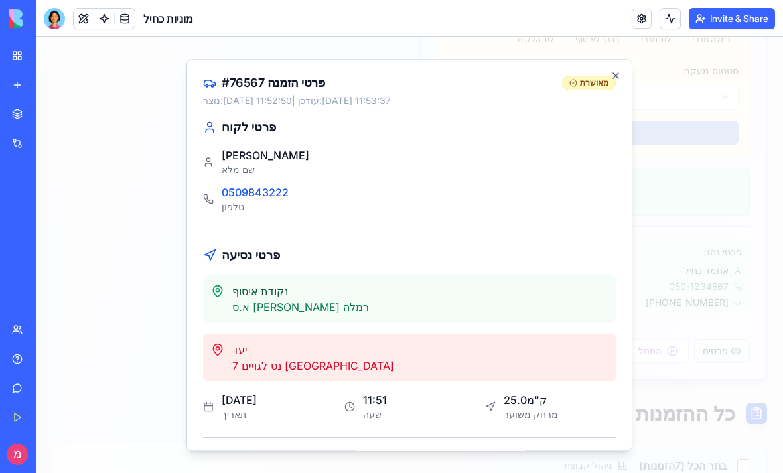
scroll to position [0, 0]
click at [554, 206] on div "אבי לוי שם מלא 0509843222 טלפון" at bounding box center [409, 180] width 413 height 66
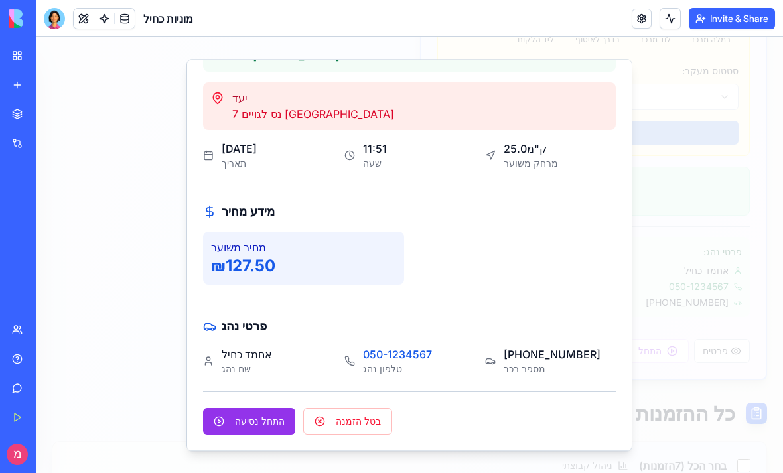
scroll to position [251, 0]
click at [586, 375] on div "פרטי לקוח אבי לוי שם מלא 0509843222 טלפון פרטי נסיעה נקודת איסוף א.ס לוי רמלה י…" at bounding box center [409, 151] width 413 height 568
click at [225, 360] on div "אחמד כחיל" at bounding box center [247, 354] width 50 height 16
click at [706, 277] on div at bounding box center [409, 255] width 747 height 436
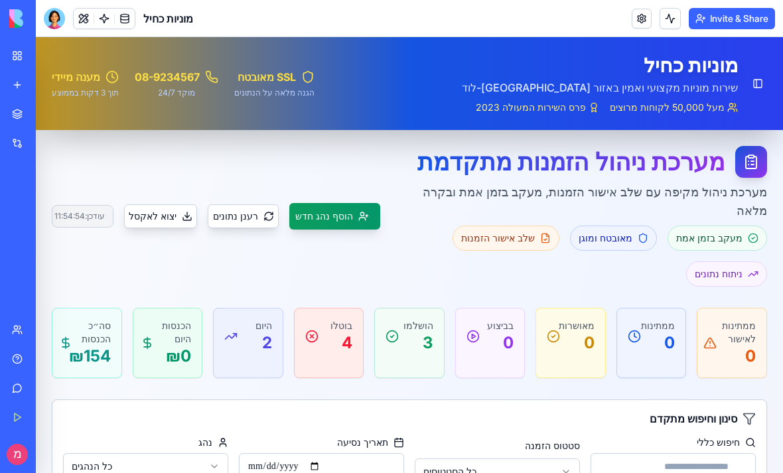
scroll to position [0, 0]
click at [56, 19] on div at bounding box center [54, 18] width 21 height 21
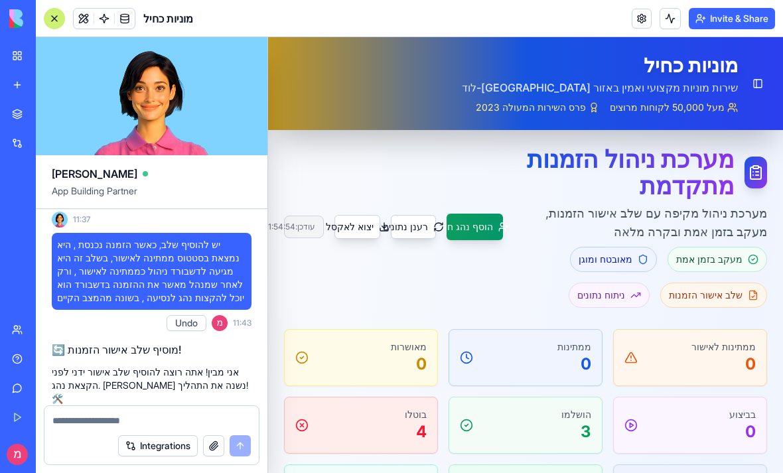
click at [167, 424] on textarea at bounding box center [151, 420] width 198 height 13
type textarea "*"
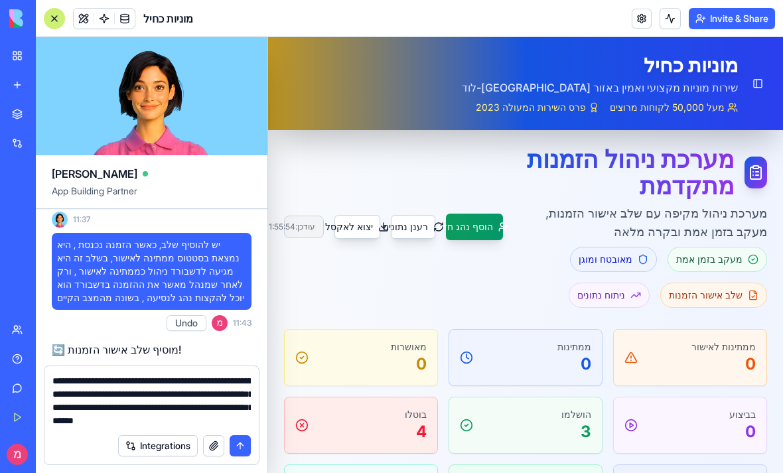
type textarea "**********"
click at [240, 437] on button "submit" at bounding box center [239, 445] width 21 height 21
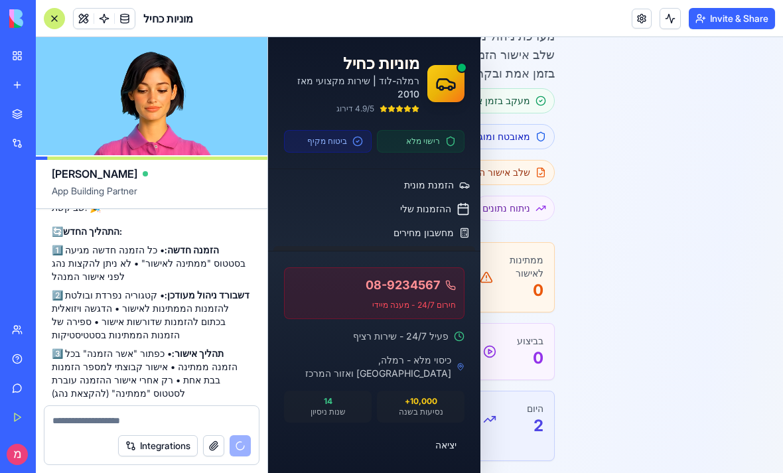
scroll to position [10258, 0]
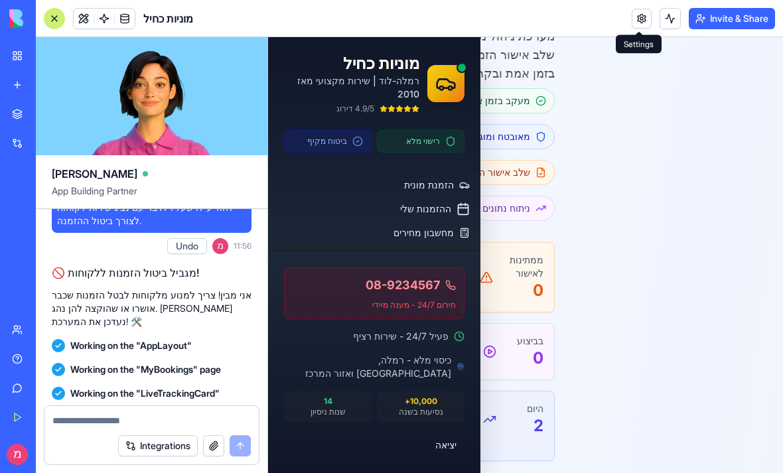
click at [643, 16] on link at bounding box center [641, 19] width 20 height 20
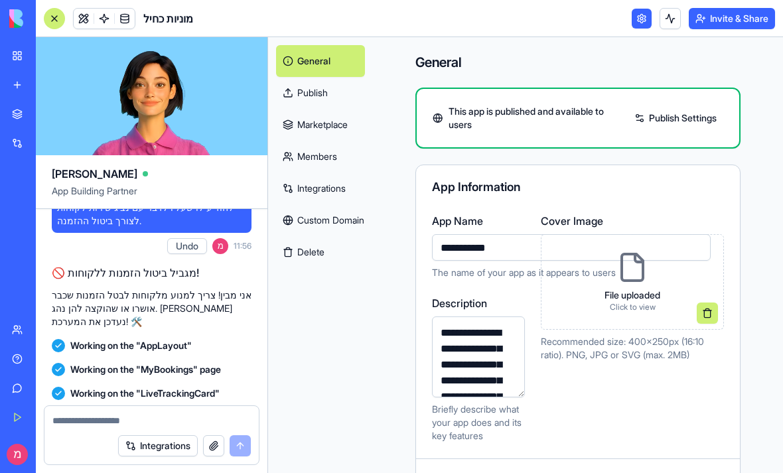
click at [328, 105] on link "Publish" at bounding box center [320, 93] width 89 height 32
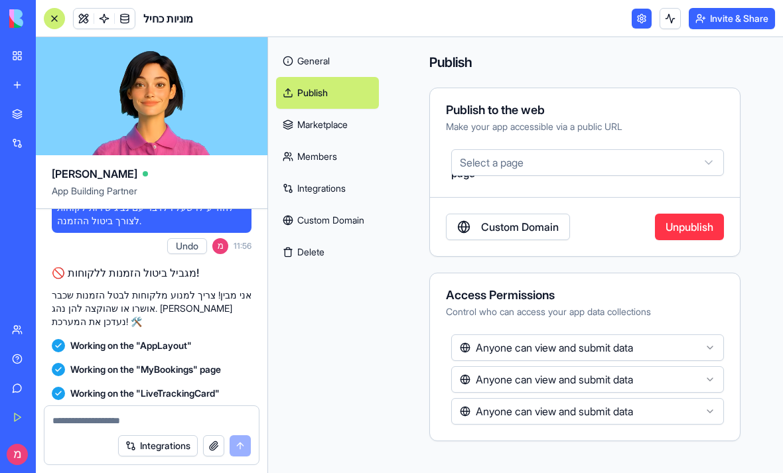
click at [714, 156] on button "Select a page" at bounding box center [587, 162] width 273 height 27
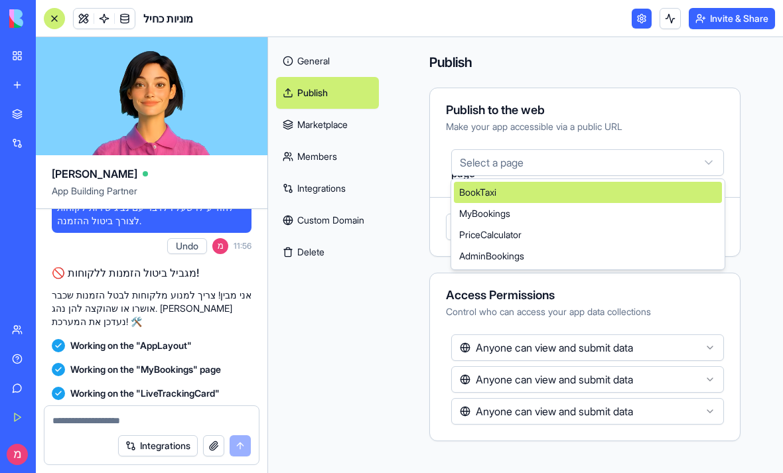
click at [582, 194] on div "BookTaxi" at bounding box center [588, 192] width 268 height 21
select select "**********"
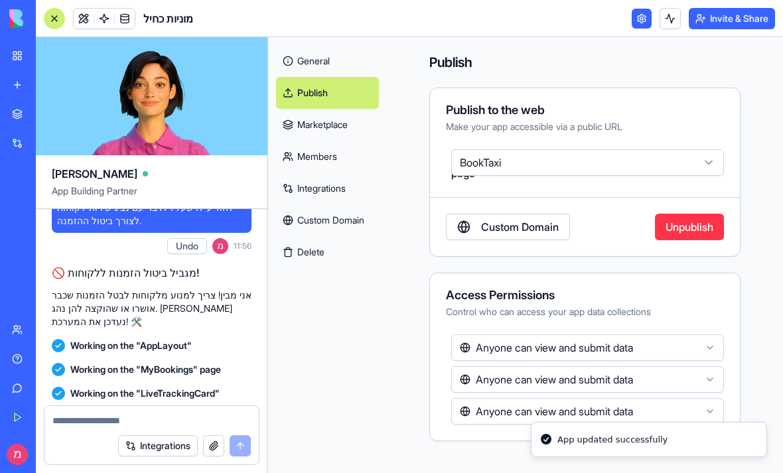
click at [638, 15] on link at bounding box center [641, 19] width 20 height 20
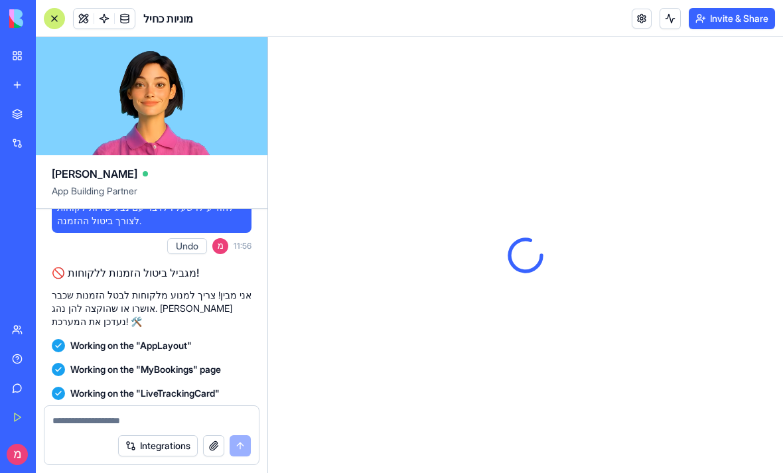
click at [59, 16] on div at bounding box center [54, 18] width 21 height 21
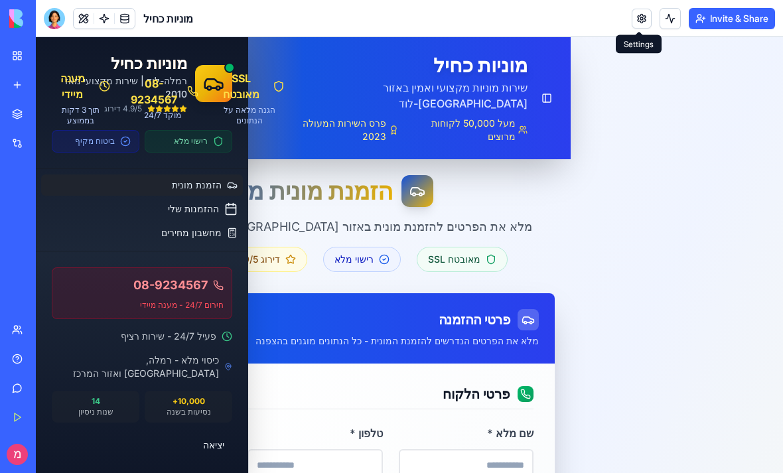
click at [637, 19] on link at bounding box center [641, 19] width 20 height 20
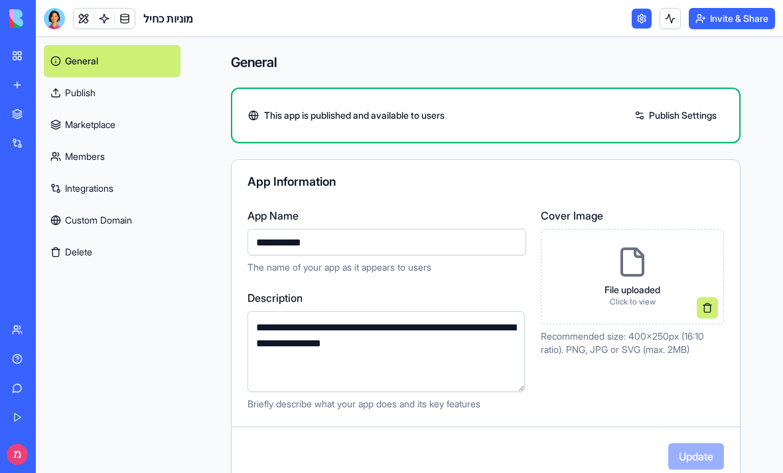
click at [90, 101] on link "Publish" at bounding box center [112, 93] width 137 height 32
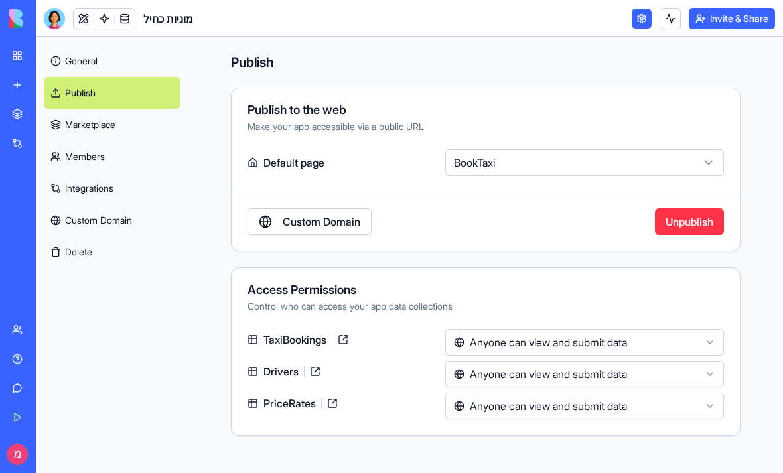
click at [320, 367] on link at bounding box center [314, 371] width 21 height 21
click at [342, 404] on link at bounding box center [332, 403] width 21 height 21
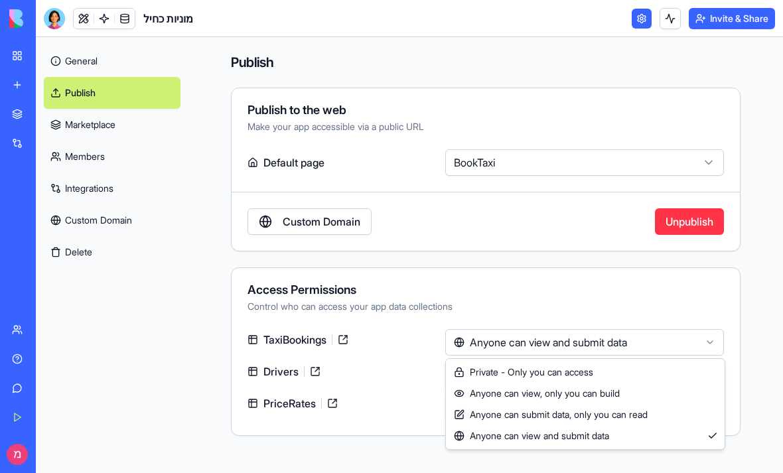
click at [476, 346] on html "**********" at bounding box center [391, 236] width 783 height 473
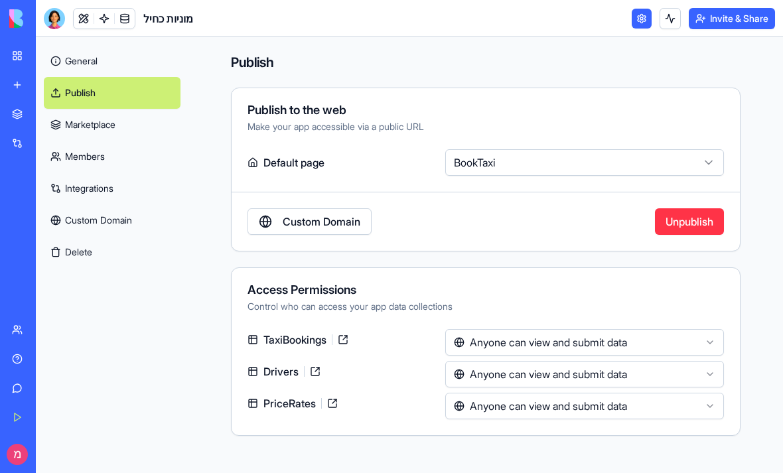
click at [419, 342] on html "**********" at bounding box center [391, 236] width 783 height 473
click at [349, 341] on link at bounding box center [342, 339] width 21 height 21
click at [635, 19] on link at bounding box center [641, 19] width 20 height 20
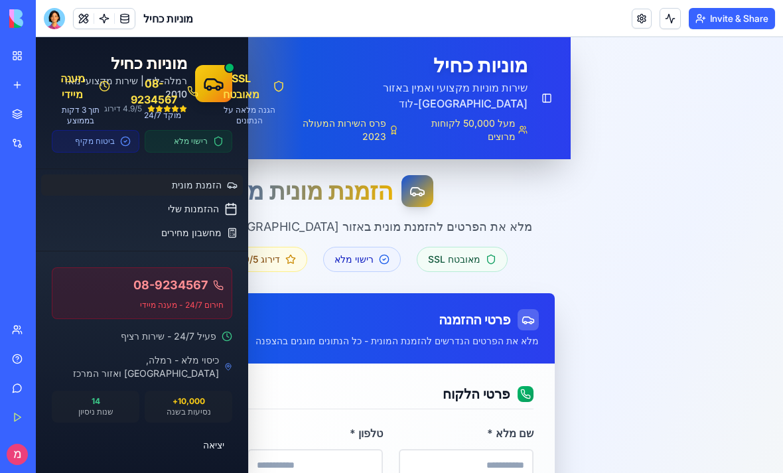
click at [720, 21] on button "Invite & Share" at bounding box center [731, 18] width 86 height 21
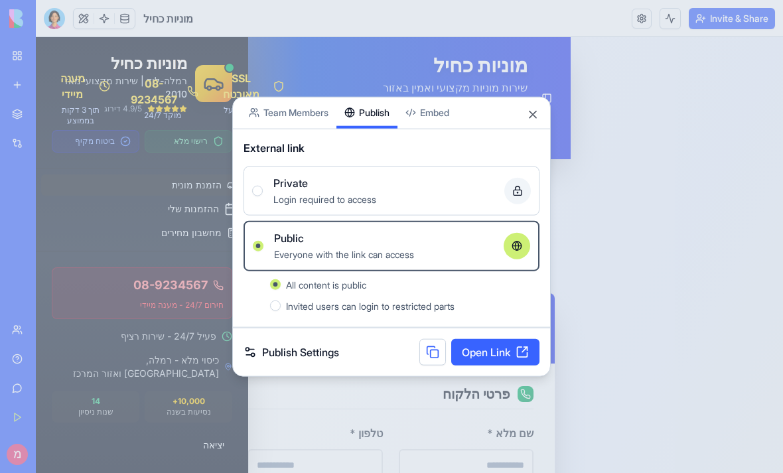
click at [357, 119] on button "Publish" at bounding box center [366, 112] width 61 height 31
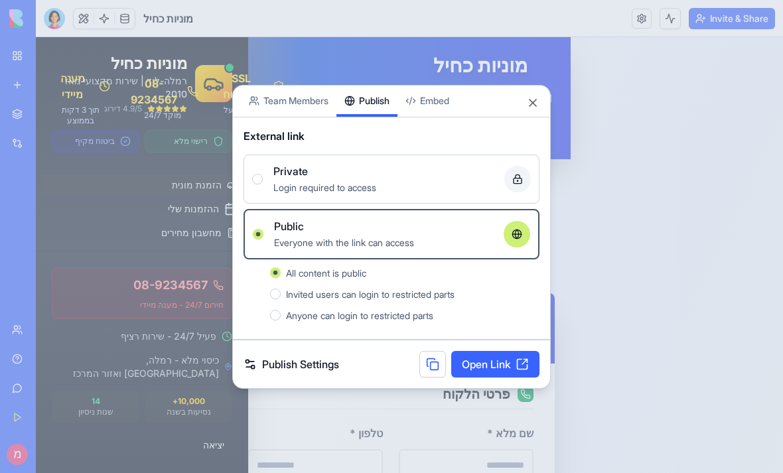
click at [474, 367] on link "Open Link" at bounding box center [495, 364] width 88 height 27
click at [529, 93] on div "Share App Team Members Publish Embed" at bounding box center [391, 102] width 317 height 32
click at [539, 101] on div "Share App Team Members Publish Embed" at bounding box center [391, 102] width 317 height 32
click at [539, 103] on button "Close" at bounding box center [532, 102] width 13 height 13
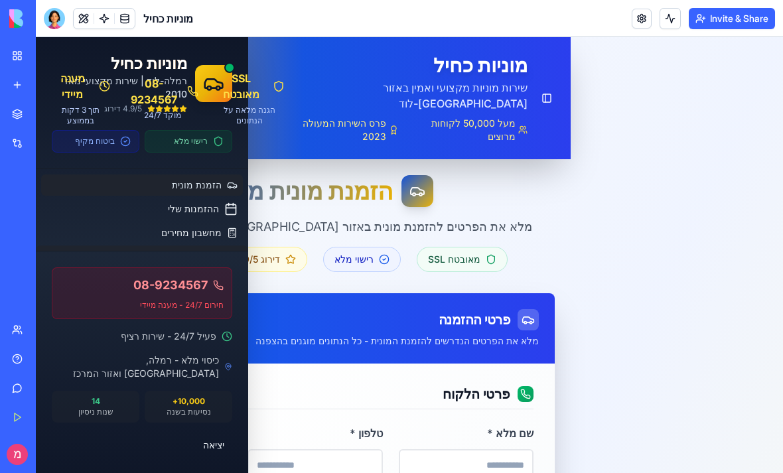
click at [182, 262] on span "ניהול הזמנות" at bounding box center [199, 257] width 54 height 14
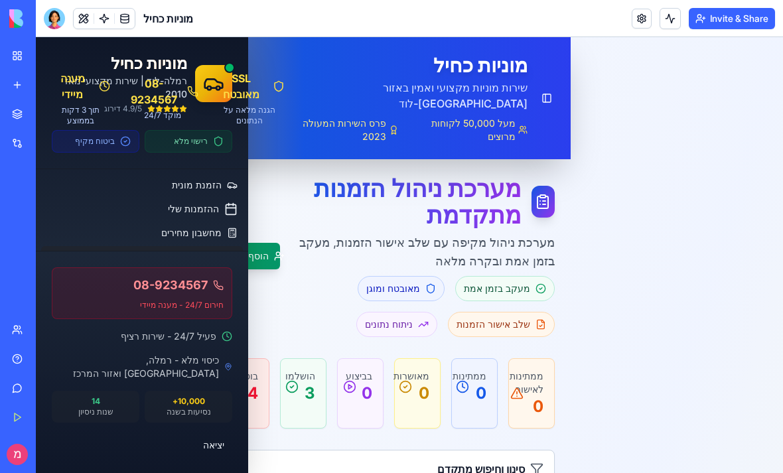
click at [638, 17] on link at bounding box center [641, 19] width 20 height 20
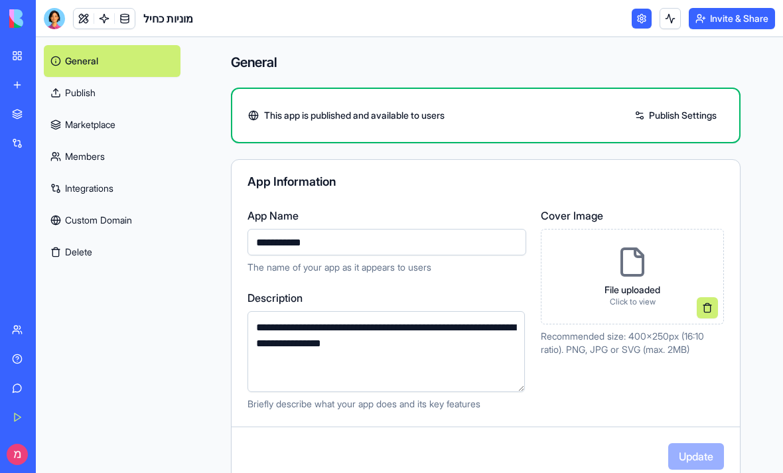
click at [639, 27] on link at bounding box center [641, 19] width 20 height 20
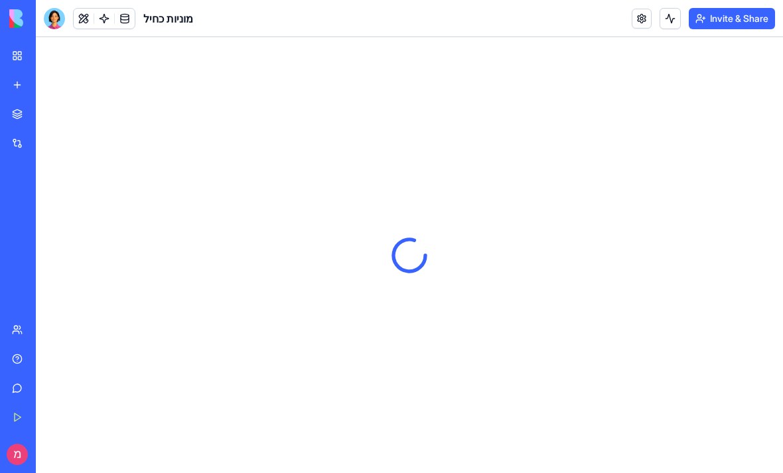
click at [639, 26] on link at bounding box center [641, 19] width 20 height 20
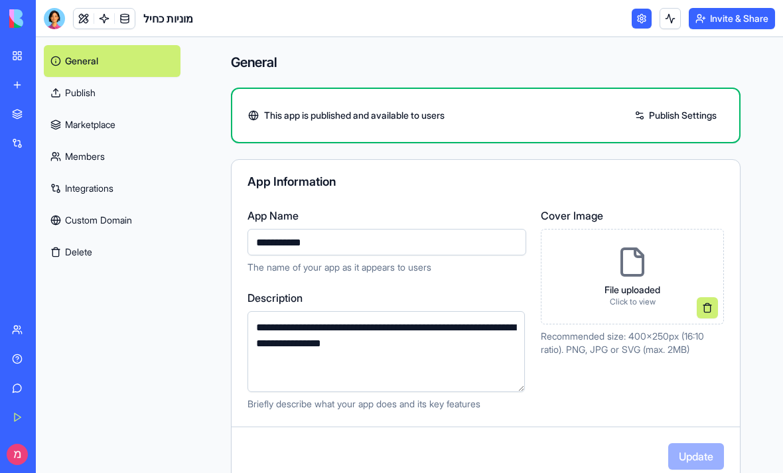
click at [641, 23] on link at bounding box center [641, 19] width 20 height 20
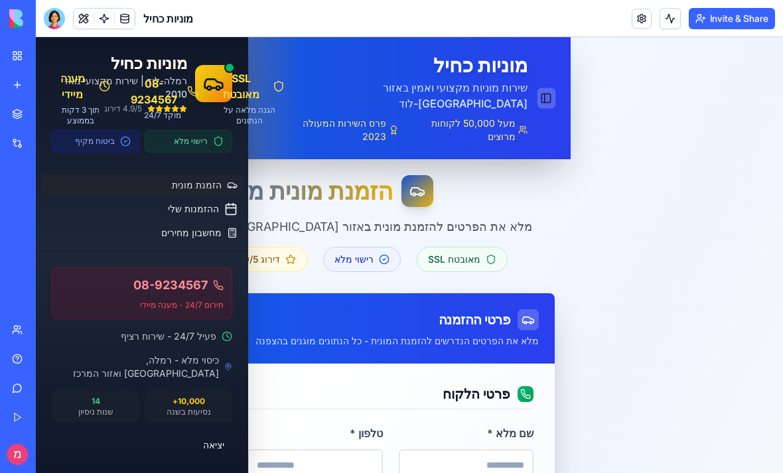
click at [544, 94] on button "Toggle Sidebar" at bounding box center [546, 98] width 18 height 21
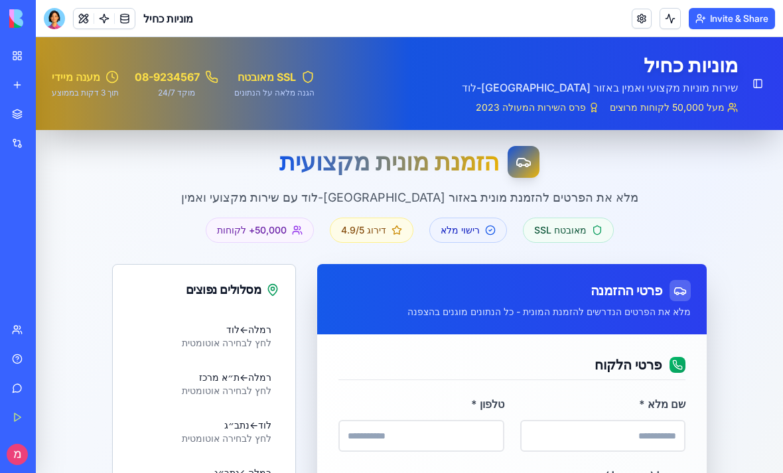
click at [753, 66] on div "Toggle Sidebar מוניות כחיל שירות מוניות מקצועי ואמין באזור רמלה-לוד מעל 50,000 …" at bounding box center [614, 83] width 305 height 61
click at [759, 74] on button "Toggle Sidebar" at bounding box center [757, 84] width 21 height 21
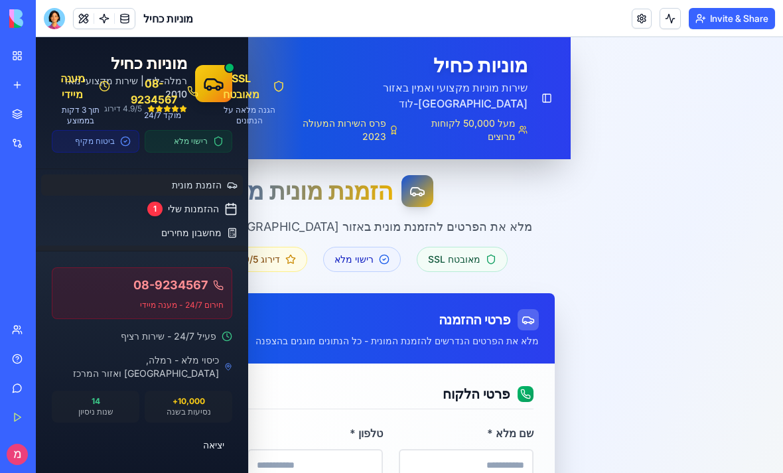
click at [209, 257] on span "ניהול הזמנות" at bounding box center [199, 257] width 54 height 14
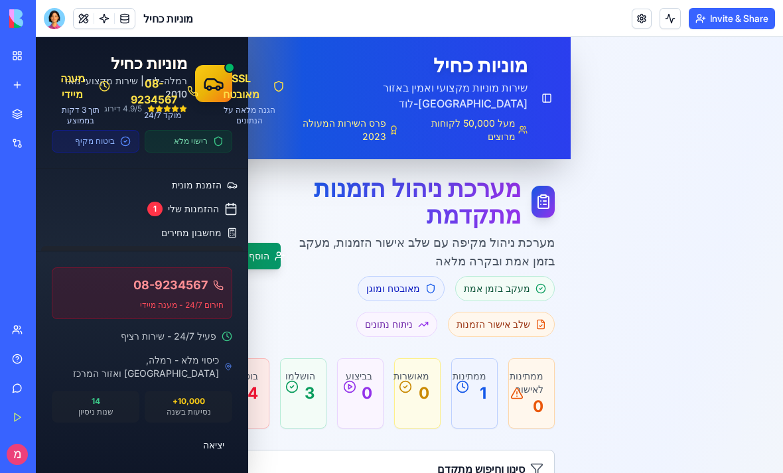
click at [539, 91] on button "Toggle Sidebar" at bounding box center [546, 98] width 18 height 21
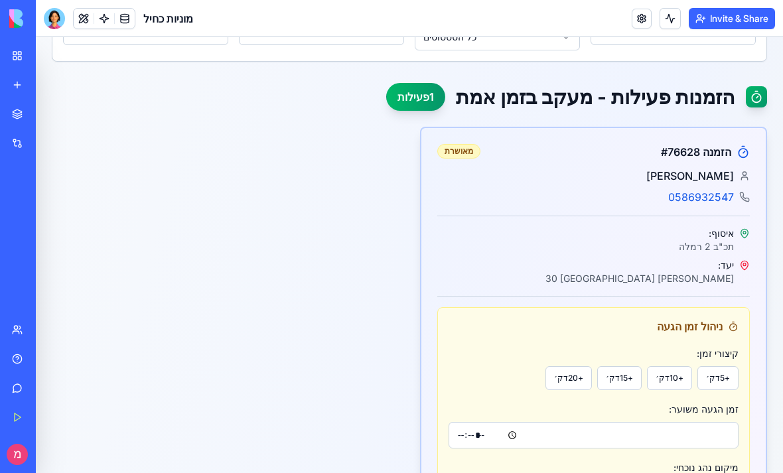
scroll to position [437, 0]
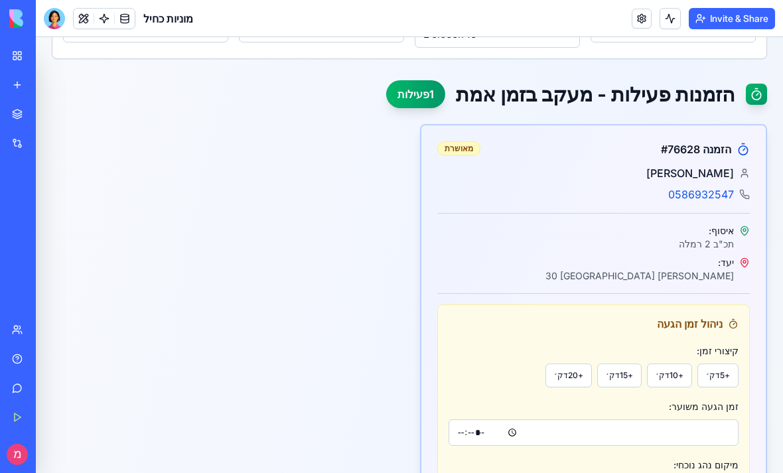
click at [52, 20] on div at bounding box center [54, 18] width 21 height 21
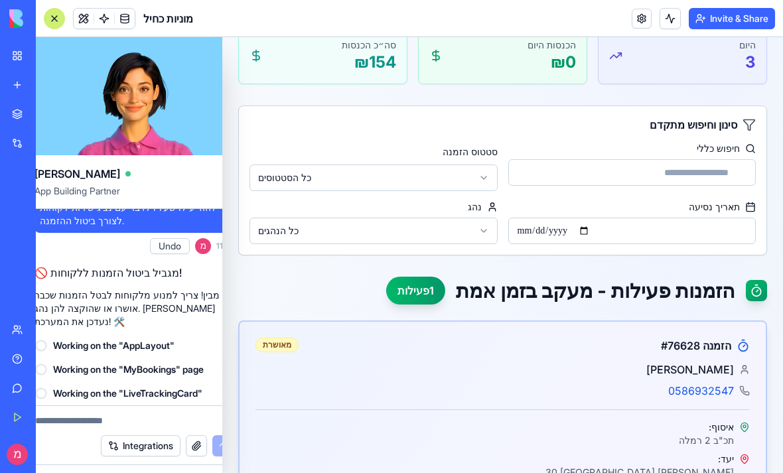
scroll to position [0, 0]
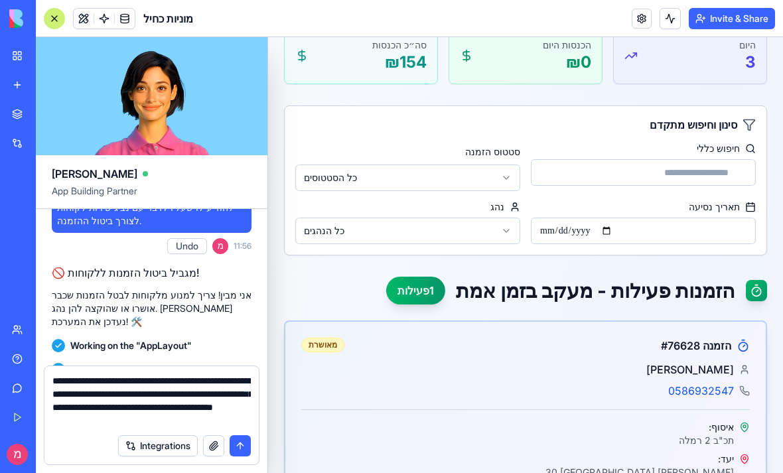
type textarea "**********"
click at [243, 448] on button "submit" at bounding box center [239, 445] width 21 height 21
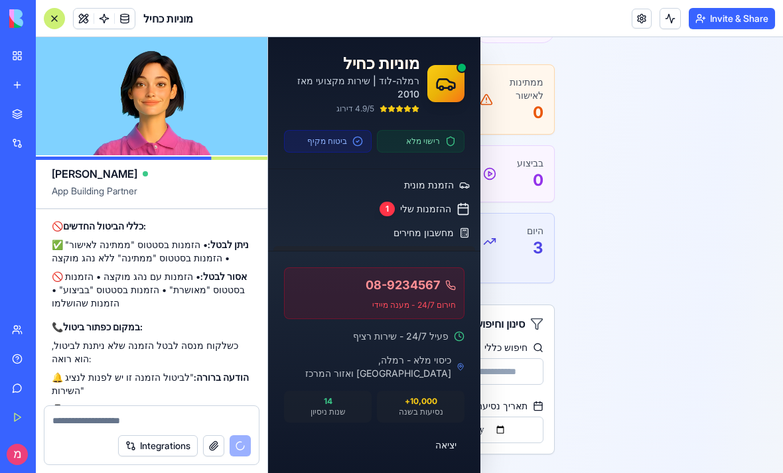
scroll to position [10932, 0]
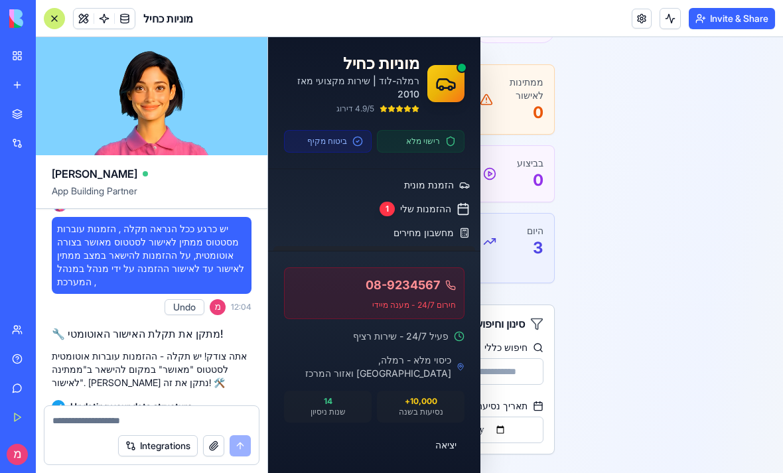
click at [162, 448] on button "Integrations" at bounding box center [158, 445] width 80 height 21
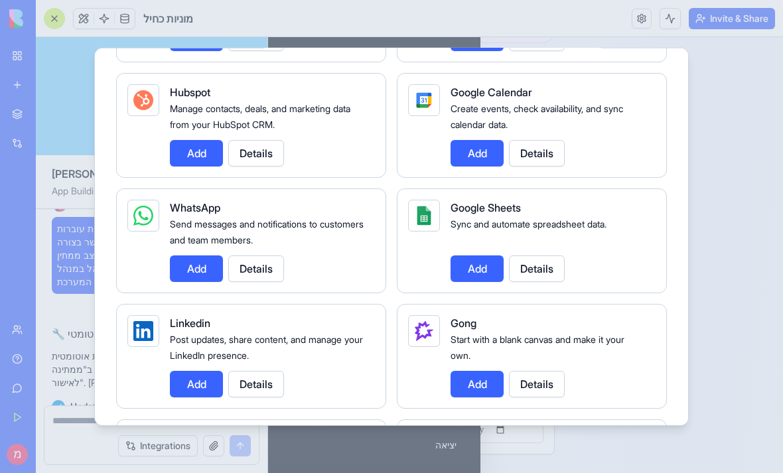
scroll to position [531, 0]
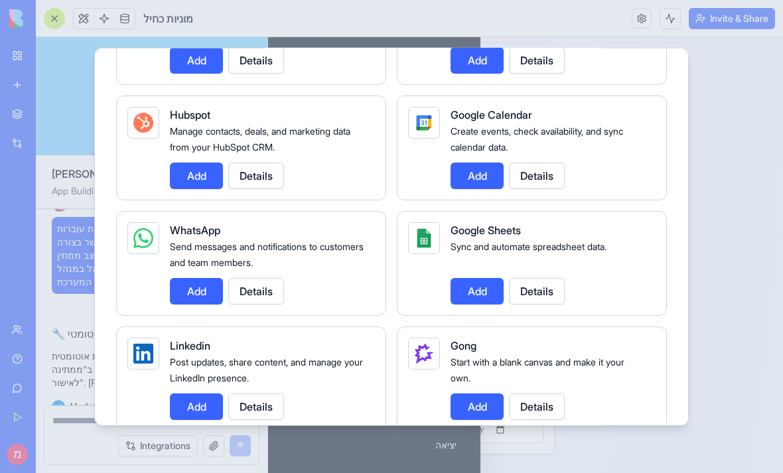
click at [178, 278] on button "Add" at bounding box center [196, 290] width 53 height 27
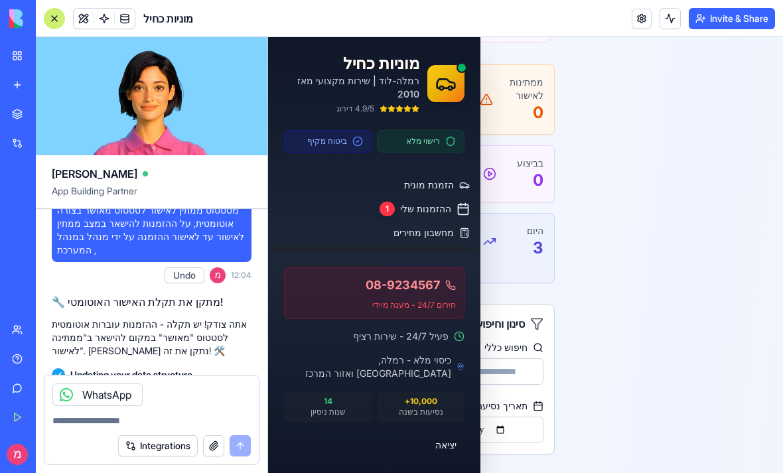
scroll to position [10963, 0]
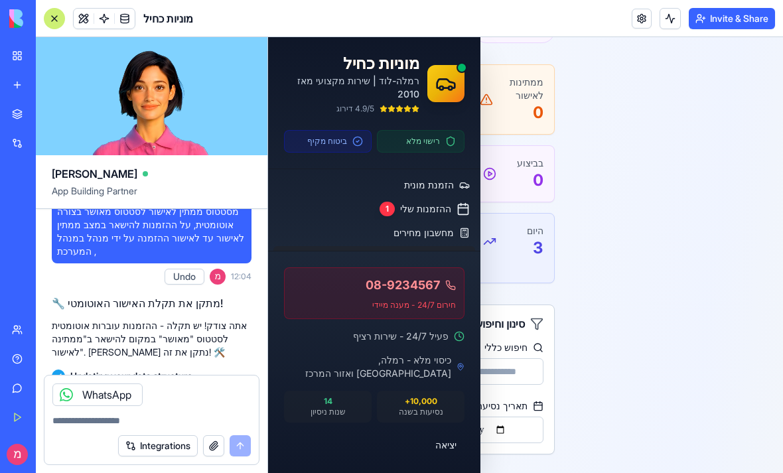
click at [183, 416] on textarea at bounding box center [151, 420] width 198 height 13
click at [109, 395] on div "WhatsApp" at bounding box center [97, 394] width 90 height 23
click at [177, 416] on textarea at bounding box center [151, 420] width 198 height 13
type textarea "*"
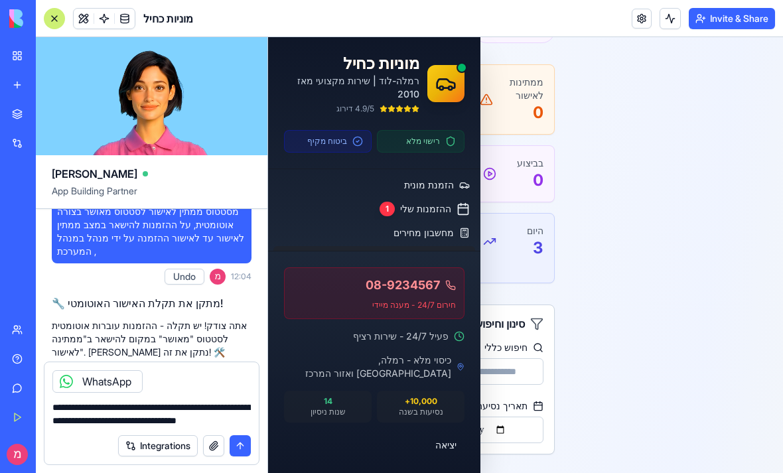
scroll to position [0, 0]
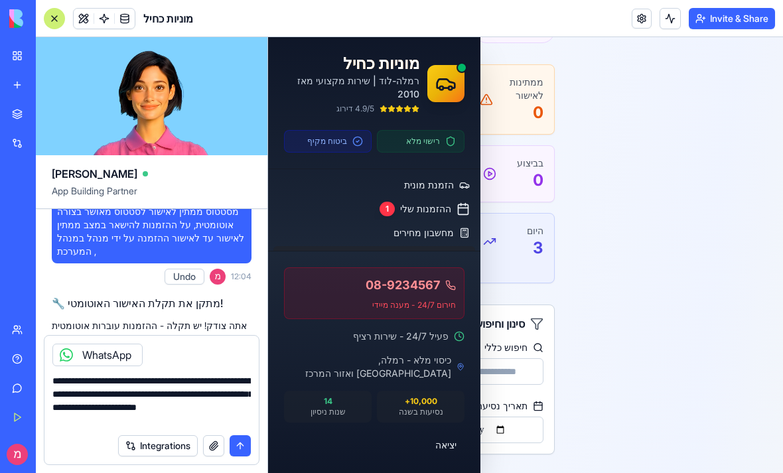
type textarea "**********"
click at [246, 452] on button "submit" at bounding box center [239, 445] width 21 height 21
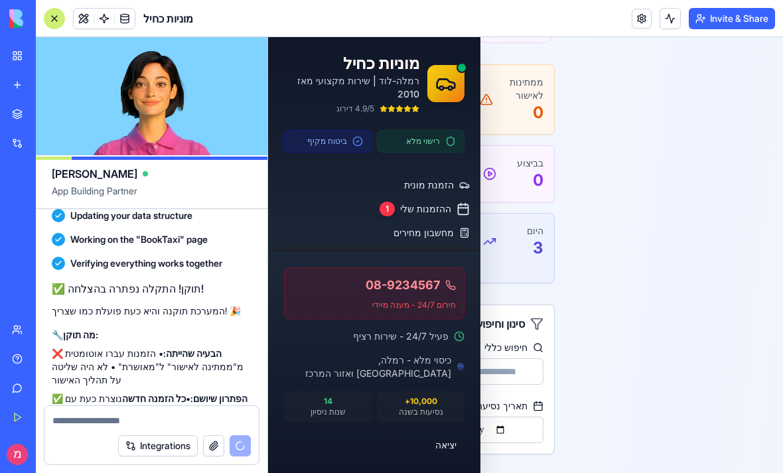
scroll to position [11232, 0]
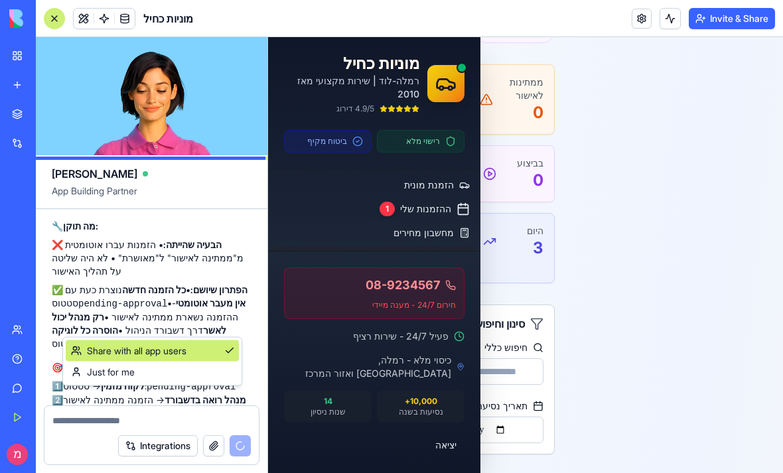
click at [199, 352] on div "Share with all app users" at bounding box center [152, 350] width 173 height 21
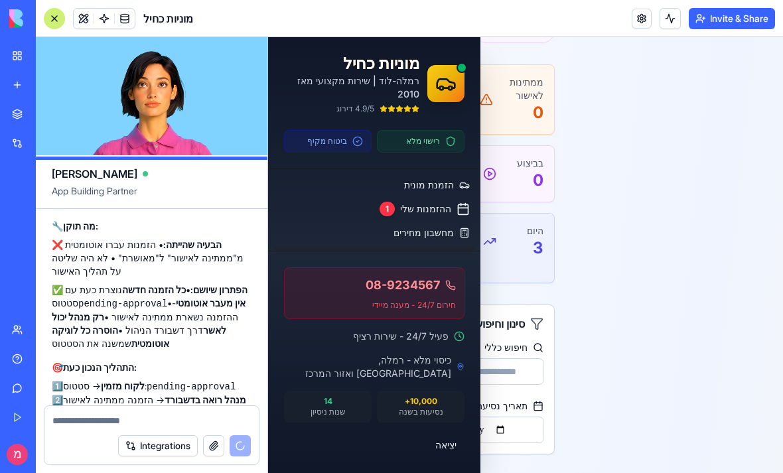
scroll to position [11508, 0]
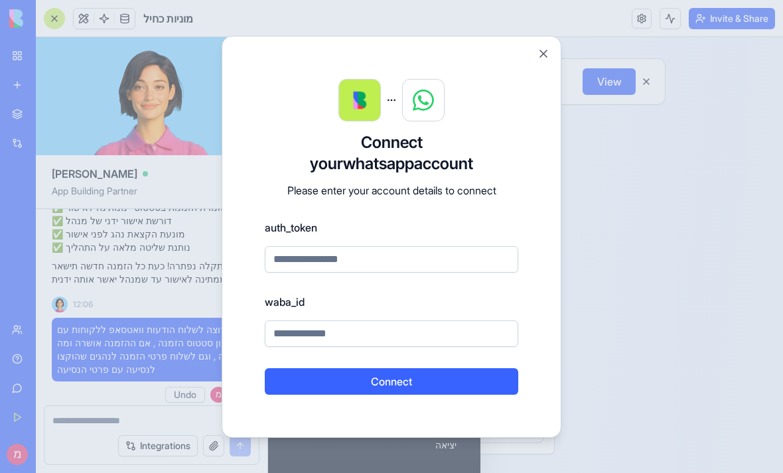
click at [303, 332] on input at bounding box center [391, 333] width 253 height 27
click at [336, 303] on label "waba_id" at bounding box center [391, 302] width 253 height 16
click at [542, 49] on button "Close" at bounding box center [543, 53] width 13 height 13
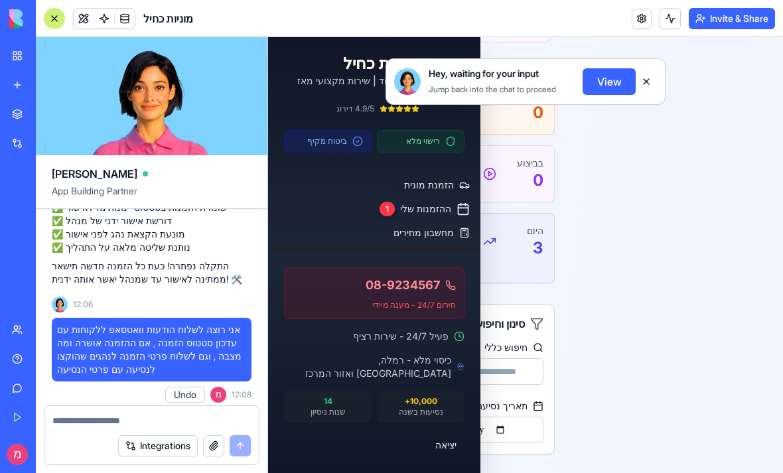
click at [645, 80] on button at bounding box center [645, 81] width 21 height 21
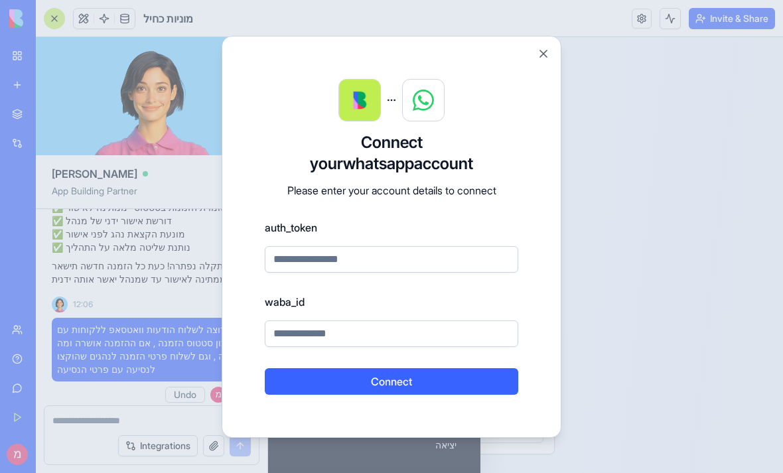
click at [288, 227] on label "auth_token" at bounding box center [391, 228] width 253 height 16
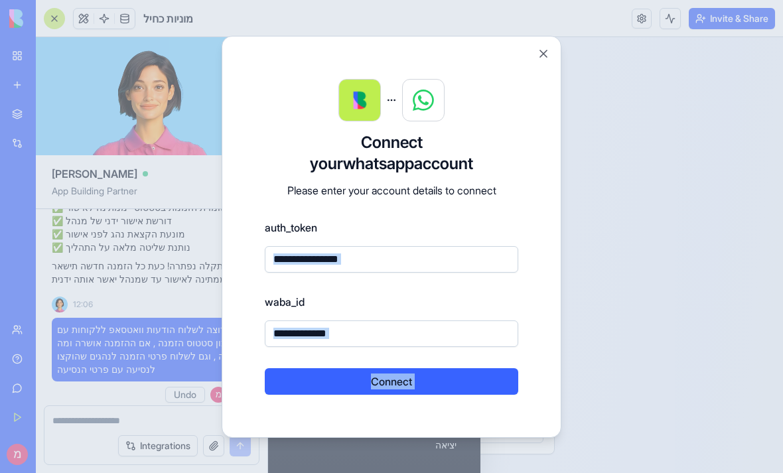
click at [288, 227] on label "auth_token" at bounding box center [391, 228] width 253 height 16
click at [374, 247] on input at bounding box center [391, 259] width 253 height 27
click at [359, 258] on input at bounding box center [391, 259] width 253 height 27
click at [289, 231] on label "auth_token" at bounding box center [391, 228] width 253 height 16
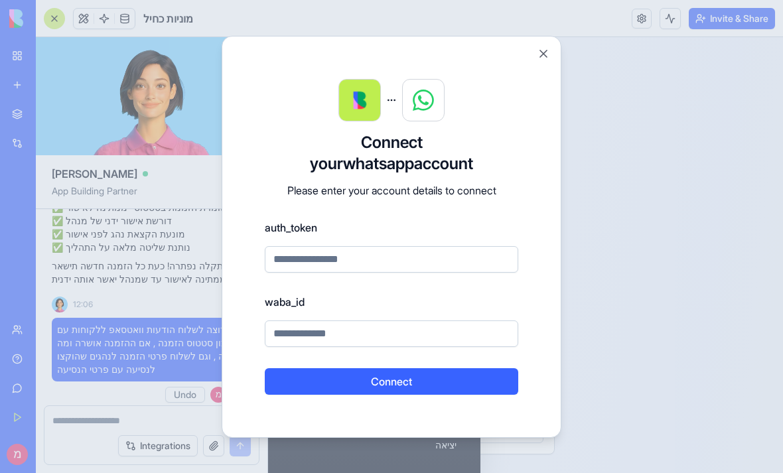
click at [353, 256] on input at bounding box center [391, 259] width 253 height 27
paste input "**********"
type input "**********"
click at [422, 344] on input at bounding box center [391, 333] width 253 height 27
click at [279, 300] on label "waba_id" at bounding box center [391, 302] width 253 height 16
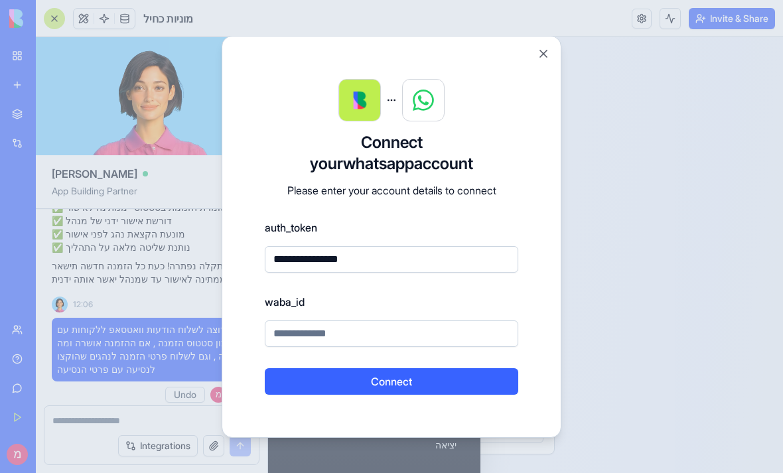
click at [278, 299] on label "waba_id" at bounding box center [391, 302] width 253 height 16
click at [350, 387] on button "Connect" at bounding box center [391, 381] width 253 height 27
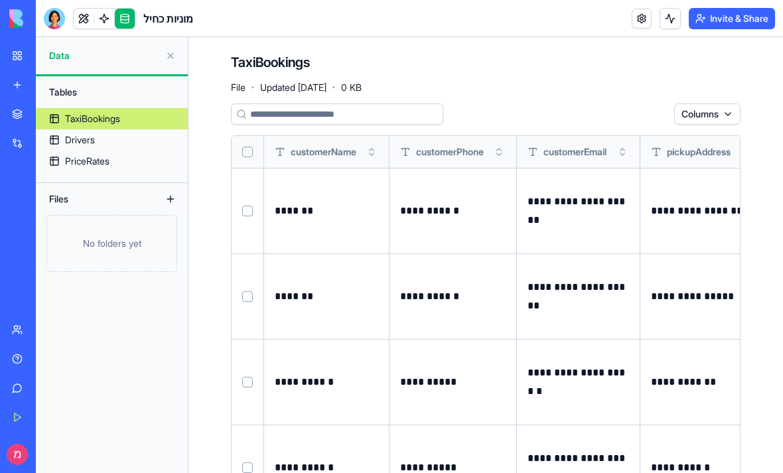
click at [79, 3] on header "מוניות כחיל Invite & Share" at bounding box center [409, 18] width 747 height 37
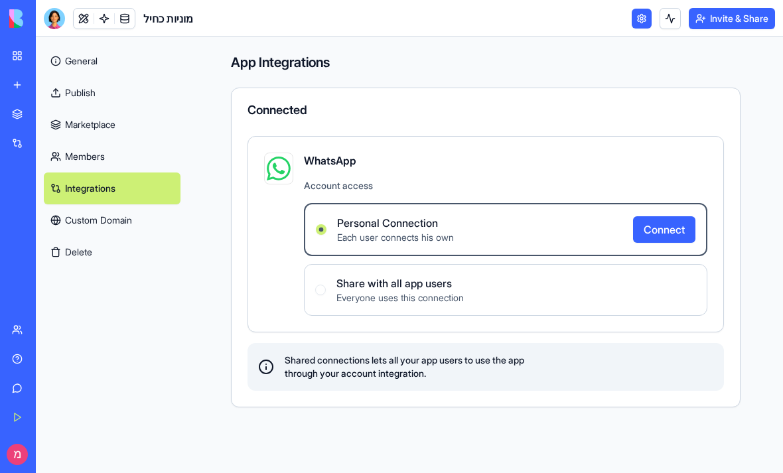
click at [503, 296] on label "Share with all app users Everyone uses this connection" at bounding box center [505, 290] width 403 height 52
click at [327, 284] on div "Share with all app users Everyone uses this connection" at bounding box center [389, 289] width 149 height 29
click at [322, 283] on div "Share with all app users Everyone uses this connection" at bounding box center [389, 289] width 149 height 29
click at [316, 295] on div "Share with all app users Everyone uses this connection" at bounding box center [389, 289] width 149 height 29
click at [547, 280] on label "Share with all app users Everyone uses this connection" at bounding box center [505, 290] width 403 height 52
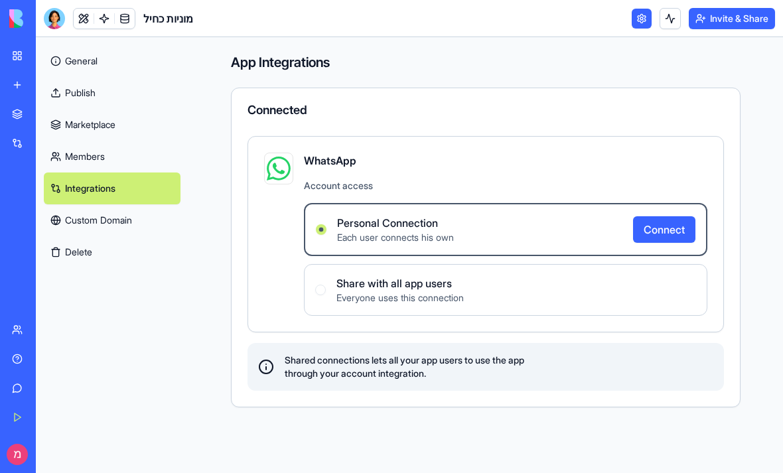
click at [543, 305] on label "Share with all app users Everyone uses this connection" at bounding box center [505, 290] width 403 height 52
click at [545, 293] on label "Share with all app users Everyone uses this connection" at bounding box center [505, 290] width 403 height 52
click at [72, 155] on link "Members" at bounding box center [112, 157] width 137 height 32
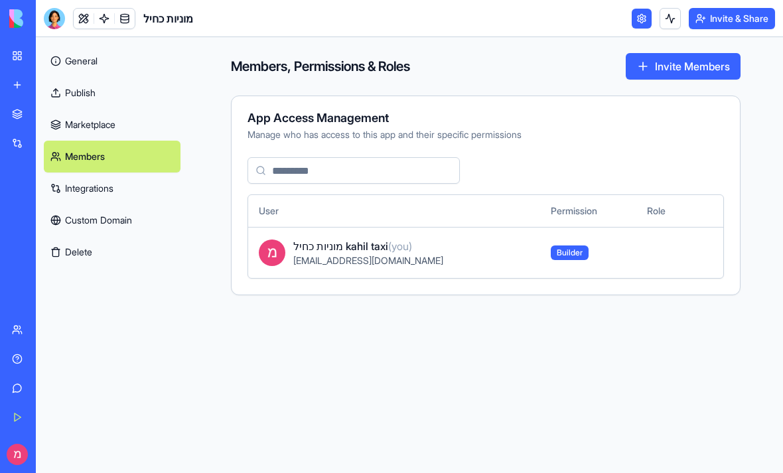
click at [82, 184] on link "Integrations" at bounding box center [112, 188] width 137 height 32
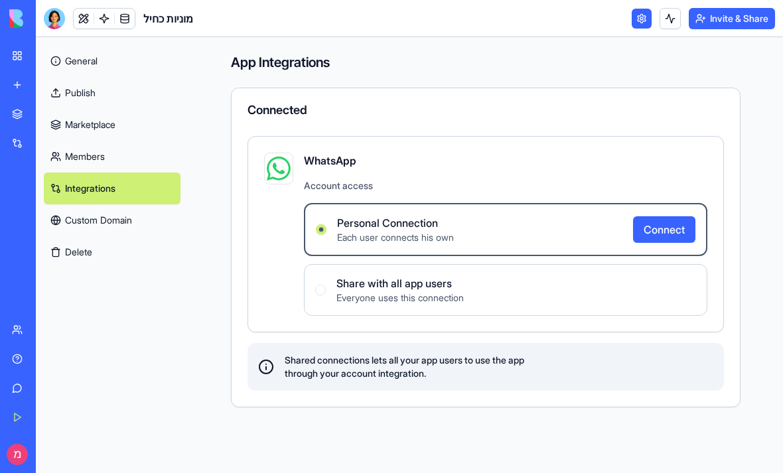
click at [537, 220] on label "Personal Connection Each user connects his own Connect" at bounding box center [505, 229] width 403 height 53
click at [326, 224] on Connection "Personal Connection Each user connects his own Connect" at bounding box center [321, 229] width 11 height 11
click at [489, 294] on label "Share with all app users Everyone uses this connection" at bounding box center [505, 290] width 403 height 52
click at [381, 283] on span "Share with all app users" at bounding box center [399, 283] width 127 height 16
click at [670, 238] on button "Connect" at bounding box center [664, 229] width 62 height 27
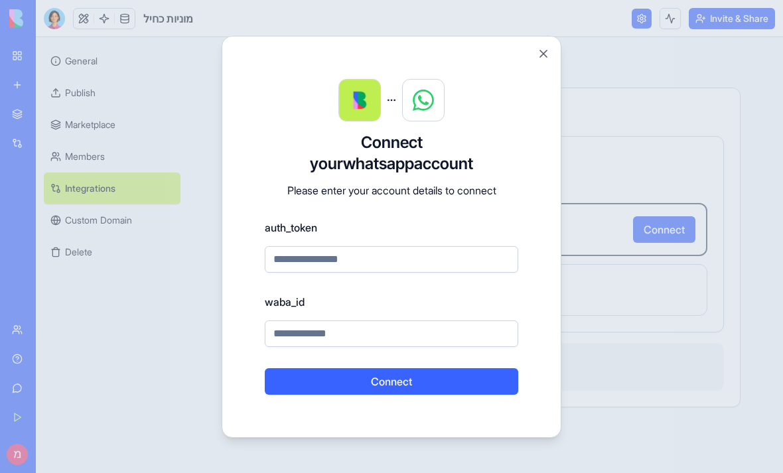
click at [546, 60] on button "Close" at bounding box center [543, 53] width 13 height 13
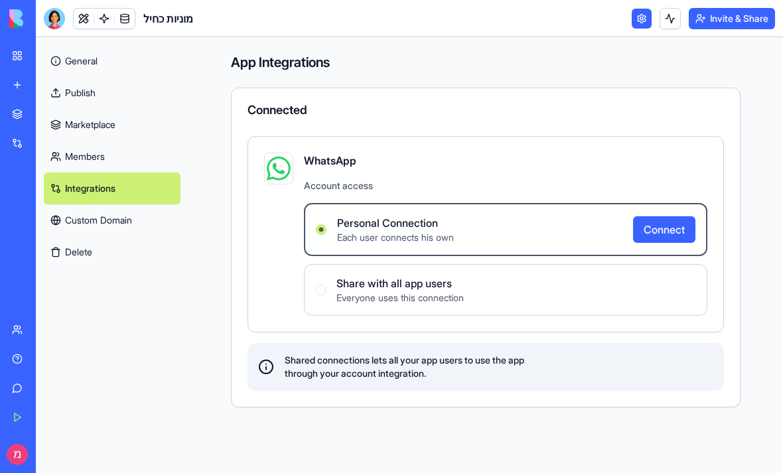
click at [498, 298] on label "Share with all app users Everyone uses this connection" at bounding box center [505, 290] width 403 height 52
click at [498, 297] on label "Share with all app users Everyone uses this connection" at bounding box center [505, 290] width 403 height 52
click at [499, 298] on label "Share with all app users Everyone uses this connection" at bounding box center [505, 290] width 403 height 52
click at [655, 239] on button "Connect" at bounding box center [664, 229] width 62 height 27
click at [668, 222] on button "Connect" at bounding box center [664, 229] width 62 height 27
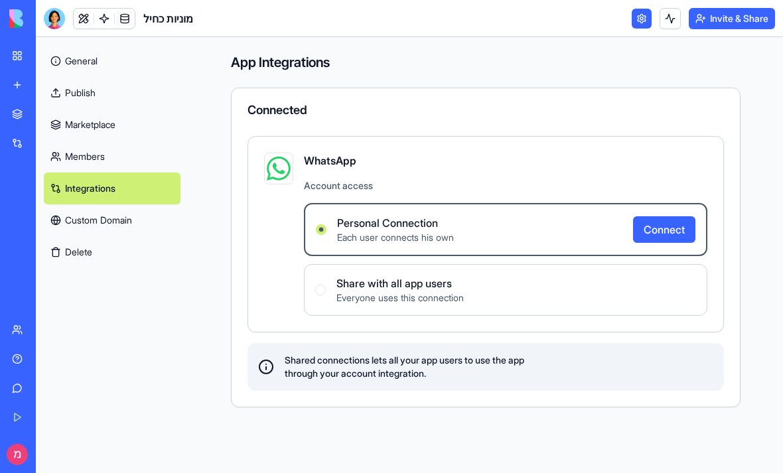
click at [670, 234] on button "Connect" at bounding box center [664, 229] width 62 height 27
click at [662, 235] on button "Connect" at bounding box center [664, 229] width 62 height 27
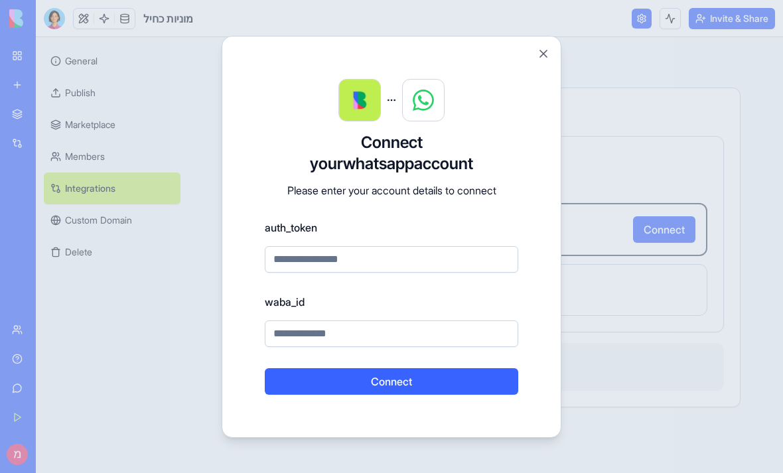
click at [547, 56] on button "Close" at bounding box center [543, 53] width 13 height 13
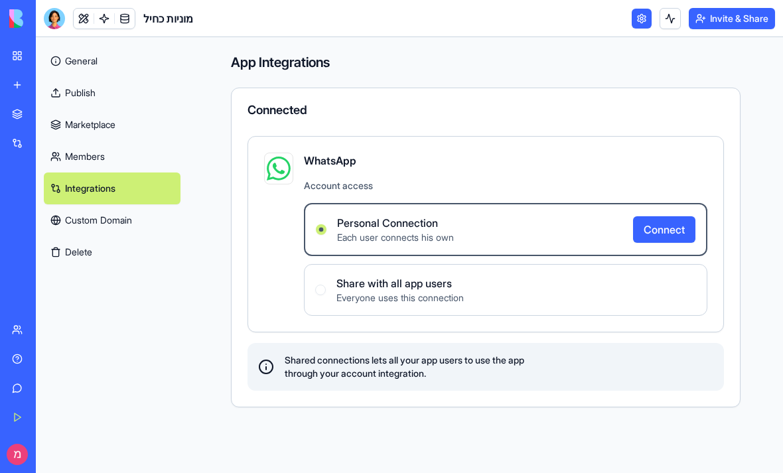
click at [78, 164] on link "Members" at bounding box center [112, 157] width 137 height 32
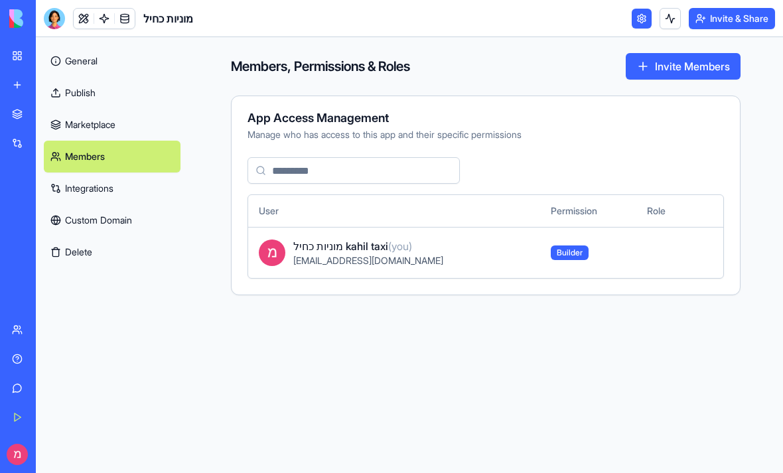
click at [78, 178] on link "Integrations" at bounding box center [112, 188] width 137 height 32
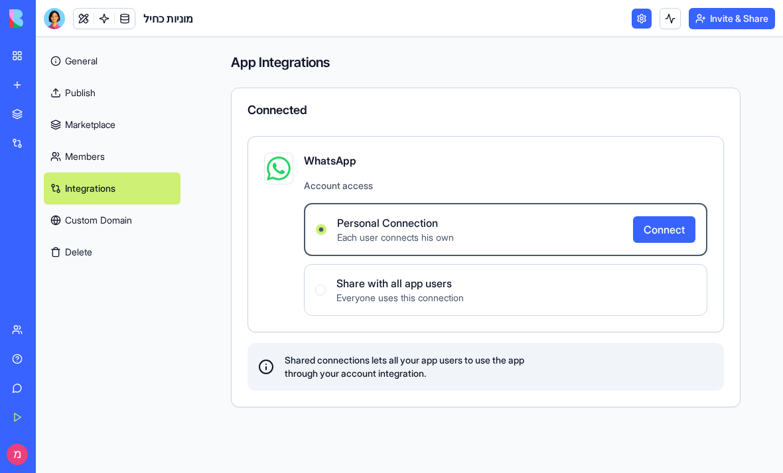
click at [637, 15] on link at bounding box center [641, 19] width 20 height 20
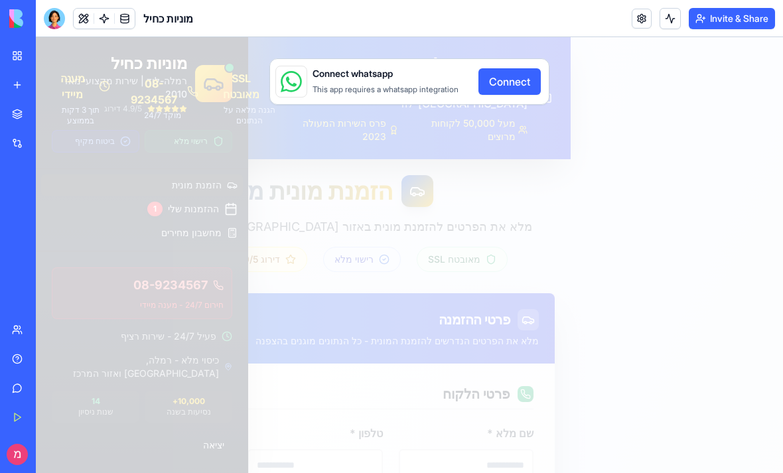
click at [517, 88] on button "Connect" at bounding box center [509, 81] width 62 height 27
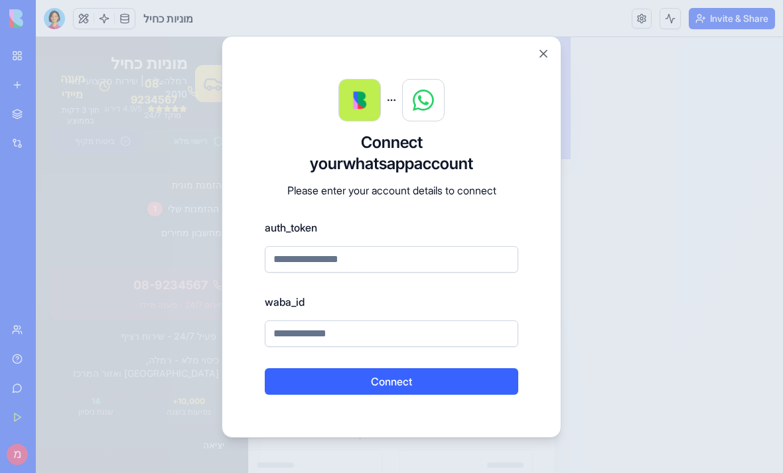
click at [428, 101] on img at bounding box center [423, 100] width 21 height 21
click at [422, 241] on div "auth_token" at bounding box center [391, 246] width 253 height 53
click at [411, 261] on input at bounding box center [391, 259] width 253 height 27
paste input "**********"
type input "**********"
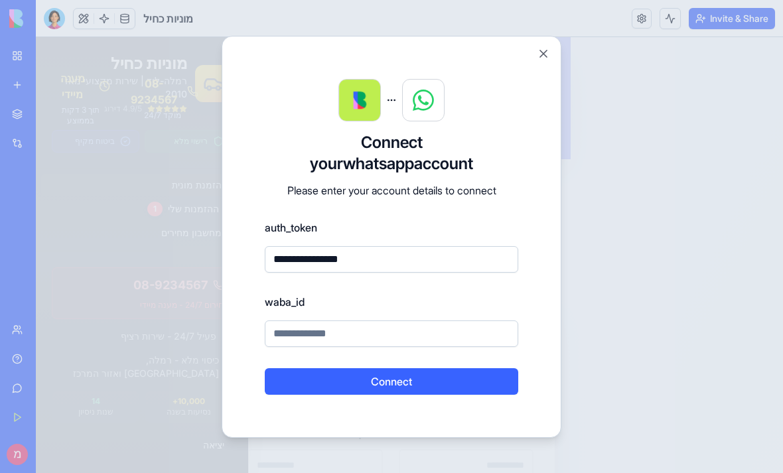
click at [358, 393] on button "Connect" at bounding box center [391, 381] width 253 height 27
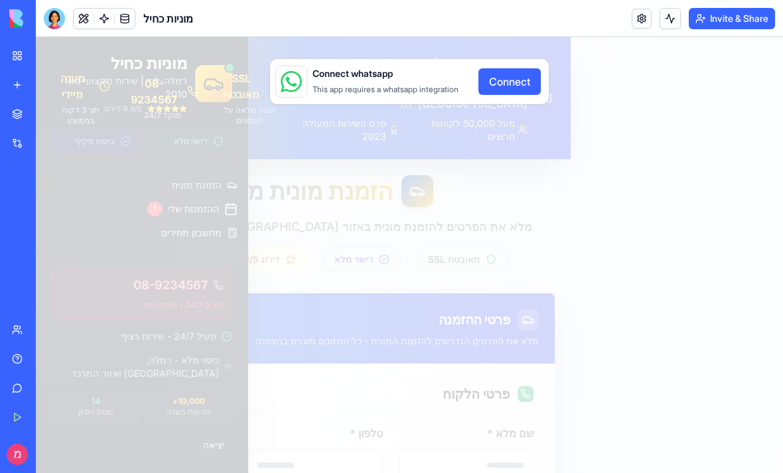
click at [523, 72] on button "Connect" at bounding box center [509, 81] width 62 height 27
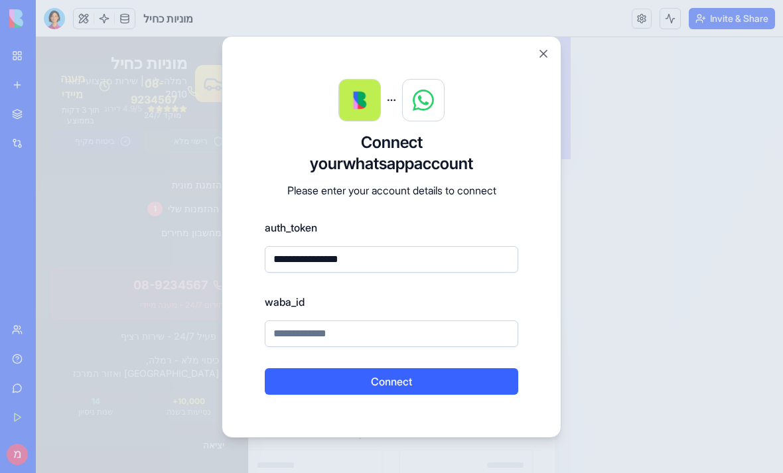
type input "**********"
click at [487, 336] on input at bounding box center [391, 333] width 253 height 27
click at [537, 52] on button "Close" at bounding box center [543, 53] width 13 height 13
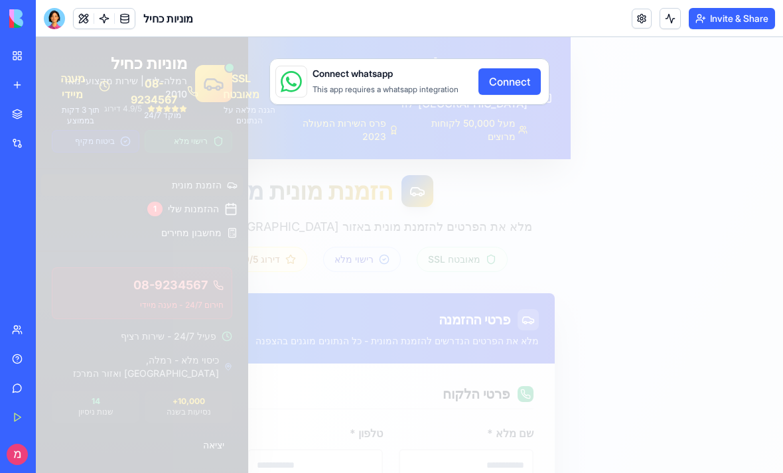
click at [611, 182] on div "Connect whatsapp This app requires a whatsapp integration Connect" at bounding box center [409, 255] width 747 height 436
click at [50, 17] on div at bounding box center [54, 18] width 21 height 21
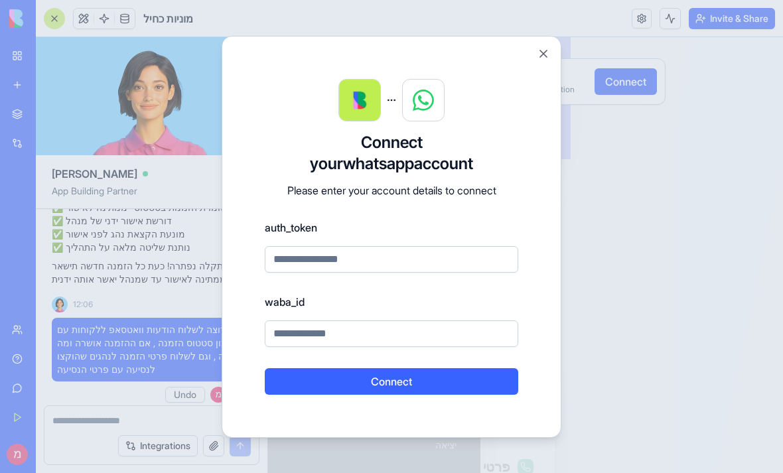
click at [532, 55] on div "Connect your whatsapp account Please enter your account details to connect auth…" at bounding box center [392, 237] width 340 height 402
click at [542, 56] on button "Close" at bounding box center [543, 53] width 13 height 13
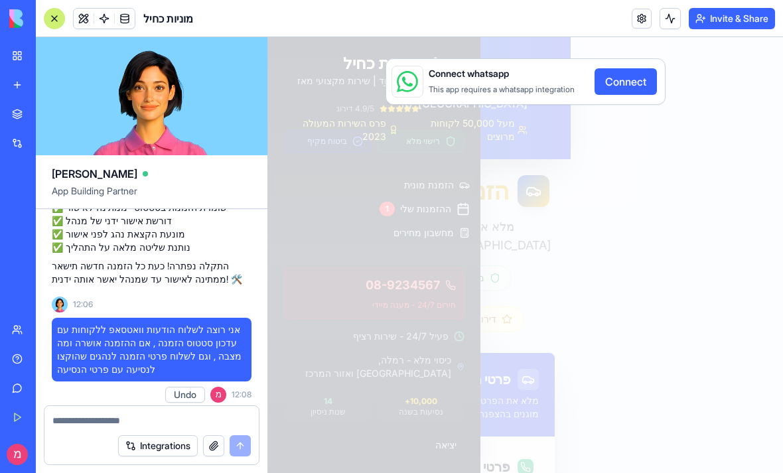
scroll to position [11508, 0]
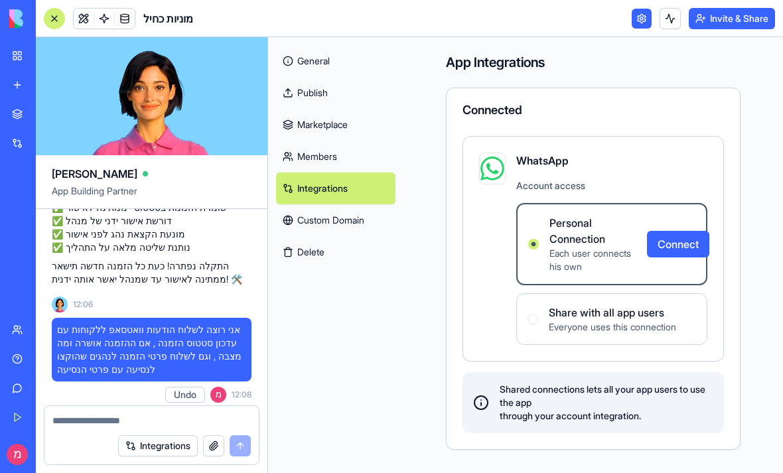
click at [544, 314] on div "Share with all app users Everyone uses this connection" at bounding box center [601, 318] width 149 height 29
click at [543, 314] on div "Share with all app users Everyone uses this connection" at bounding box center [601, 318] width 149 height 29
click at [556, 328] on span "Everyone uses this connection" at bounding box center [611, 326] width 127 height 13
click at [548, 314] on span "Share with all app users" at bounding box center [611, 312] width 127 height 16
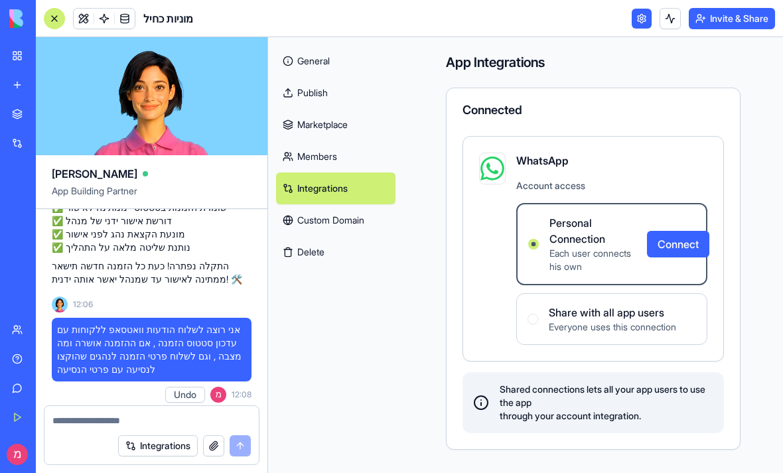
click at [696, 239] on button "Connect" at bounding box center [678, 244] width 62 height 27
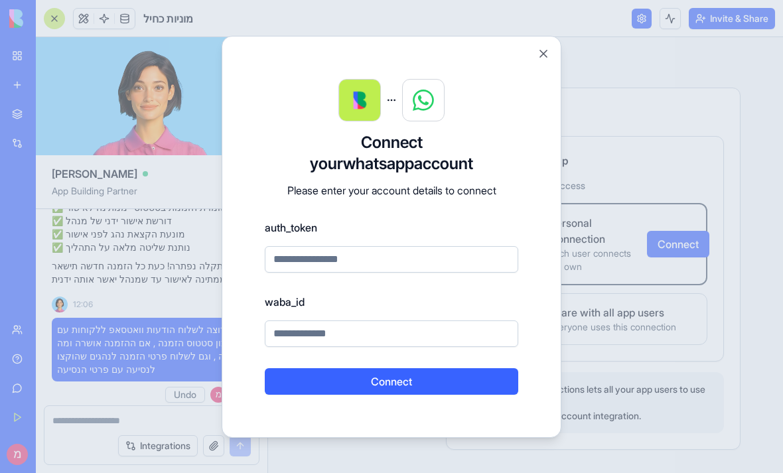
click at [544, 56] on button "Close" at bounding box center [543, 53] width 13 height 13
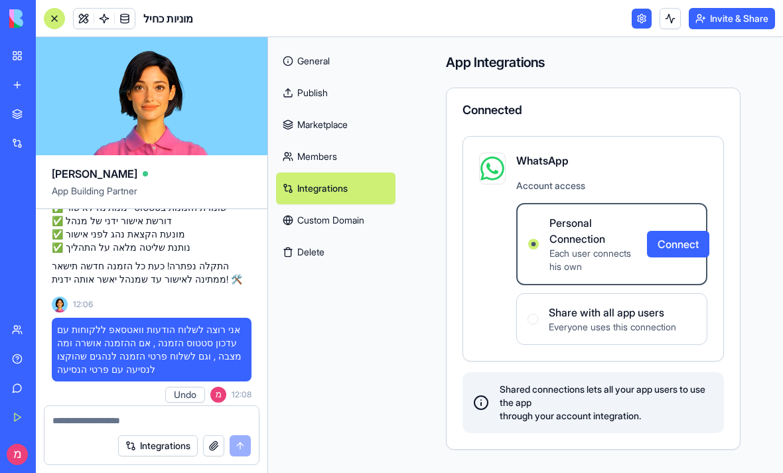
click at [560, 312] on span "Share with all app users" at bounding box center [611, 312] width 127 height 16
click at [331, 223] on link "Custom Domain" at bounding box center [335, 220] width 119 height 32
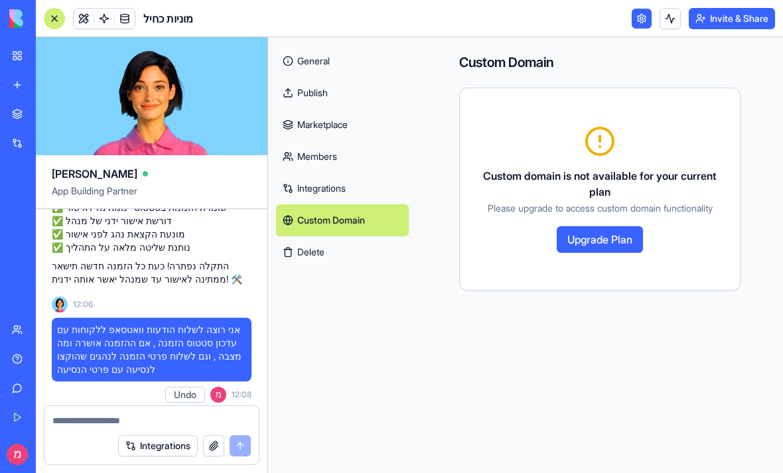
click at [323, 188] on link "Integrations" at bounding box center [342, 188] width 133 height 32
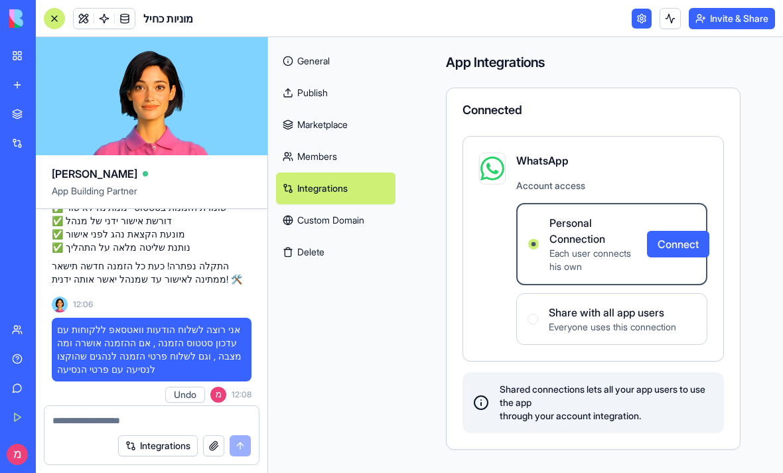
click at [631, 317] on span "Share with all app users" at bounding box center [611, 312] width 127 height 16
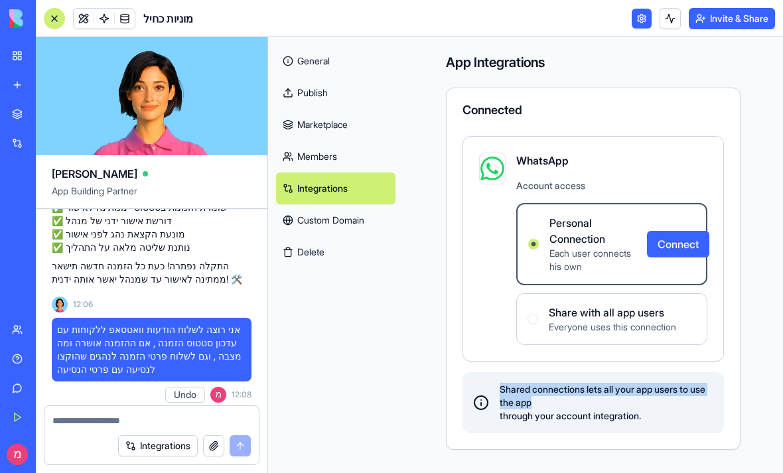
drag, startPoint x: 631, startPoint y: 317, endPoint x: 527, endPoint y: 332, distance: 105.2
click at [527, 332] on div "Share with all app users Everyone uses this connection" at bounding box center [601, 318] width 149 height 29
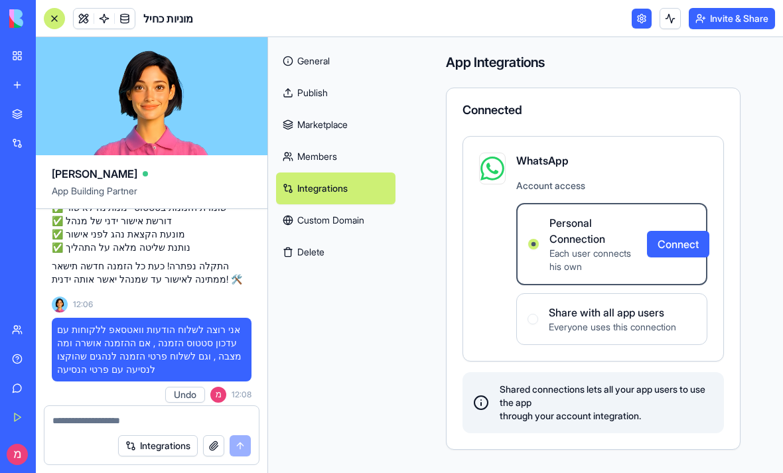
click at [502, 273] on div "WhatsApp Account access Personal Connection Each user connects his own Connect …" at bounding box center [593, 249] width 228 height 192
click at [688, 239] on button "Connect" at bounding box center [678, 244] width 62 height 27
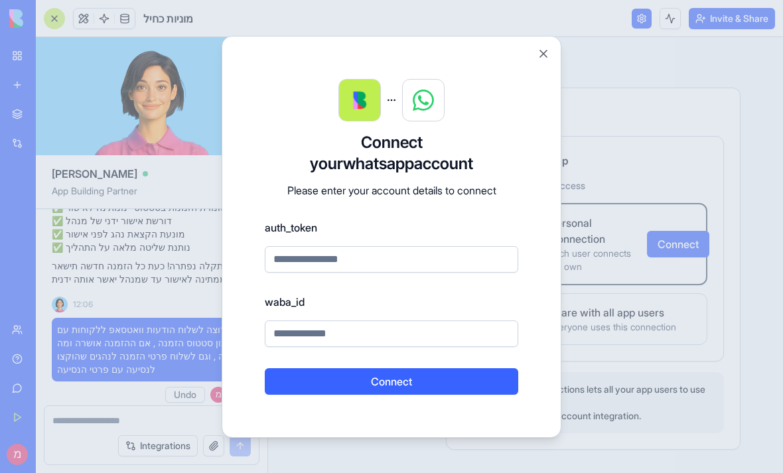
click at [678, 244] on div at bounding box center [391, 236] width 783 height 473
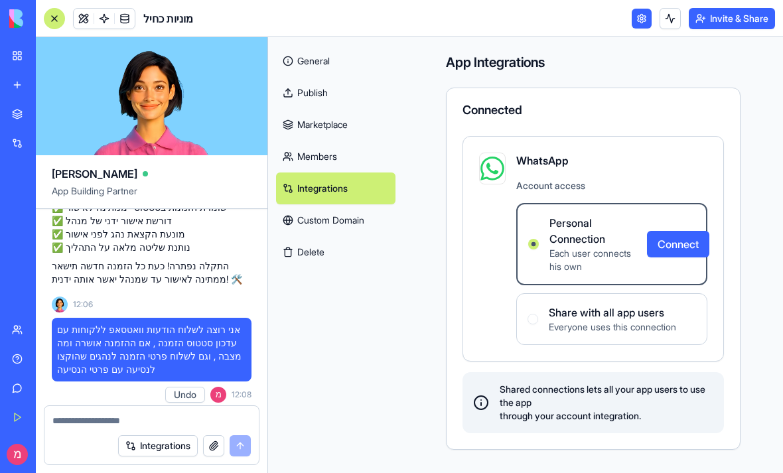
click at [685, 250] on button "Connect" at bounding box center [678, 244] width 62 height 27
click at [672, 247] on button "Connect" at bounding box center [678, 244] width 62 height 27
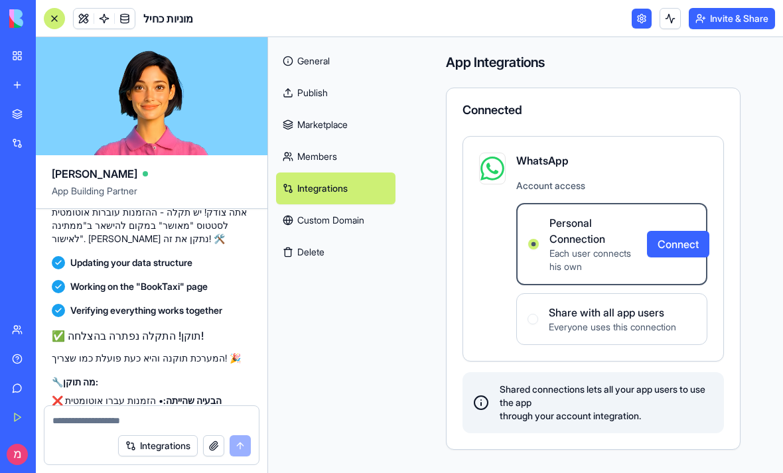
scroll to position [11107, 0]
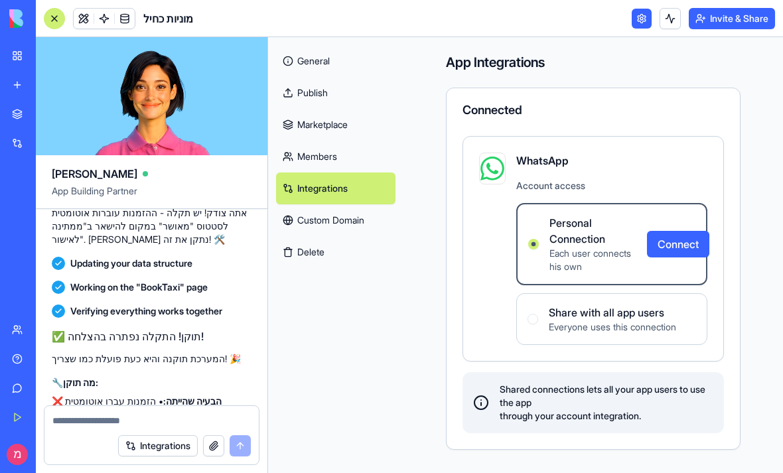
scroll to position [11078, 0]
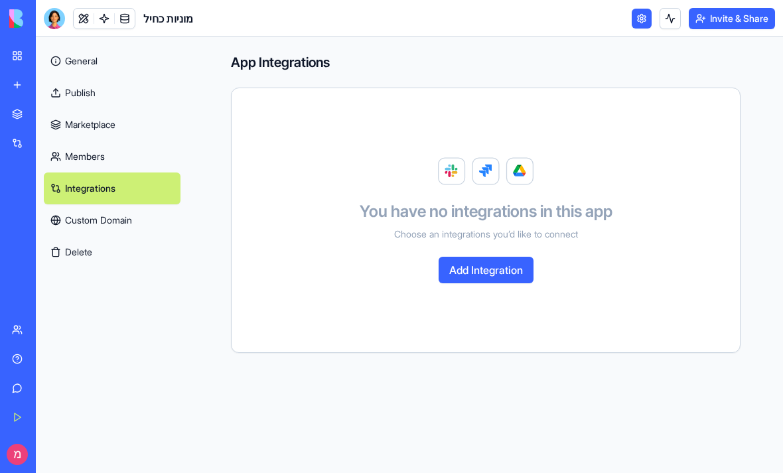
click at [458, 269] on button "Add Integration" at bounding box center [485, 270] width 95 height 27
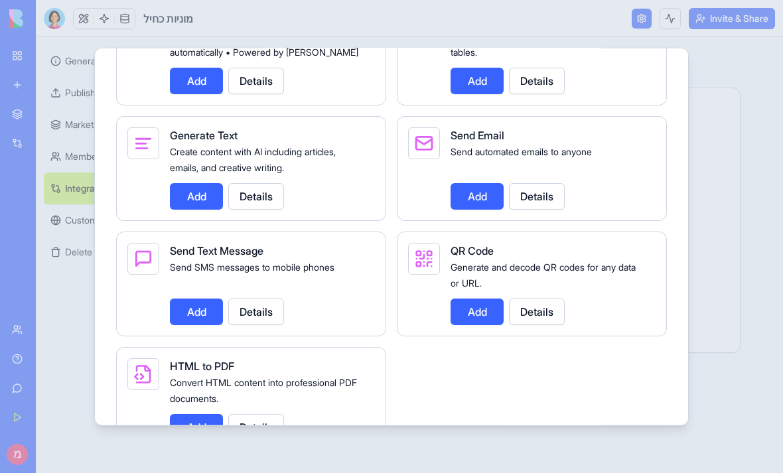
scroll to position [1859, 0]
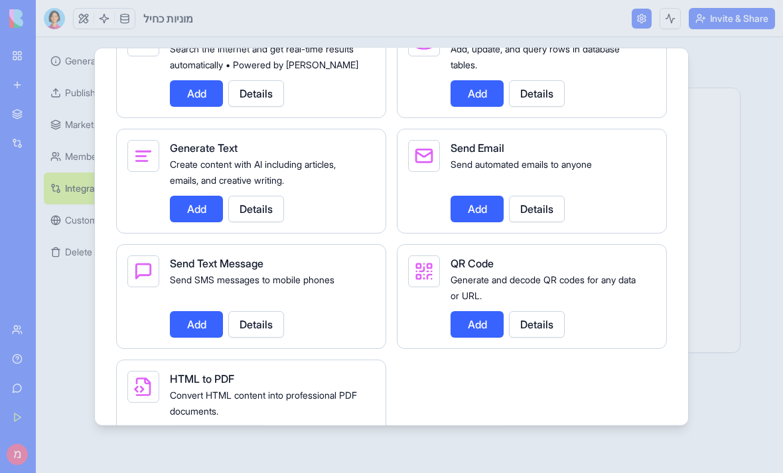
click at [245, 334] on button "Details" at bounding box center [256, 323] width 56 height 27
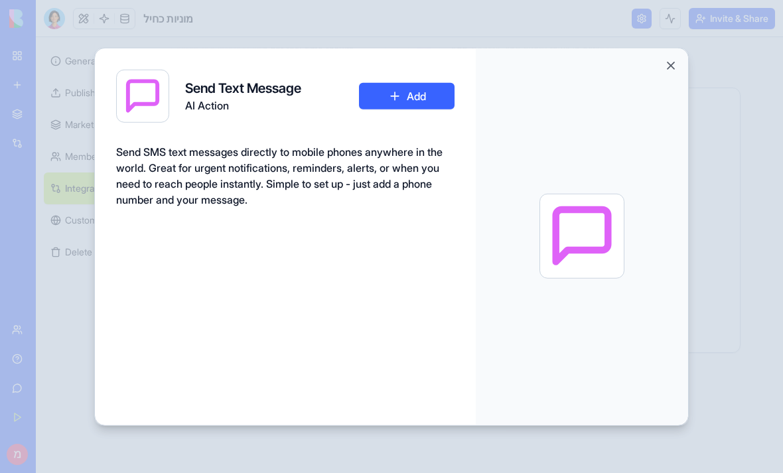
click at [666, 58] on button "Close" at bounding box center [670, 64] width 13 height 13
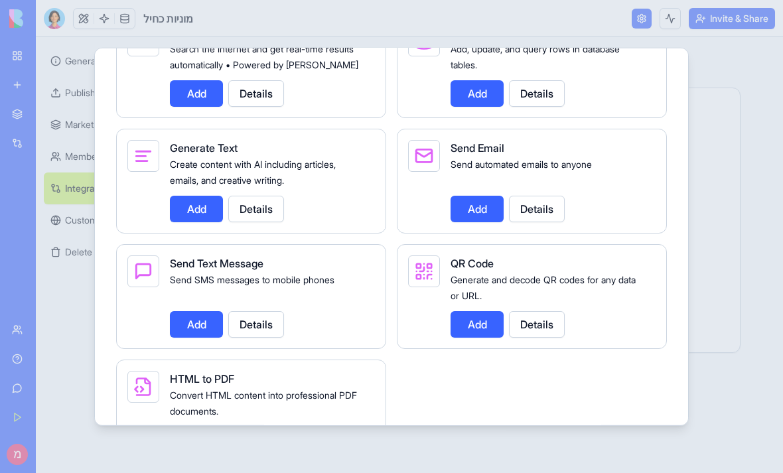
click at [191, 337] on button "Add" at bounding box center [196, 323] width 53 height 27
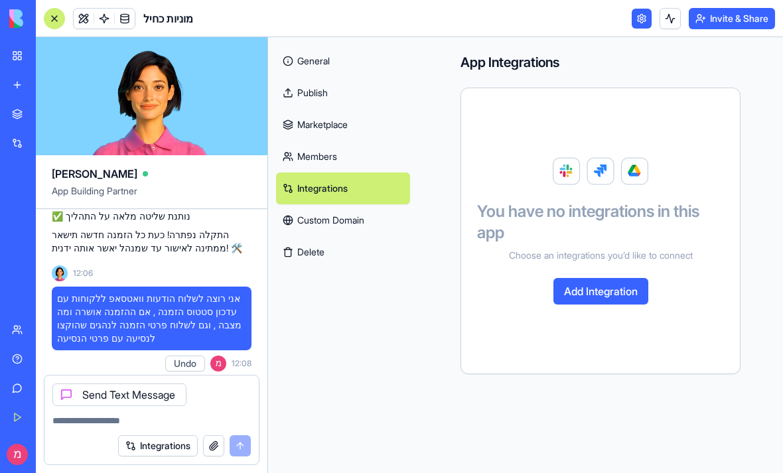
scroll to position [11538, 0]
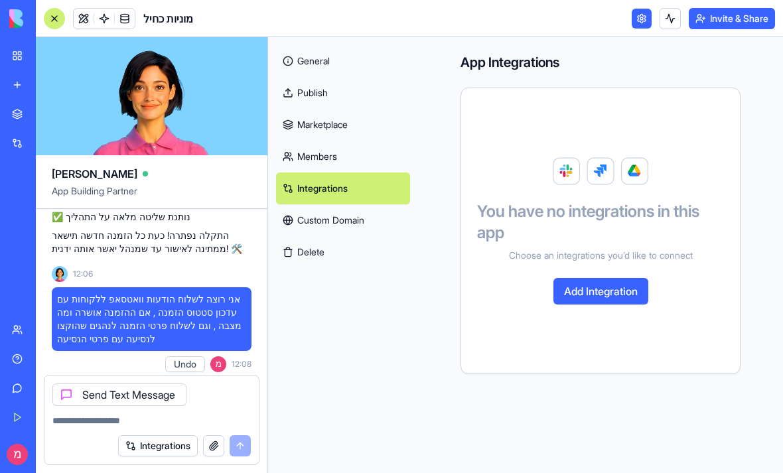
click at [94, 398] on div "Send Text Message" at bounding box center [119, 394] width 134 height 23
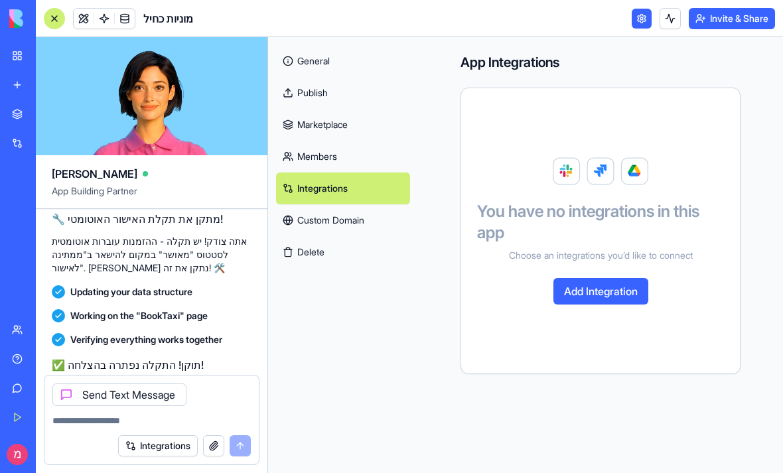
scroll to position [11069, 0]
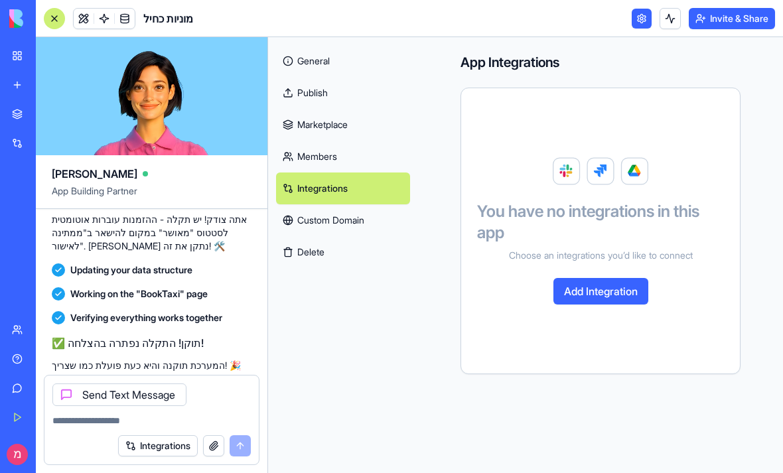
copy span "אני רוצה לשלוח הודעות וואטסאפ ללקוחות עם עדכון סטטוס הזמנה , אם ההזמנה אושרה ומ…"
click at [187, 423] on textarea at bounding box center [151, 420] width 198 height 13
paste textarea "**********"
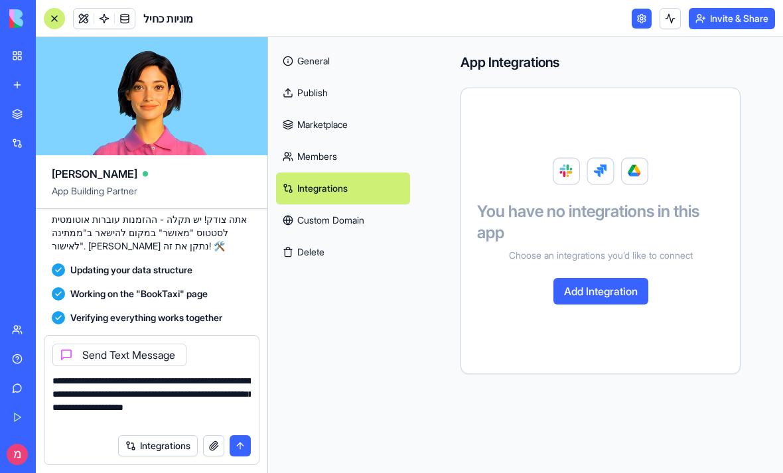
type textarea "**********"
click at [243, 454] on button "submit" at bounding box center [239, 445] width 21 height 21
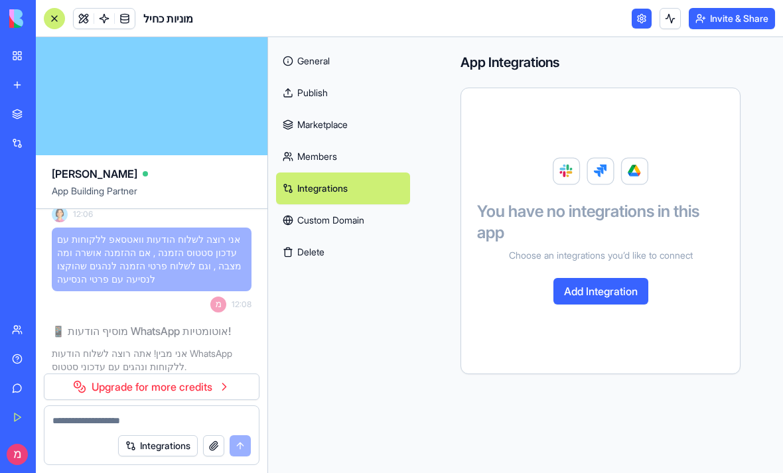
scroll to position [11694, 0]
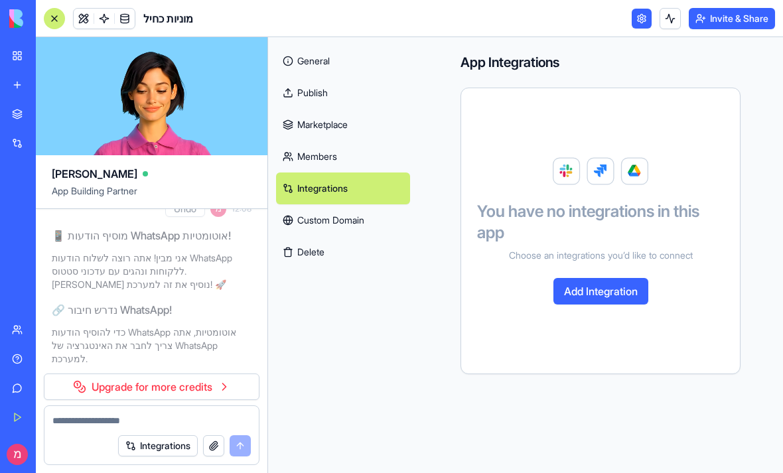
click at [107, 386] on link "Upgrade for more credits" at bounding box center [152, 386] width 216 height 27
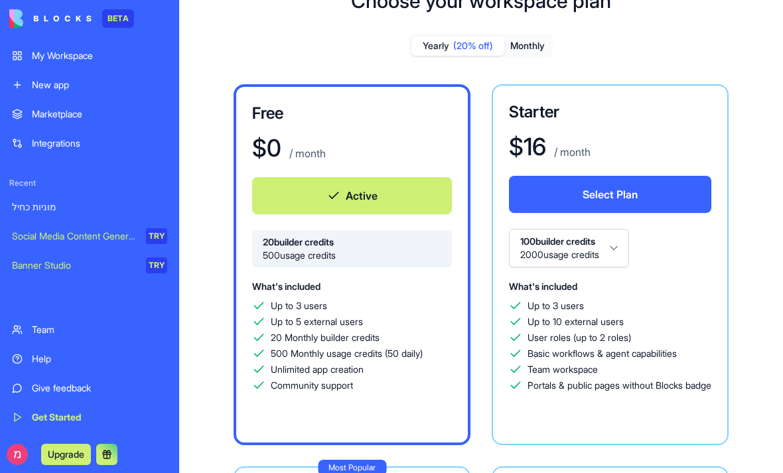
scroll to position [31, 0]
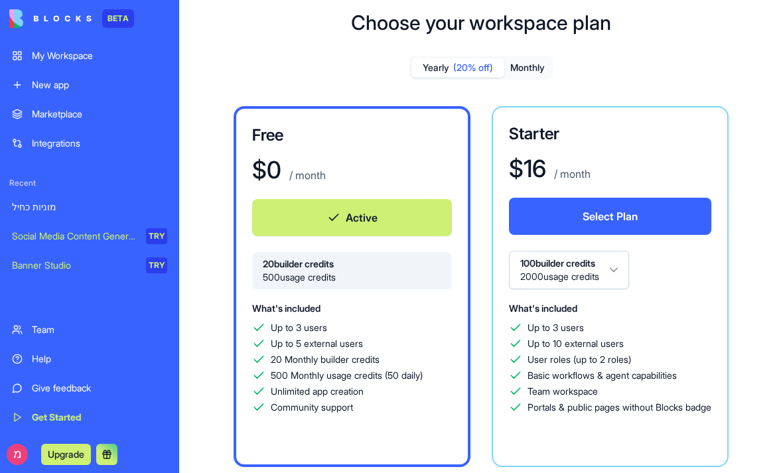
click at [531, 70] on button "Monthly" at bounding box center [527, 67] width 46 height 19
click at [450, 69] on button "Yearly (20% off)" at bounding box center [457, 67] width 93 height 19
click at [531, 68] on button "Monthly" at bounding box center [527, 67] width 46 height 19
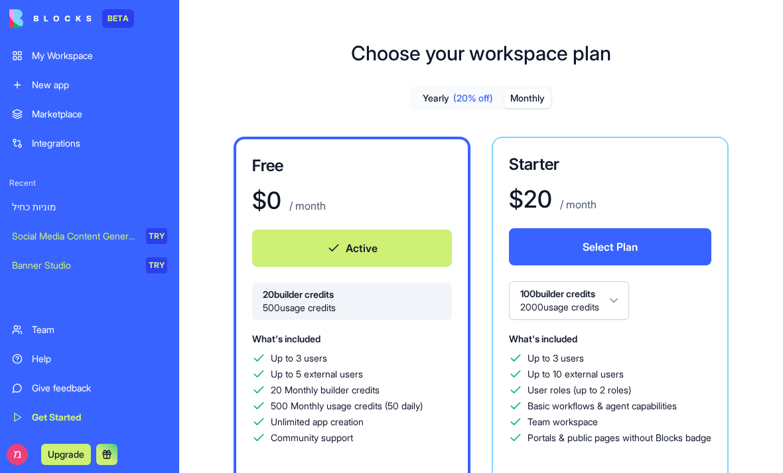
scroll to position [0, 0]
click at [102, 448] on button at bounding box center [106, 454] width 21 height 21
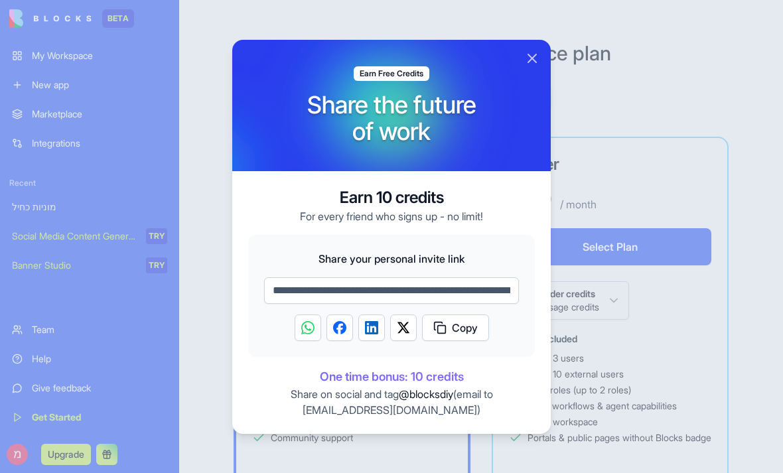
click at [342, 216] on p "For every friend who signs up - no limit!" at bounding box center [391, 216] width 183 height 16
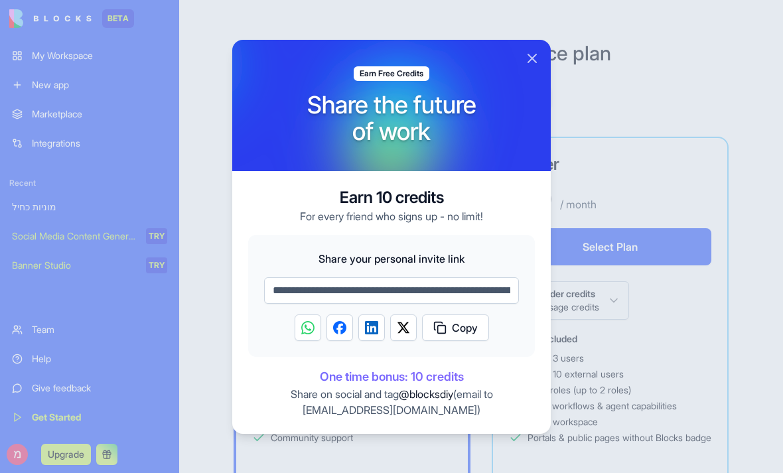
click at [264, 176] on div "**********" at bounding box center [391, 302] width 318 height 263
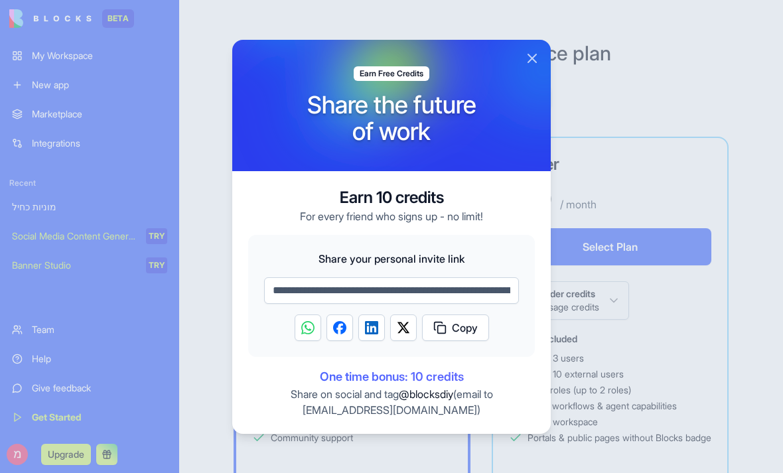
click at [529, 58] on button "Close" at bounding box center [532, 58] width 16 height 16
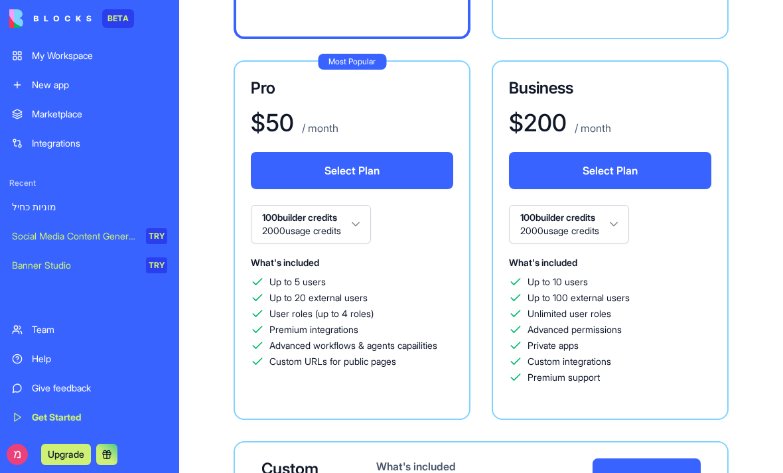
scroll to position [459, 0]
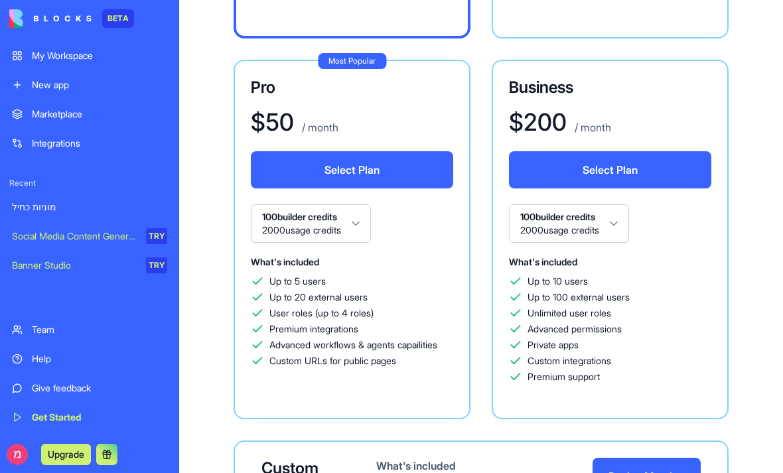
click at [334, 223] on button "100 builder credits 2000 usage credits" at bounding box center [311, 223] width 120 height 38
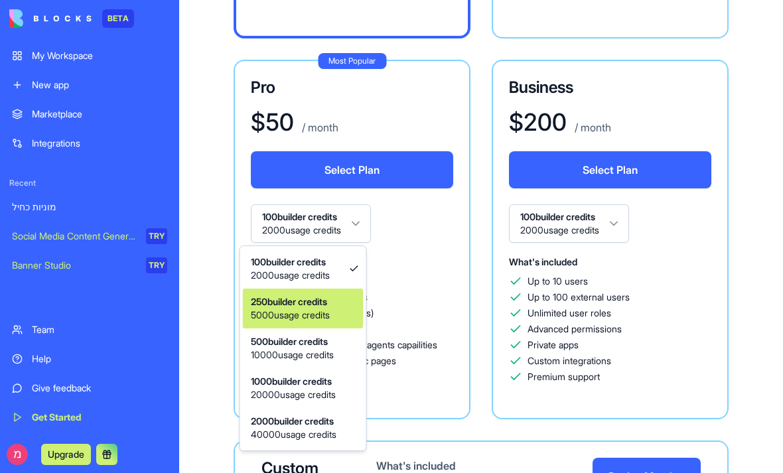
click at [322, 312] on span "5000 usage credits" at bounding box center [290, 314] width 79 height 13
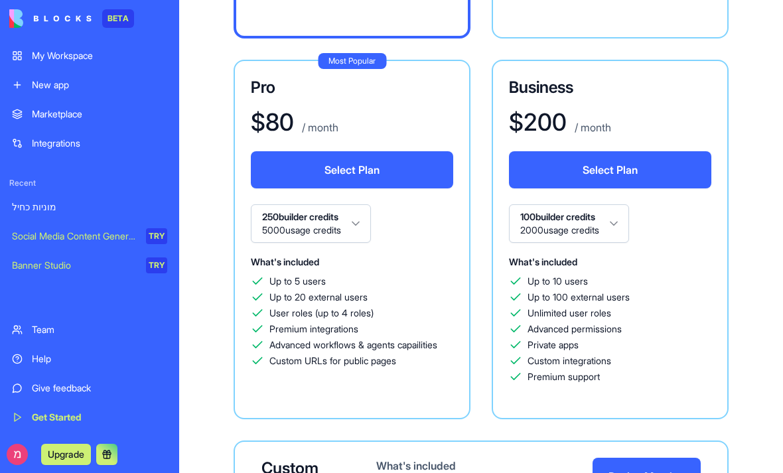
click at [336, 236] on button "250 builder credits 5000 usage credits" at bounding box center [311, 223] width 120 height 38
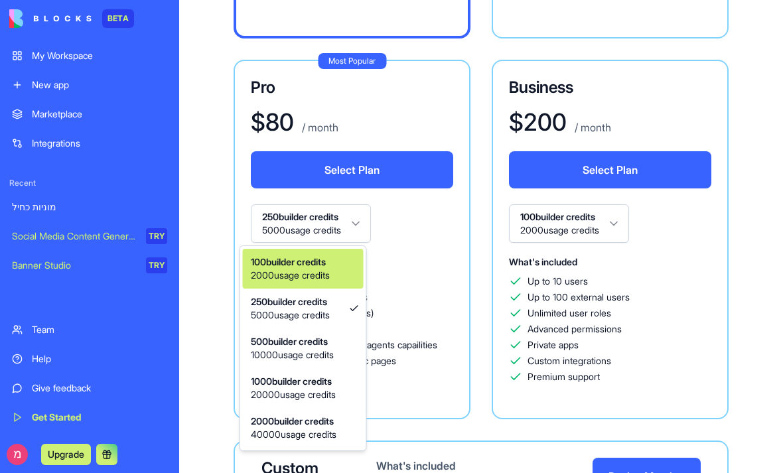
click at [324, 283] on div "100 builder credits 2000 usage credits" at bounding box center [290, 269] width 84 height 32
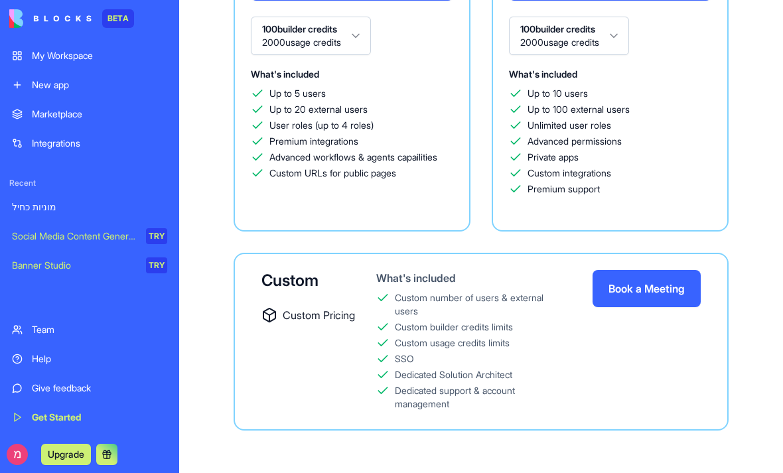
scroll to position [647, 0]
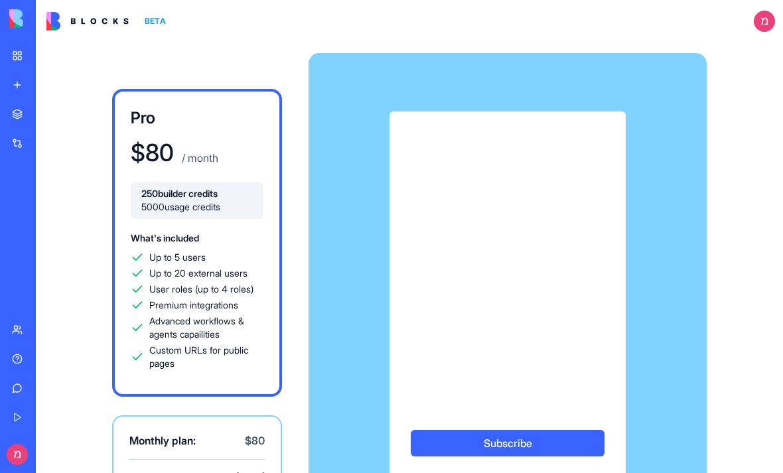
click at [13, 57] on link "My Workspace" at bounding box center [30, 55] width 53 height 27
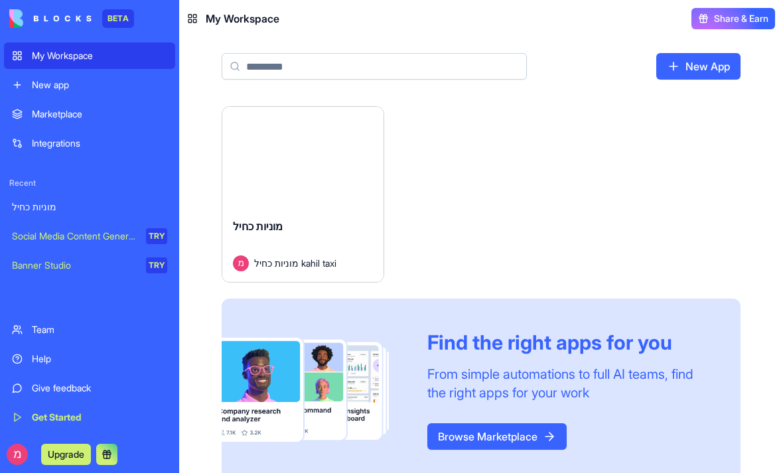
click at [321, 208] on div "מוניות כחיל מוניות כחיל kahil taxi" at bounding box center [302, 245] width 161 height 74
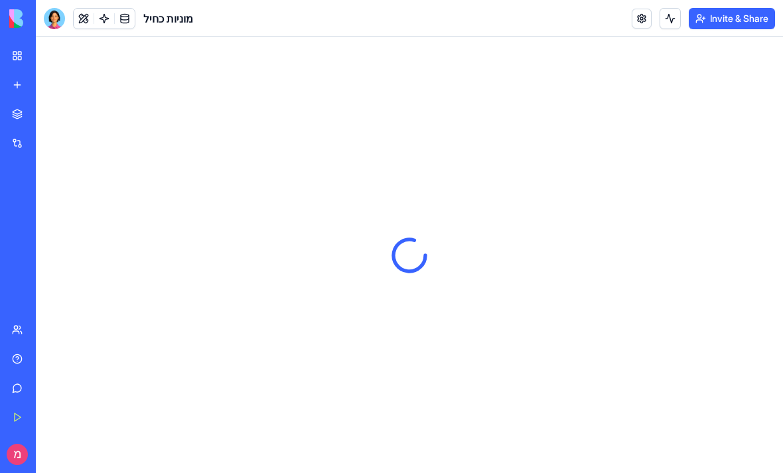
type input "**********"
type input "*****"
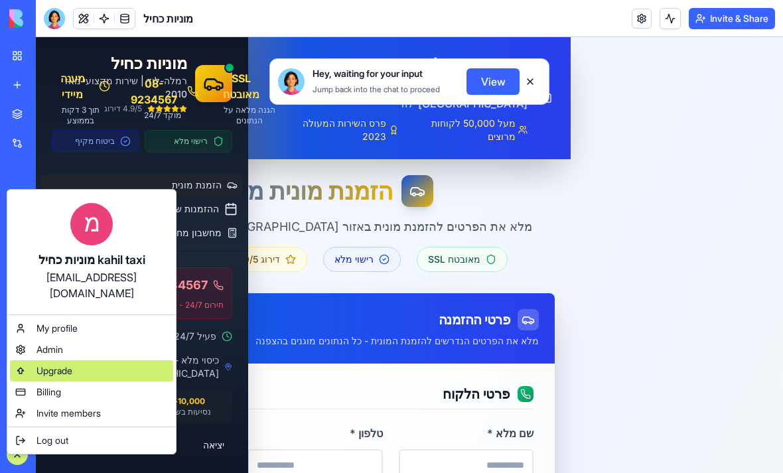
click at [42, 364] on span "Upgrade" at bounding box center [54, 370] width 36 height 13
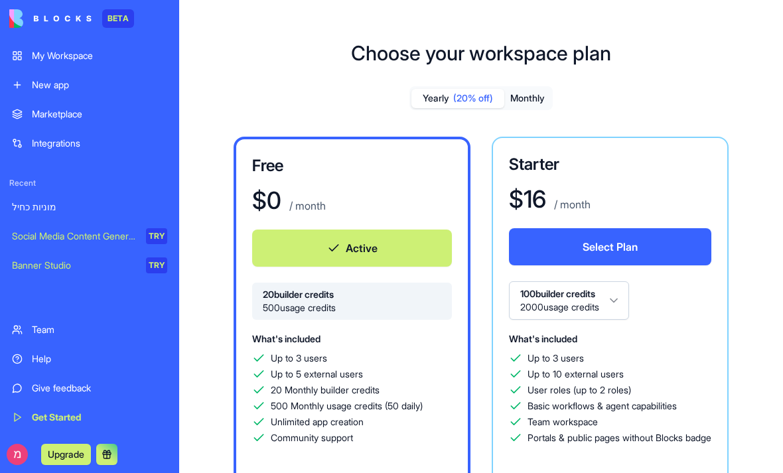
click at [524, 99] on button "Monthly" at bounding box center [527, 98] width 46 height 19
click at [405, 53] on h1 "Choose your workspace plan" at bounding box center [481, 53] width 260 height 24
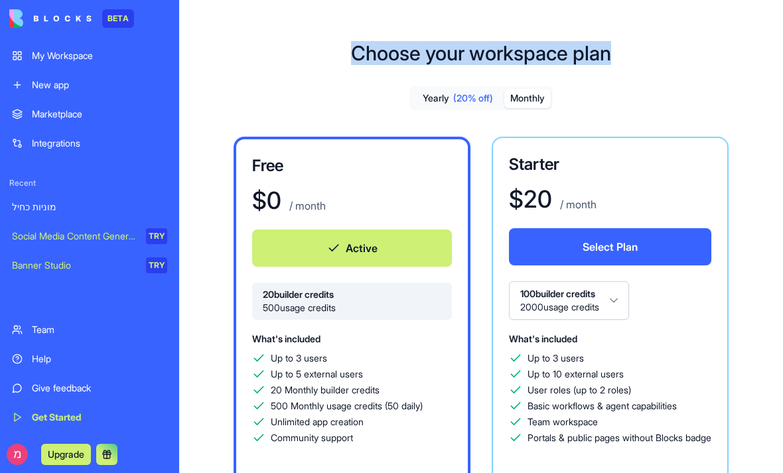
click at [405, 53] on h1 "Choose your workspace plan" at bounding box center [481, 53] width 260 height 24
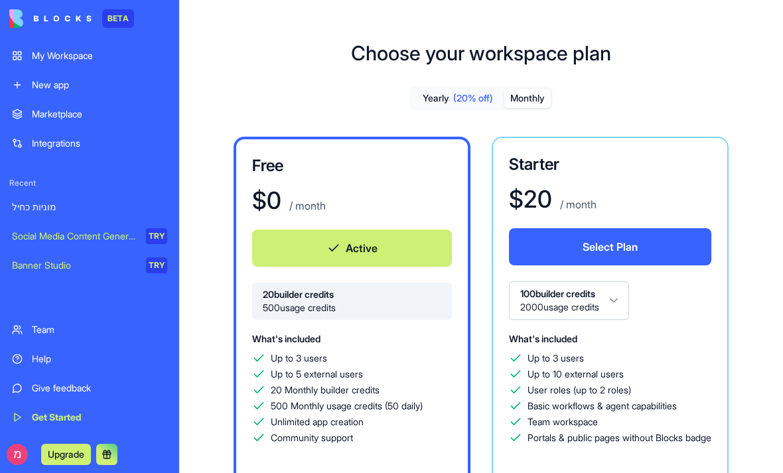
click at [402, 52] on h1 "Choose your workspace plan" at bounding box center [481, 53] width 260 height 24
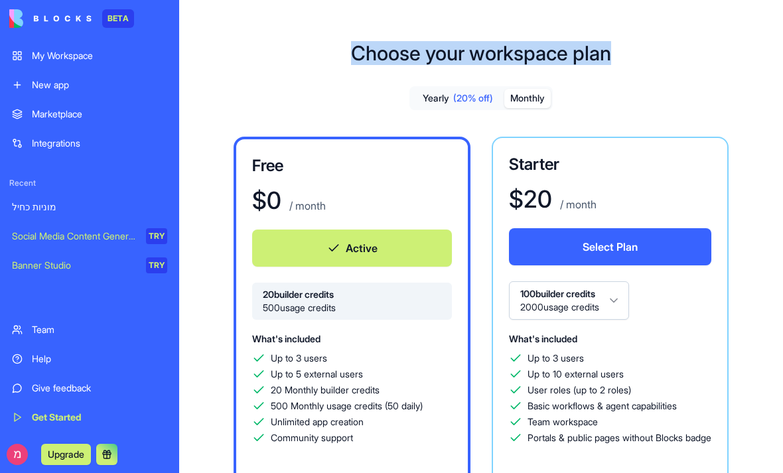
click at [402, 53] on h1 "Choose your workspace plan" at bounding box center [481, 53] width 260 height 24
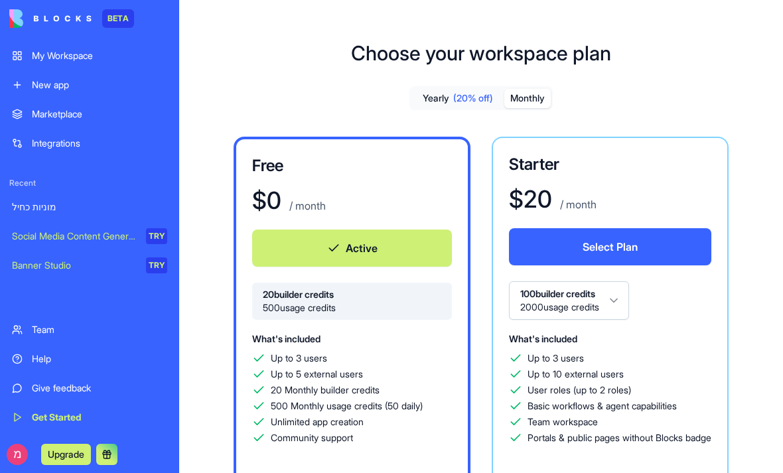
click at [400, 53] on h1 "Choose your workspace plan" at bounding box center [481, 53] width 260 height 24
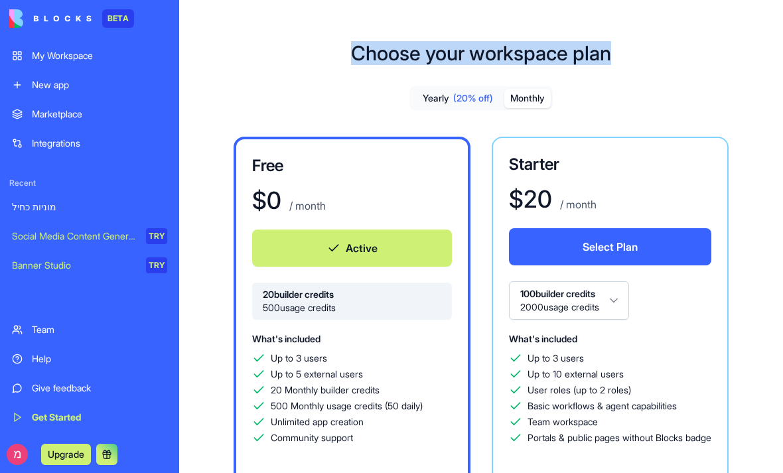
click at [400, 53] on h1 "Choose your workspace plan" at bounding box center [481, 53] width 260 height 24
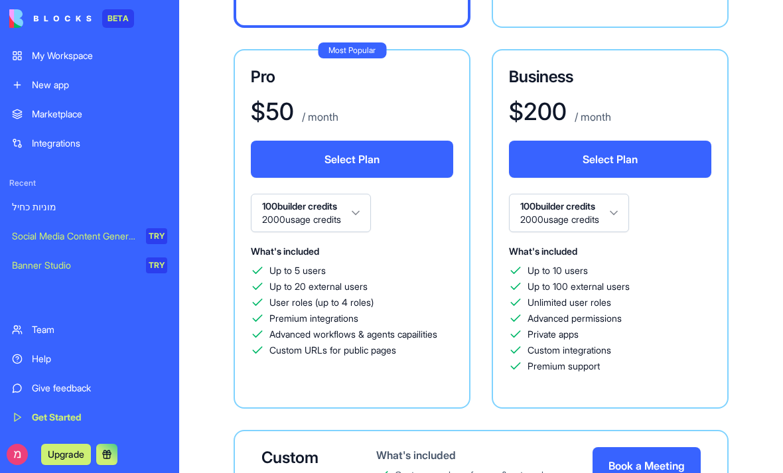
scroll to position [431, 0]
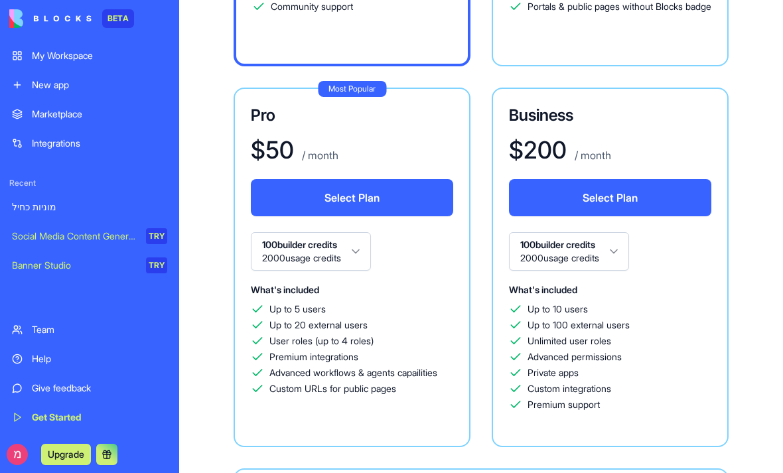
click at [257, 115] on h3 "Pro" at bounding box center [352, 115] width 202 height 21
click at [327, 143] on div "$ 50 / month" at bounding box center [352, 150] width 202 height 27
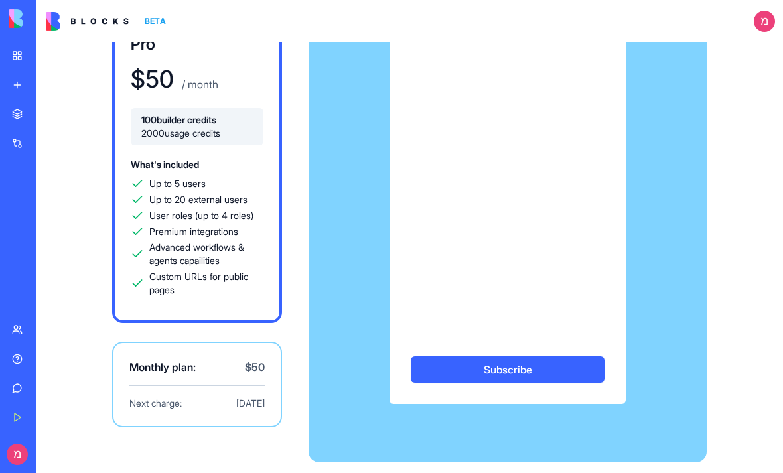
scroll to position [74, 0]
click at [15, 50] on link "My Workspace" at bounding box center [30, 55] width 53 height 27
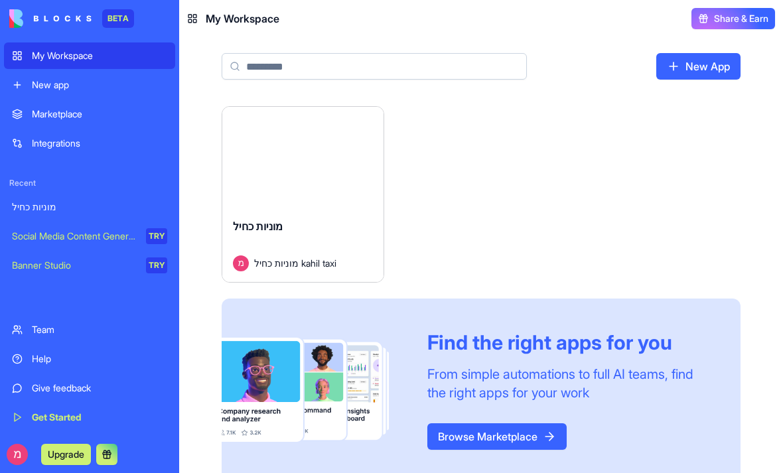
click at [51, 49] on div "My Workspace" at bounding box center [99, 55] width 135 height 13
click at [536, 194] on div "Launch מוניות כחיל מוניות כחיל kahil taxi Find the right apps for you From simp…" at bounding box center [481, 293] width 519 height 375
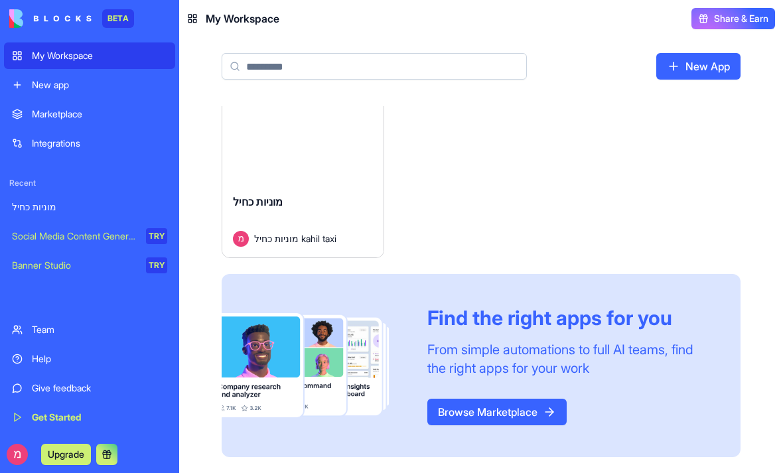
scroll to position [25, 0]
click at [503, 405] on link "Browse Marketplace" at bounding box center [496, 412] width 139 height 27
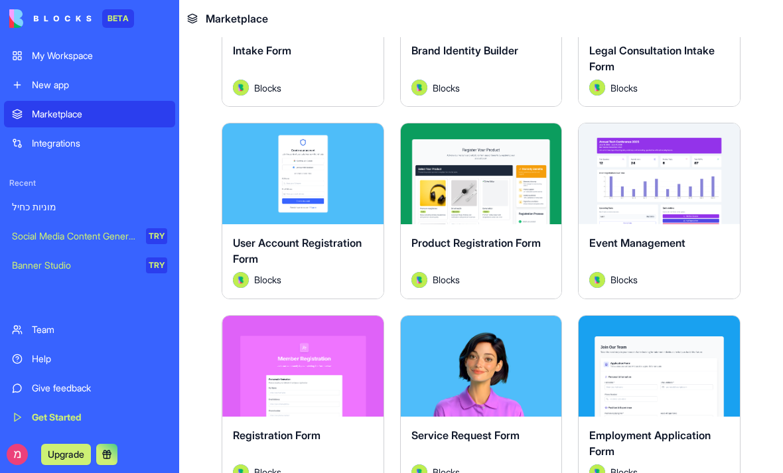
scroll to position [1162, 0]
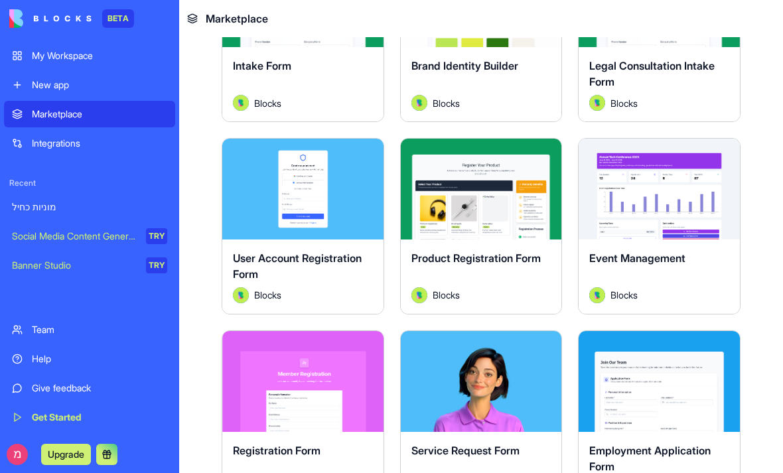
click at [293, 192] on button "Explore" at bounding box center [302, 189] width 99 height 27
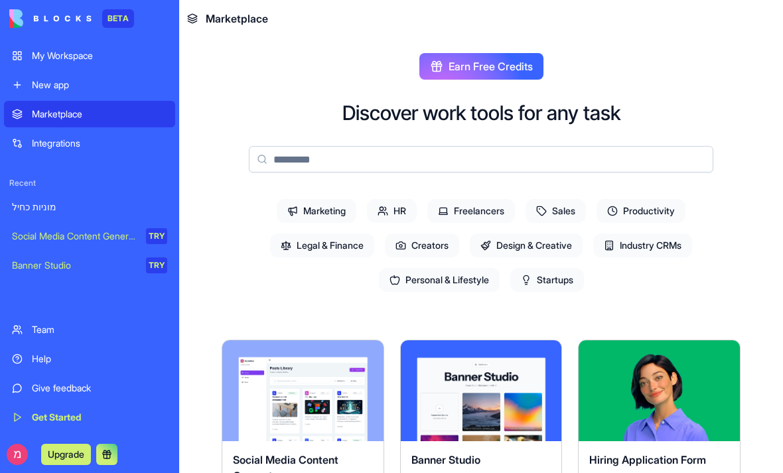
click at [31, 208] on div "מוניות כחיל" at bounding box center [89, 206] width 155 height 13
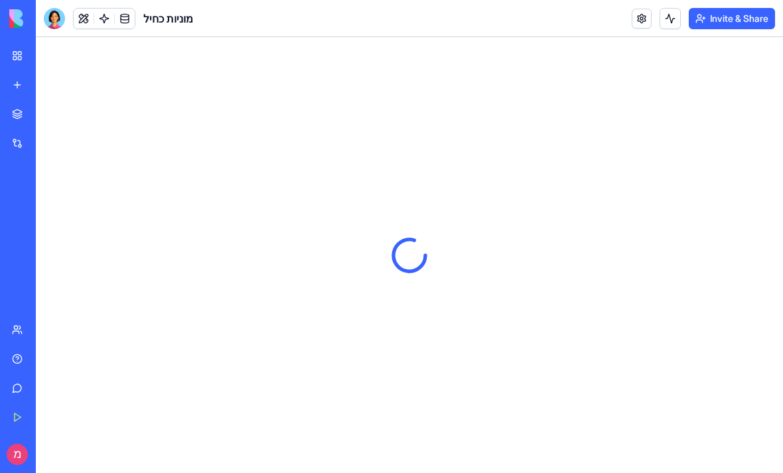
click at [103, 25] on link at bounding box center [104, 19] width 20 height 20
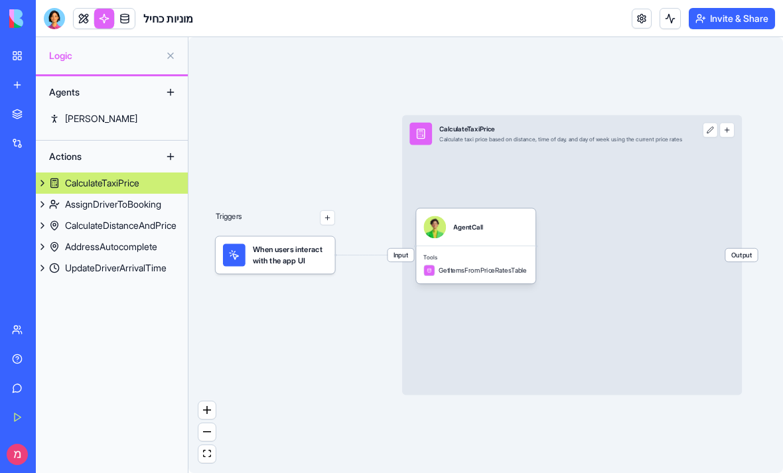
click at [82, 18] on link at bounding box center [84, 19] width 20 height 20
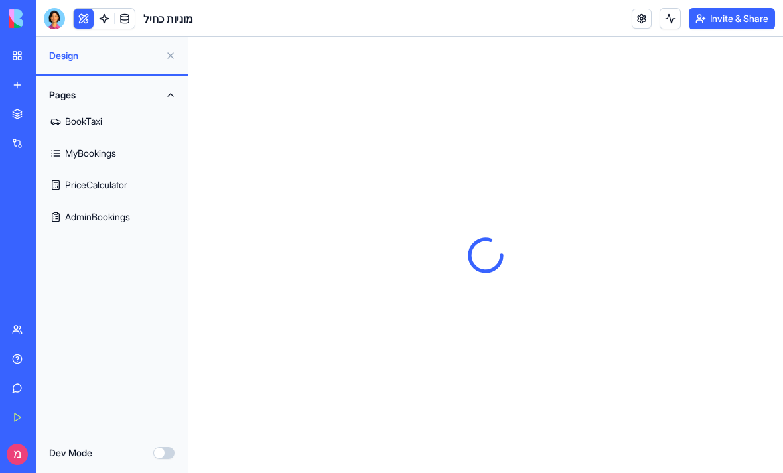
click at [125, 15] on link at bounding box center [125, 19] width 20 height 20
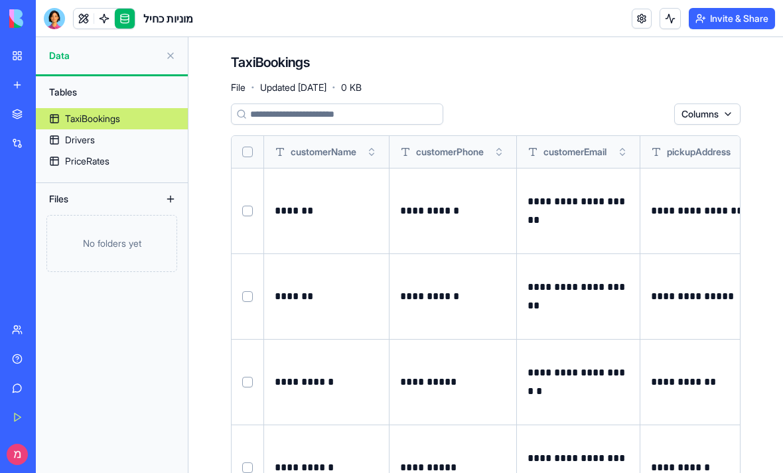
click at [80, 15] on link at bounding box center [84, 19] width 20 height 20
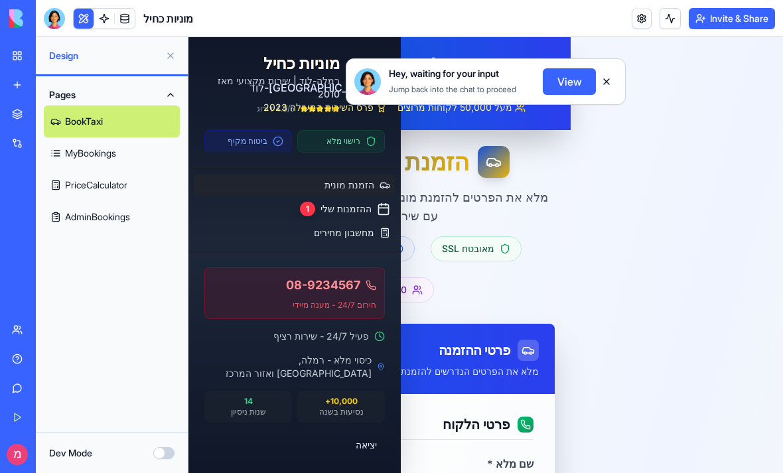
click at [607, 72] on button at bounding box center [606, 81] width 21 height 21
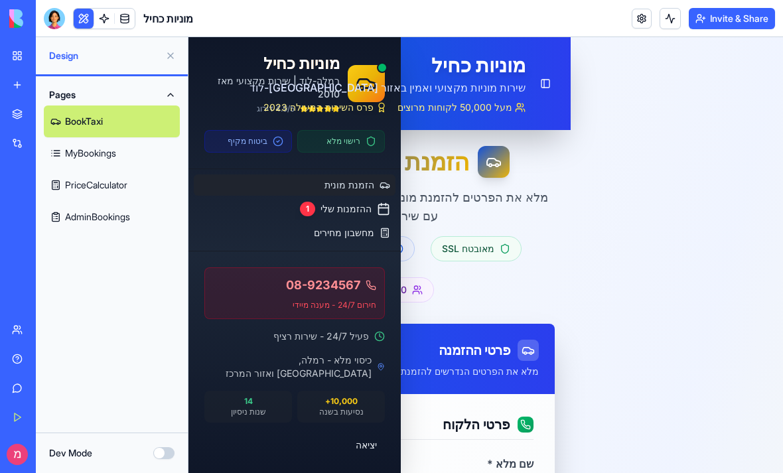
click at [559, 76] on div "Toggle Sidebar מוניות כחיל שירות מוניות מקצועי ואמין באזור [GEOGRAPHIC_DATA]-לו…" at bounding box center [379, 83] width 382 height 93
click at [544, 80] on button "Toggle Sidebar" at bounding box center [545, 84] width 21 height 21
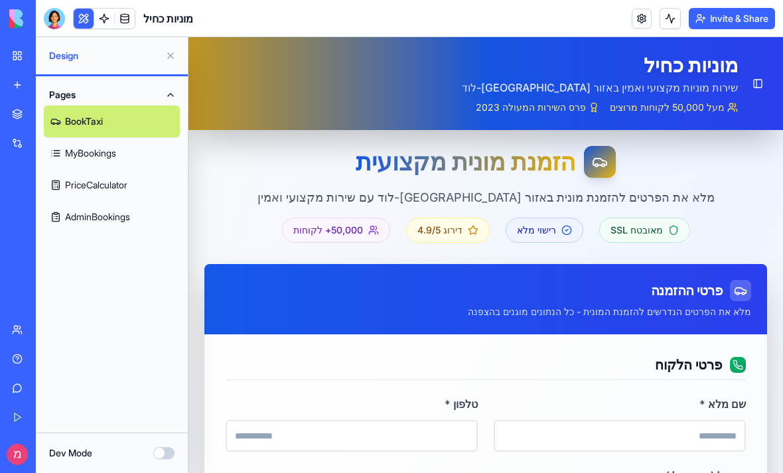
click at [169, 48] on button at bounding box center [170, 55] width 21 height 21
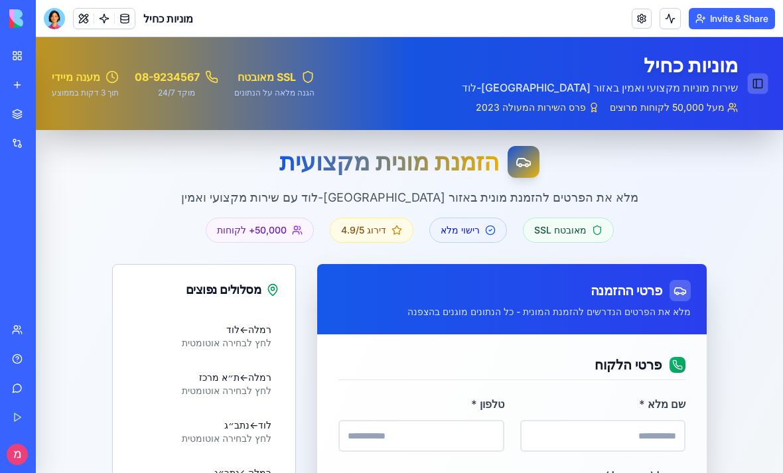
click at [759, 79] on button "Toggle Sidebar" at bounding box center [757, 84] width 21 height 21
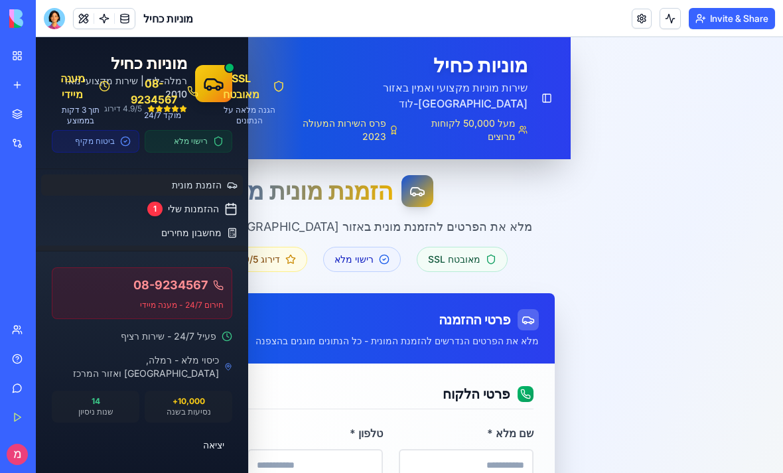
click at [174, 255] on link "ניהול הזמנות" at bounding box center [142, 256] width 212 height 23
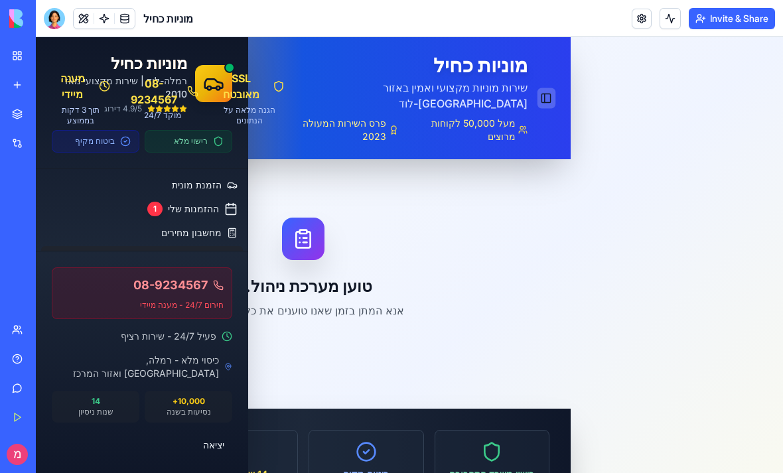
click at [544, 90] on button "Toggle Sidebar" at bounding box center [546, 98] width 18 height 21
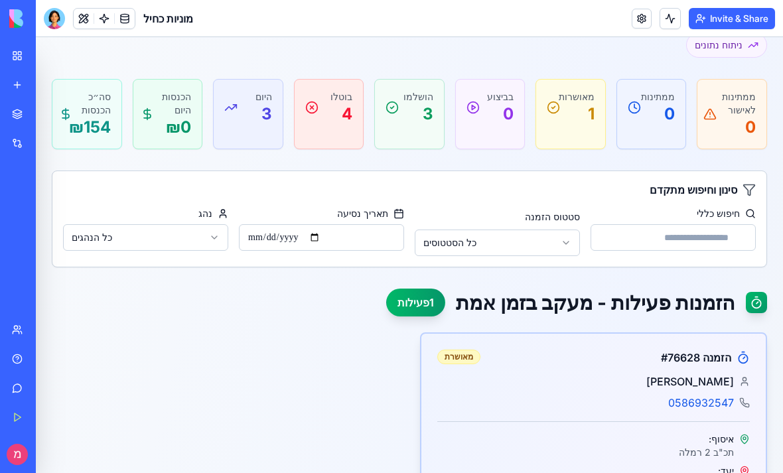
scroll to position [234, 0]
